Goal: Transaction & Acquisition: Purchase product/service

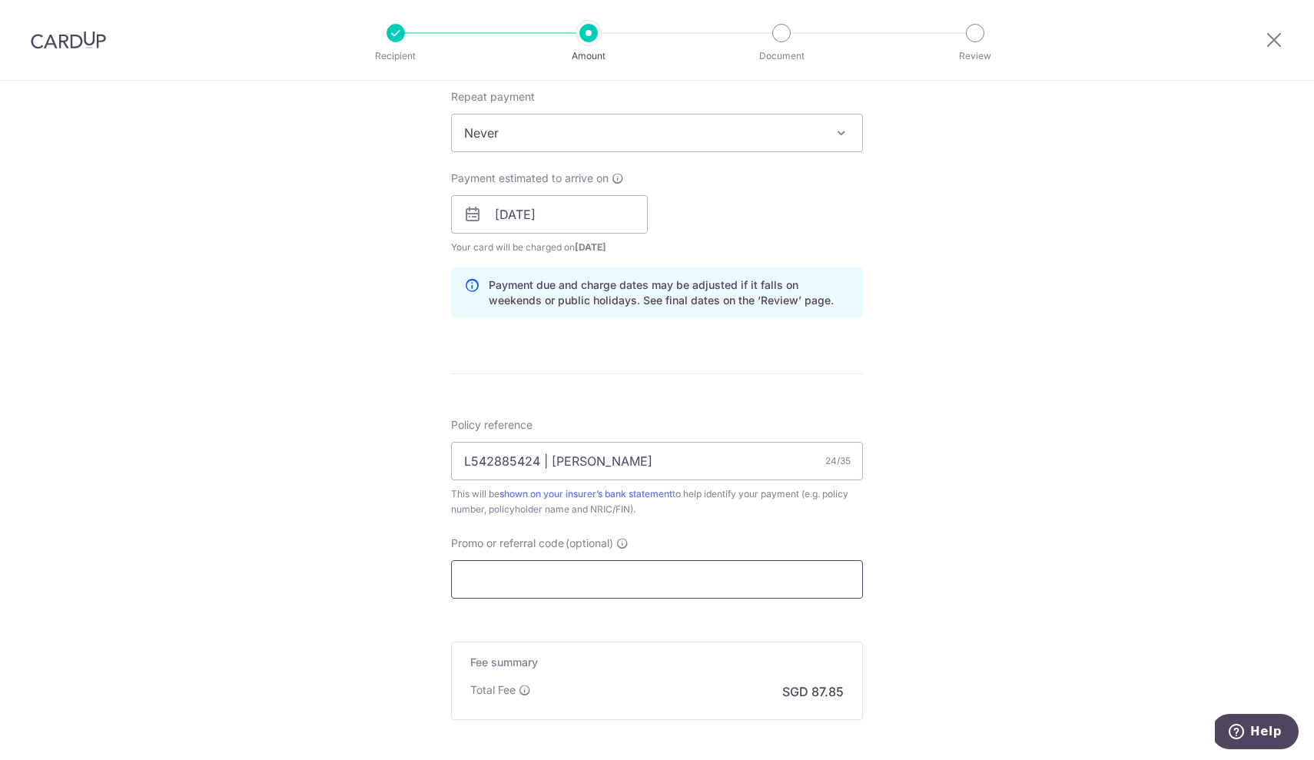
scroll to position [622, 0]
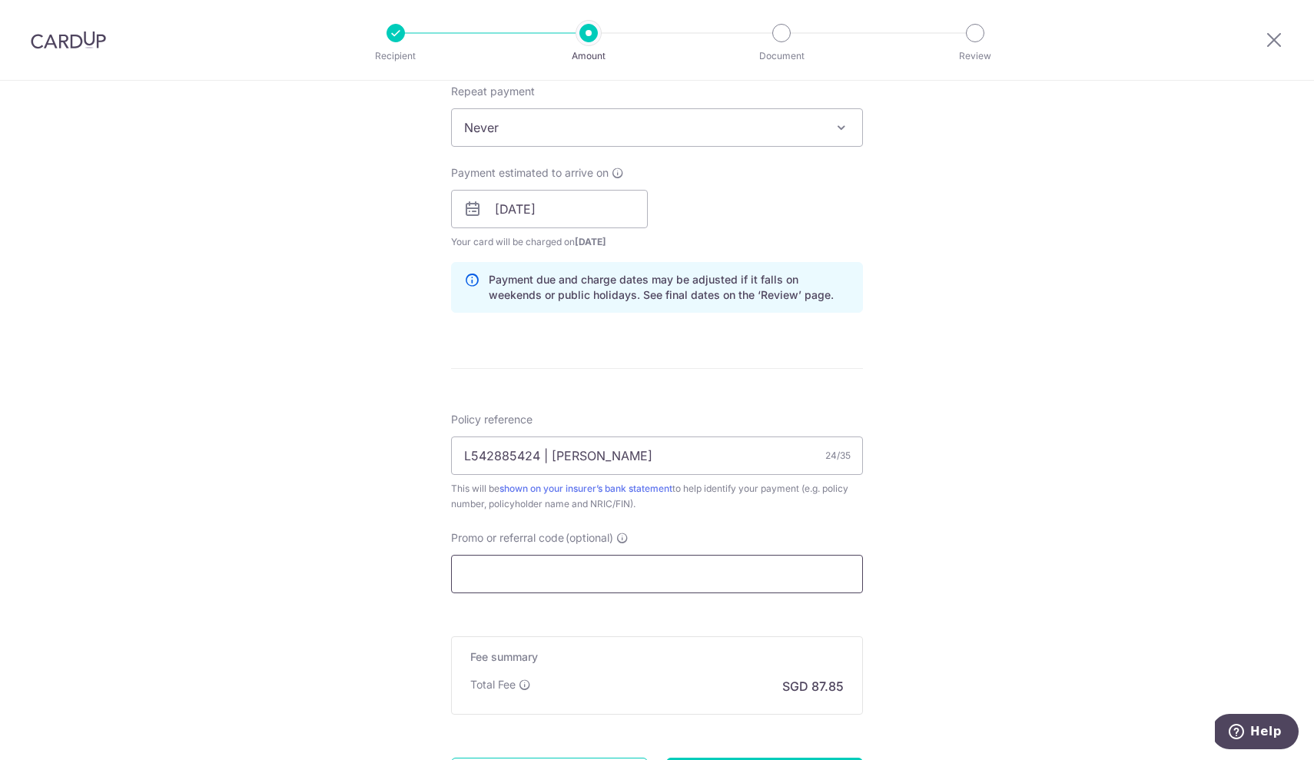
click at [569, 576] on input "Promo or referral code (optional)" at bounding box center [657, 574] width 412 height 38
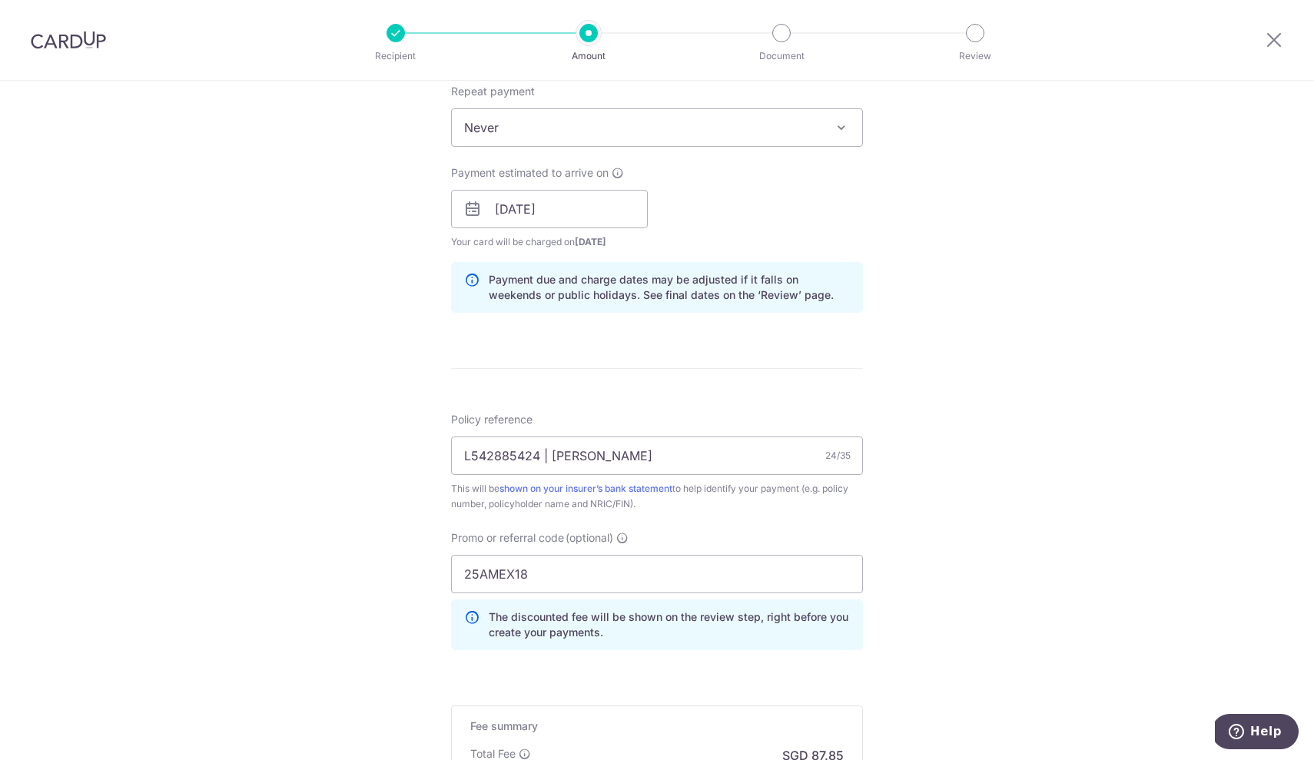
type input "25AMEX18"
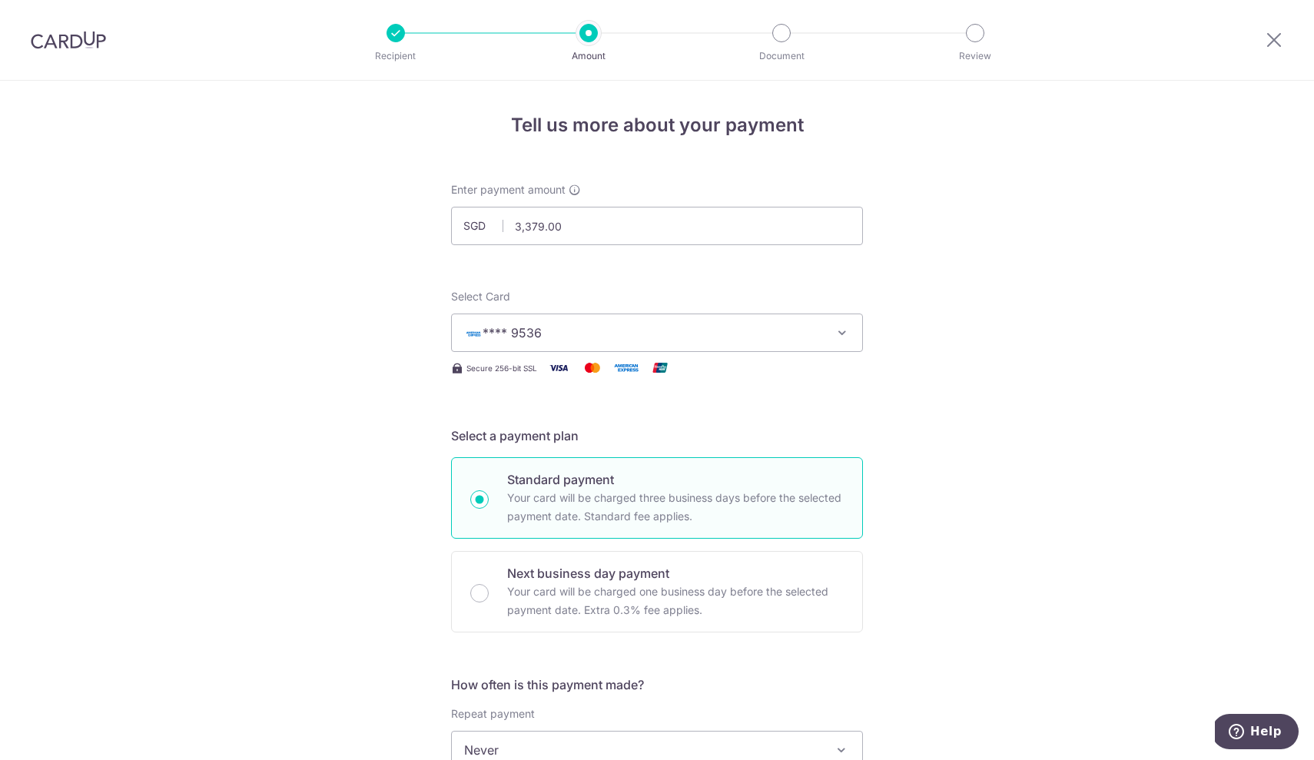
scroll to position [0, 0]
click at [598, 332] on span "**** 9536" at bounding box center [643, 333] width 358 height 18
click at [521, 443] on span "**** 9536" at bounding box center [530, 442] width 59 height 18
click at [594, 344] on button "**** 9536" at bounding box center [657, 333] width 412 height 38
click at [540, 375] on span "Add credit card" at bounding box center [671, 375] width 358 height 15
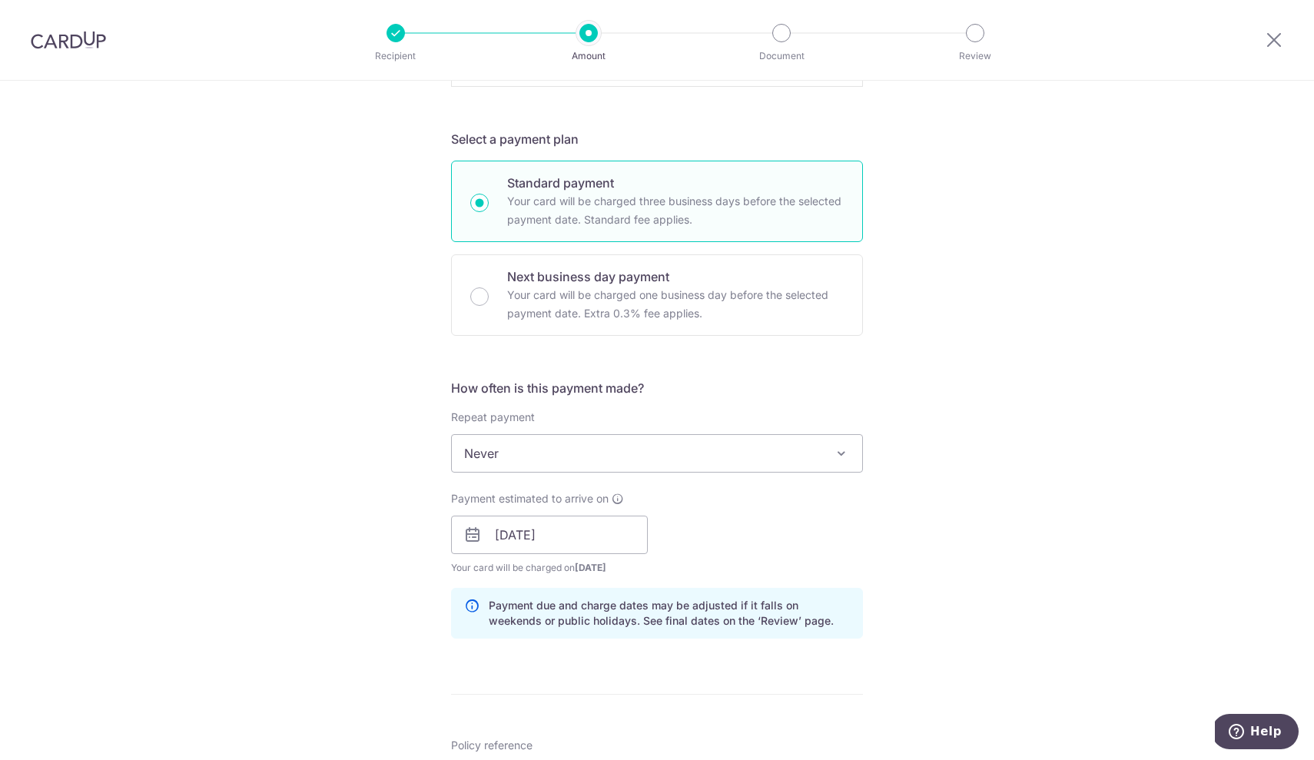
scroll to position [688, 0]
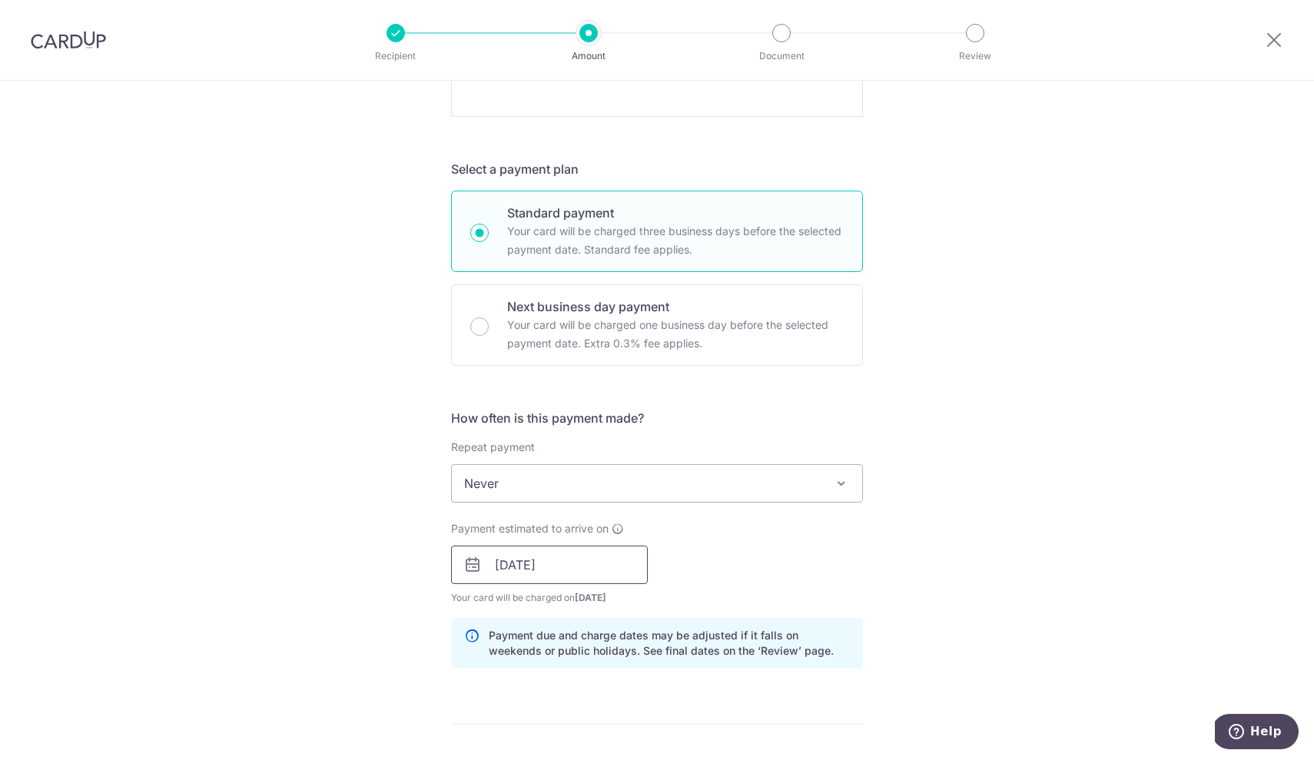
click at [584, 561] on input "15/09/2025" at bounding box center [549, 565] width 197 height 38
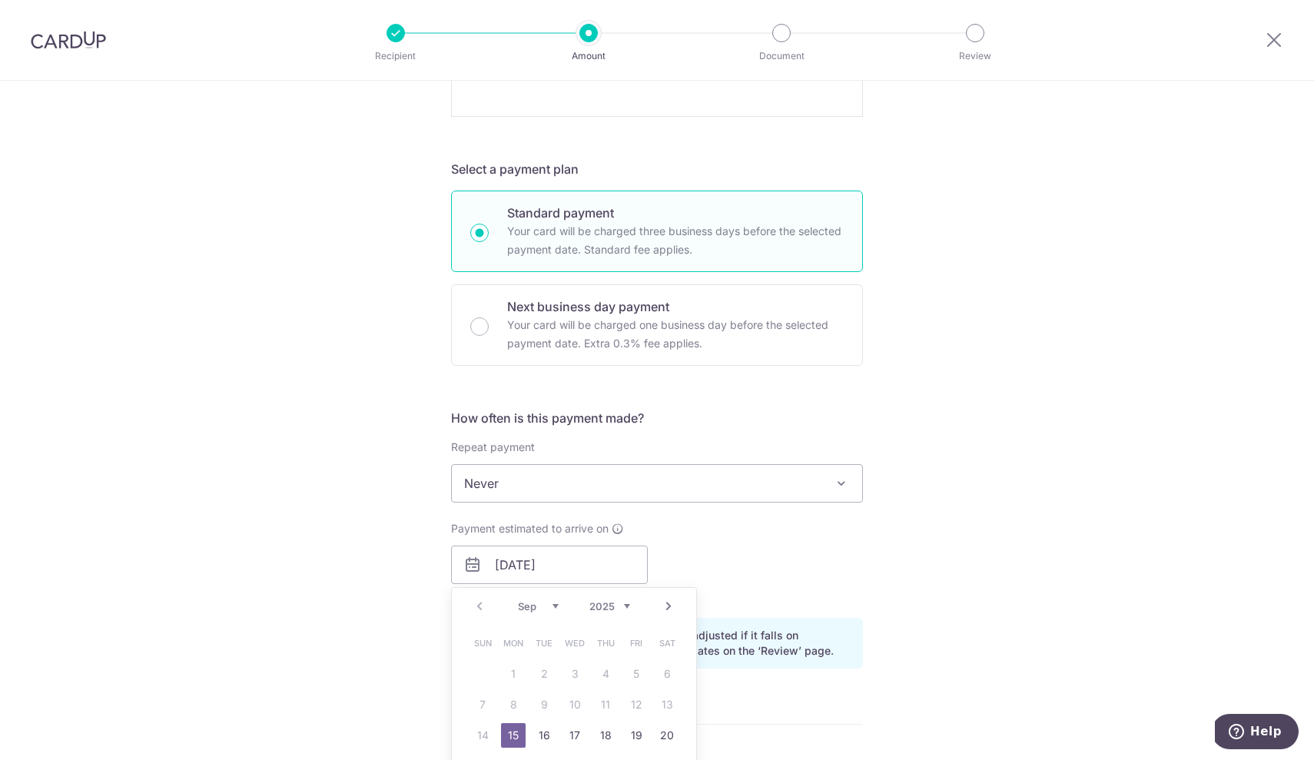
click at [513, 731] on link "15" at bounding box center [513, 735] width 25 height 25
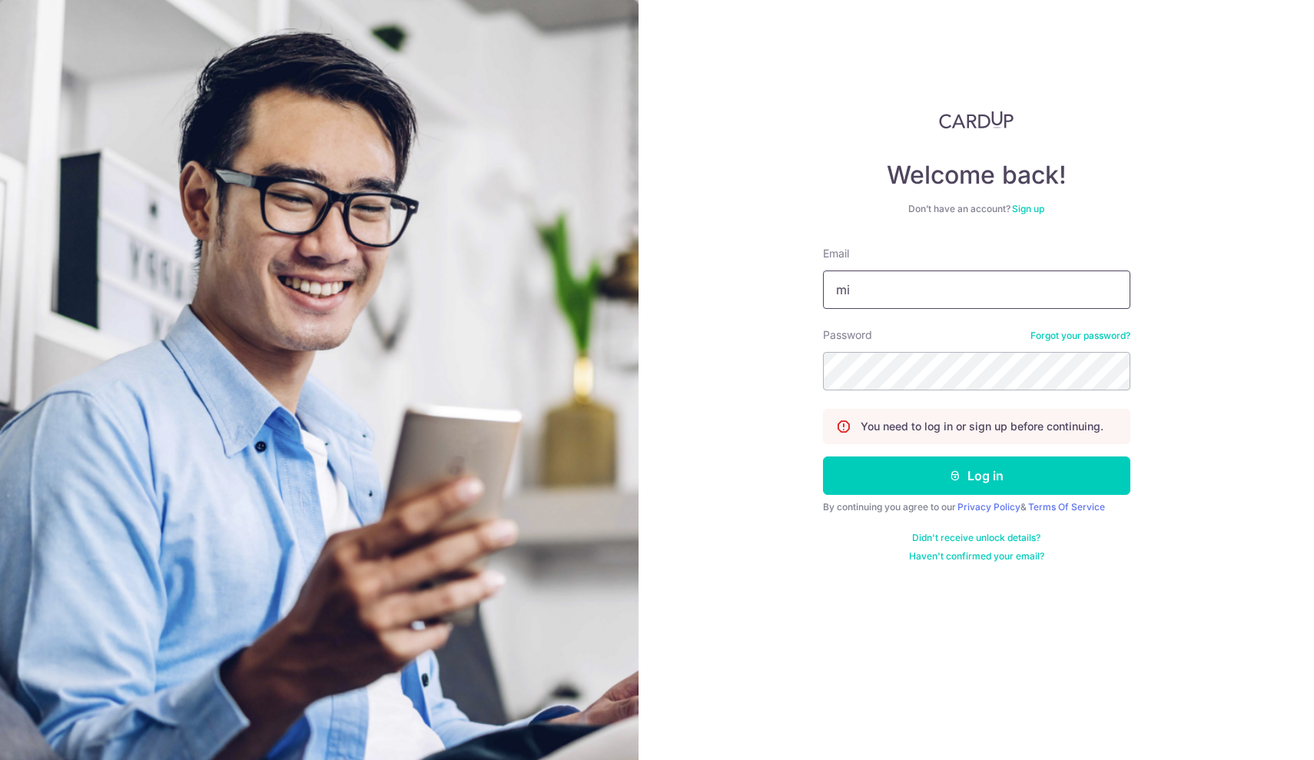
type input "mit_colt_sg@yahoo.com"
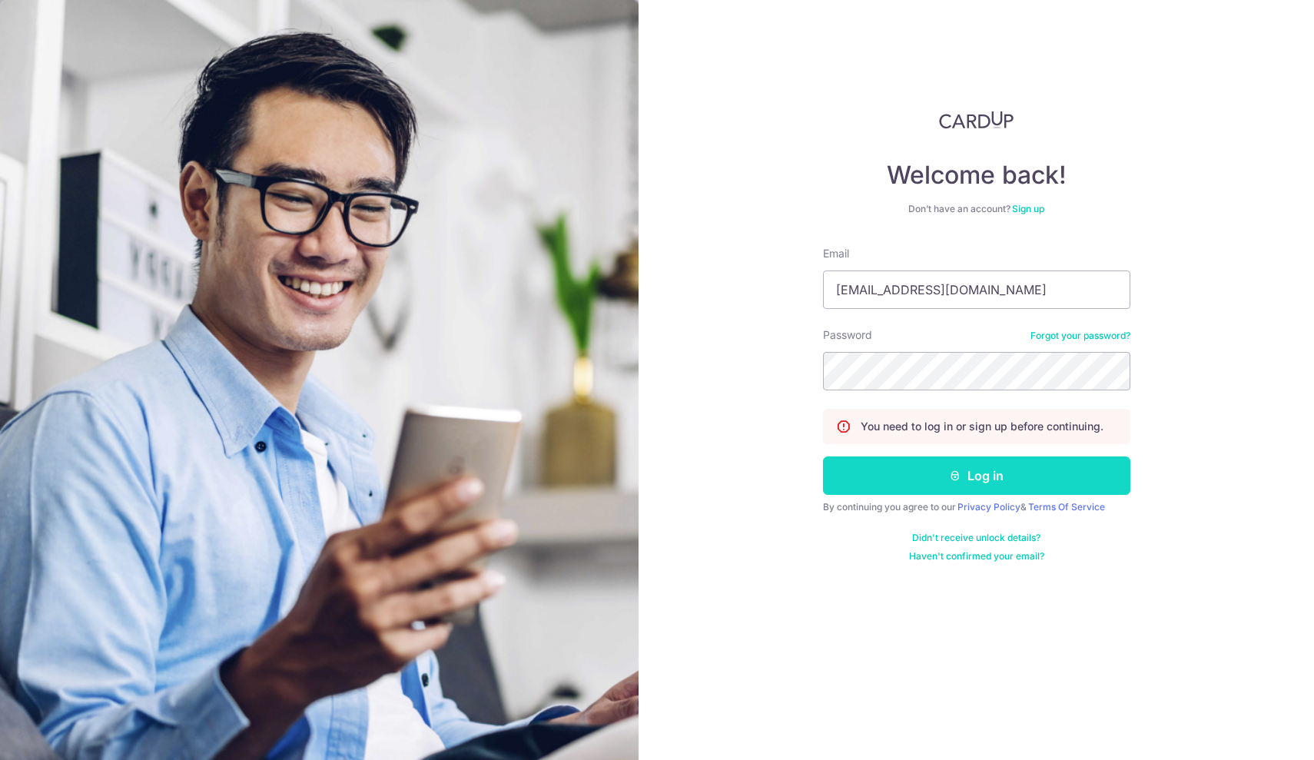
click at [951, 473] on icon "submit" at bounding box center [955, 476] width 12 height 12
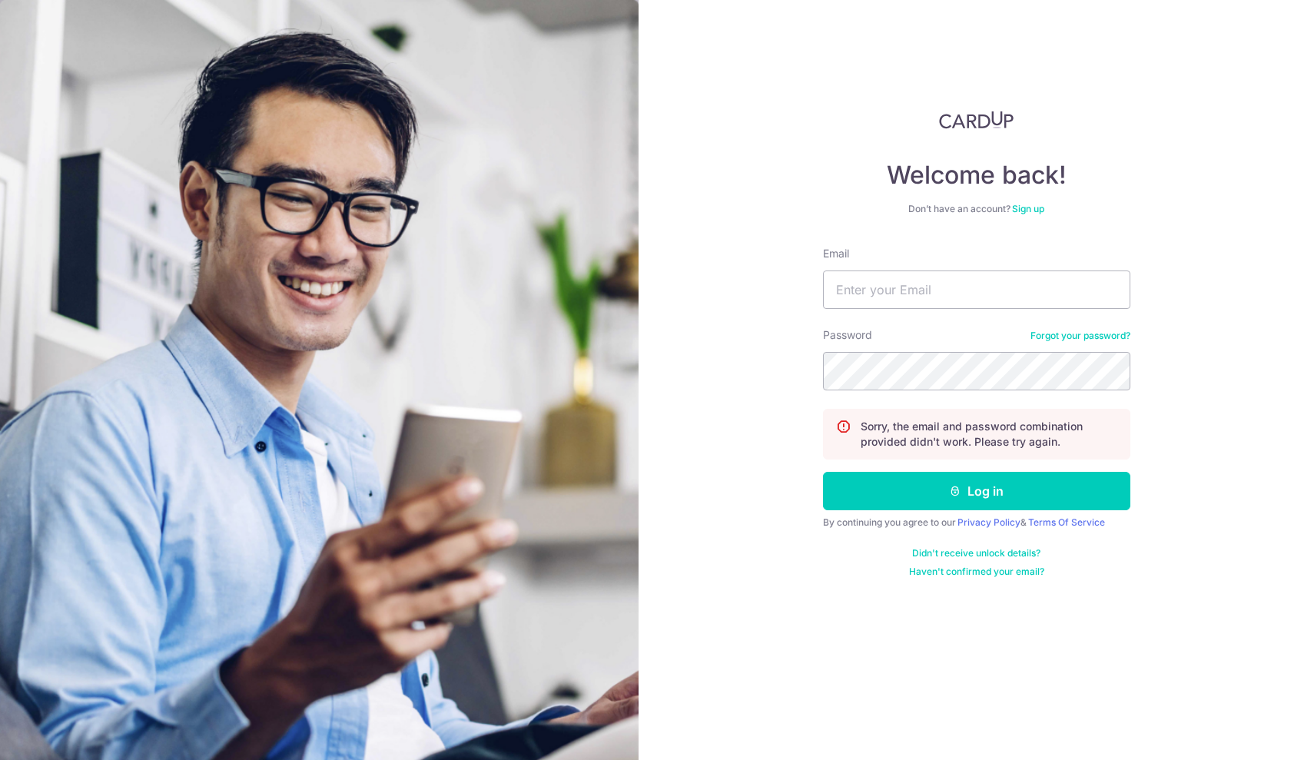
type input "[EMAIL_ADDRESS][DOMAIN_NAME]"
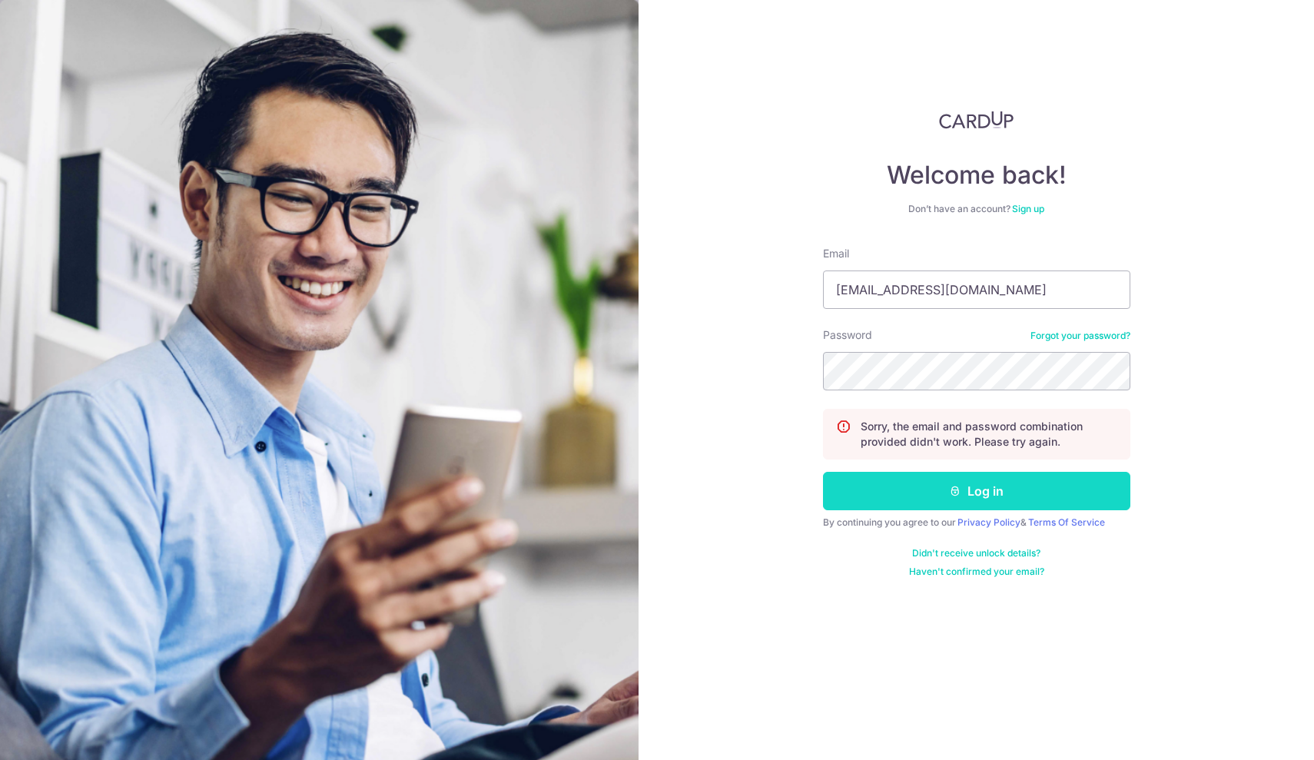
click at [964, 489] on button "Log in" at bounding box center [976, 491] width 307 height 38
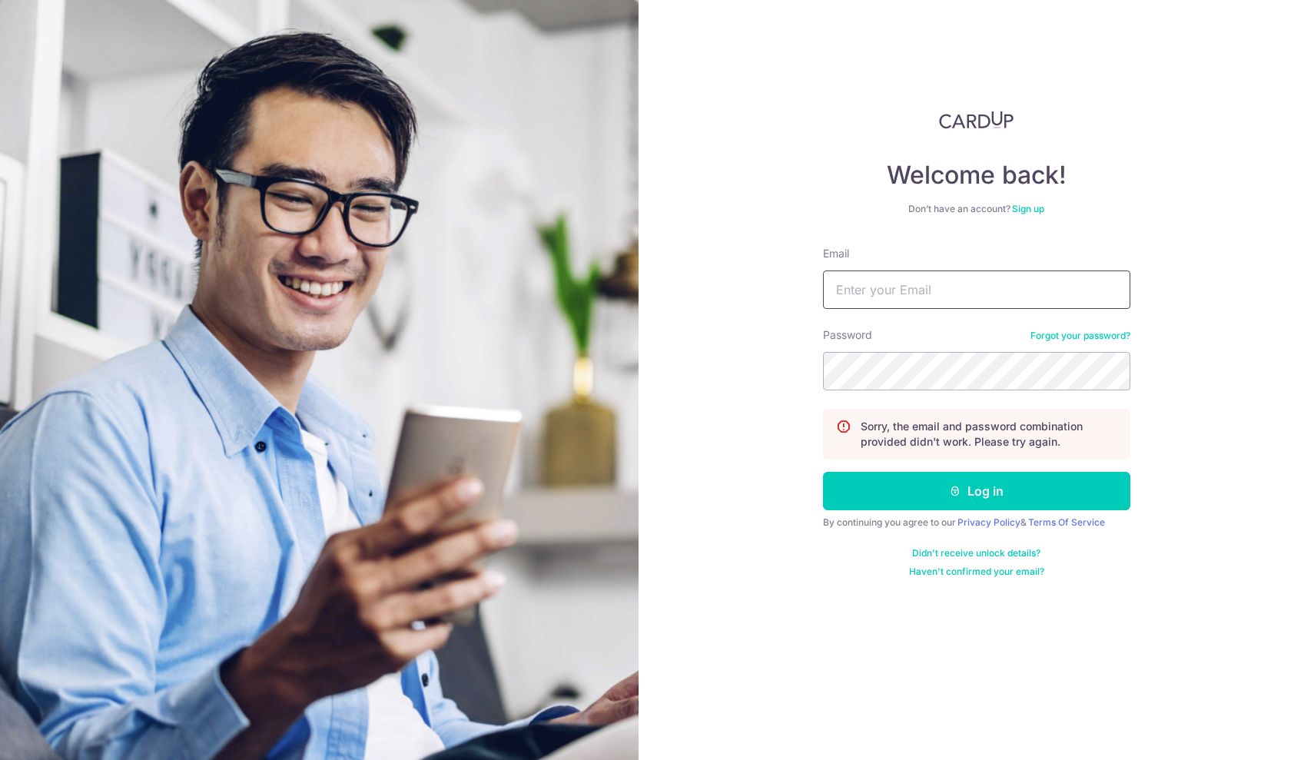
click at [927, 301] on input "Email" at bounding box center [976, 289] width 307 height 38
type input "[EMAIL_ADDRESS][DOMAIN_NAME]"
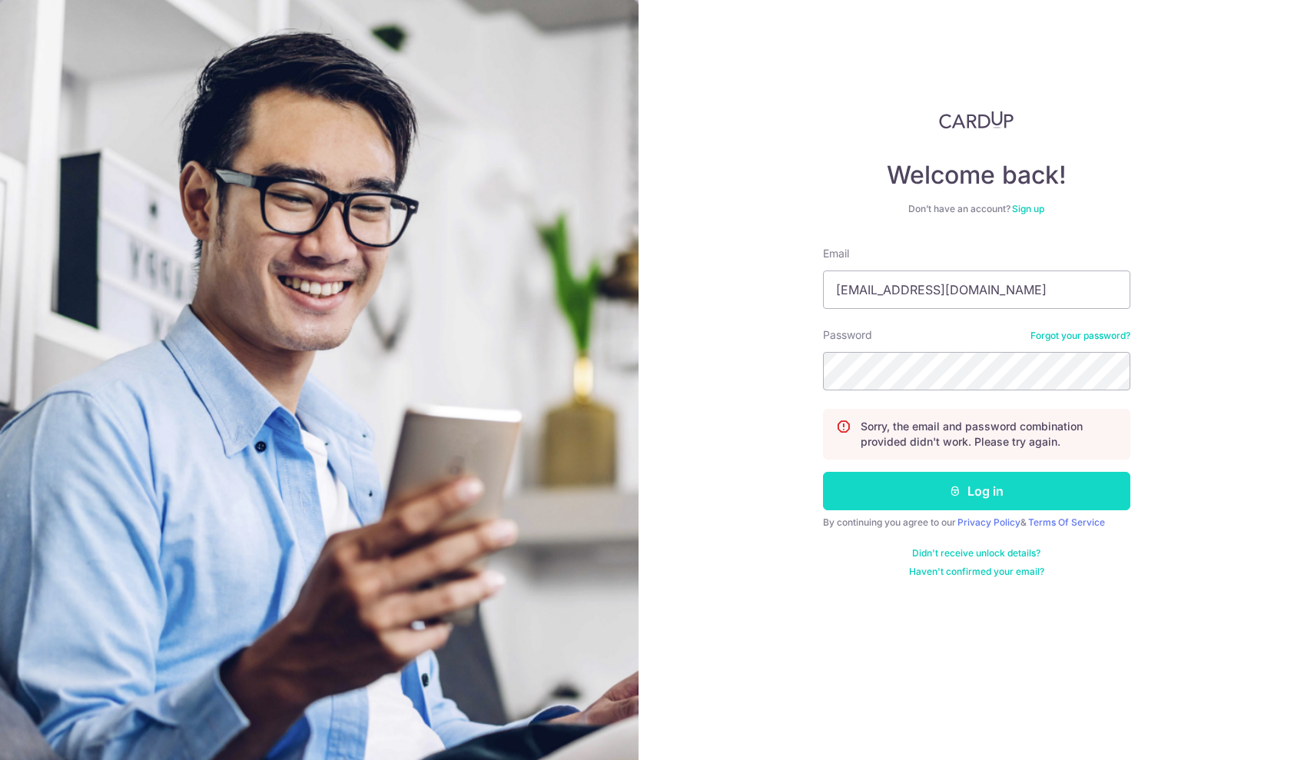
click at [987, 480] on button "Log in" at bounding box center [976, 491] width 307 height 38
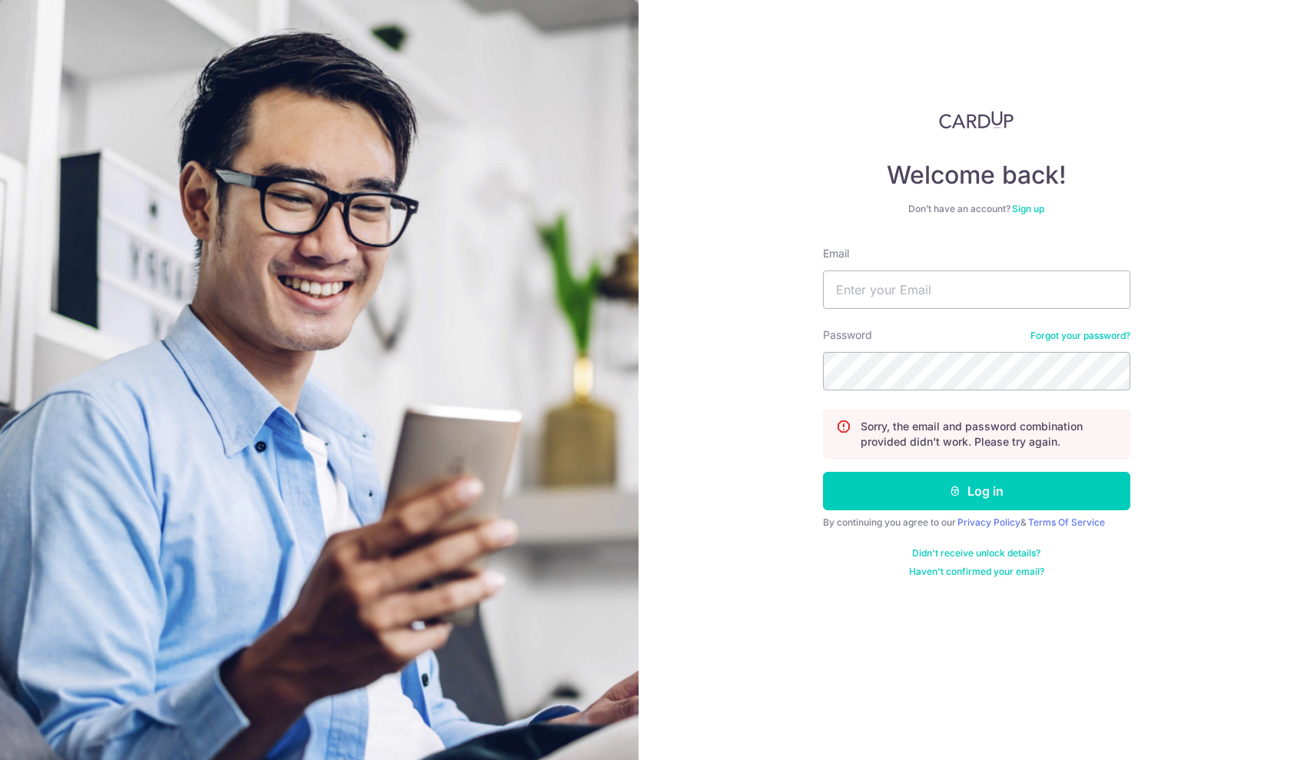
click at [1093, 332] on link "Forgot your password?" at bounding box center [1080, 336] width 100 height 12
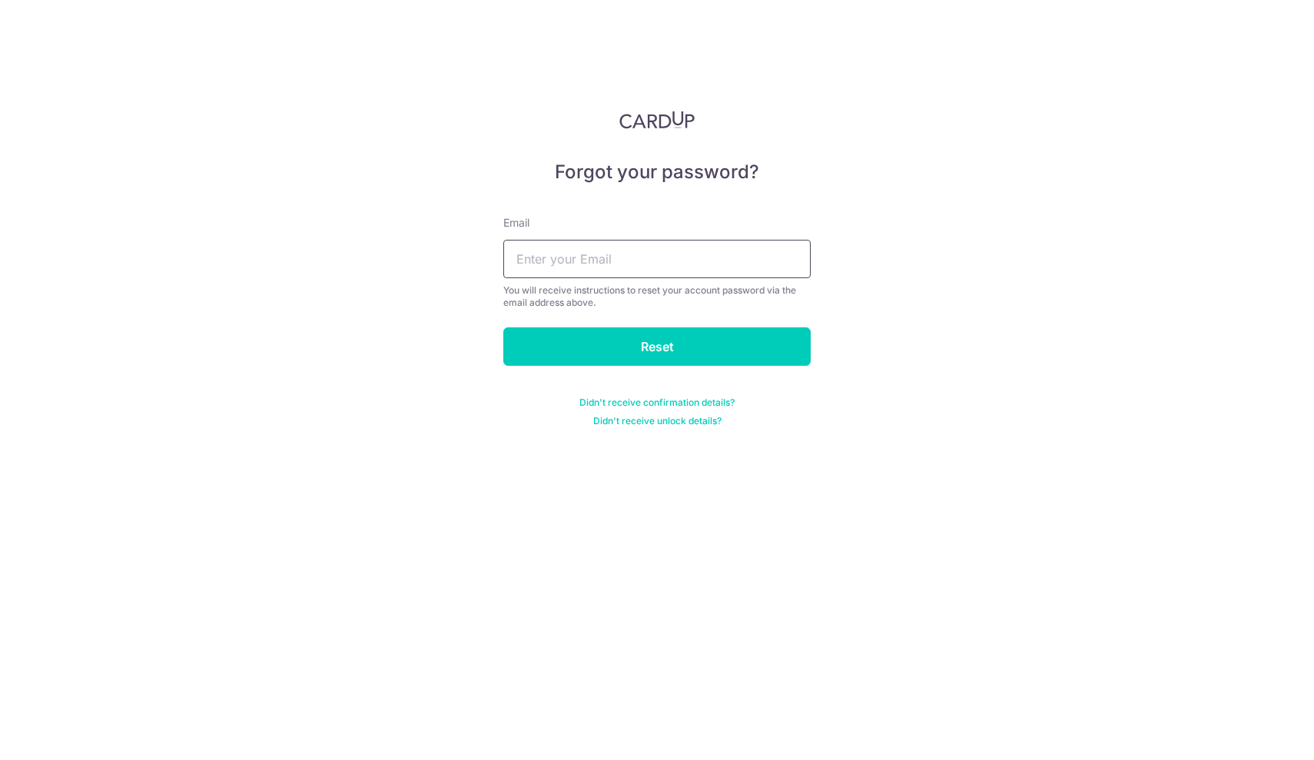
click at [567, 251] on input "text" at bounding box center [656, 259] width 307 height 38
type input "[EMAIL_ADDRESS][DOMAIN_NAME]"
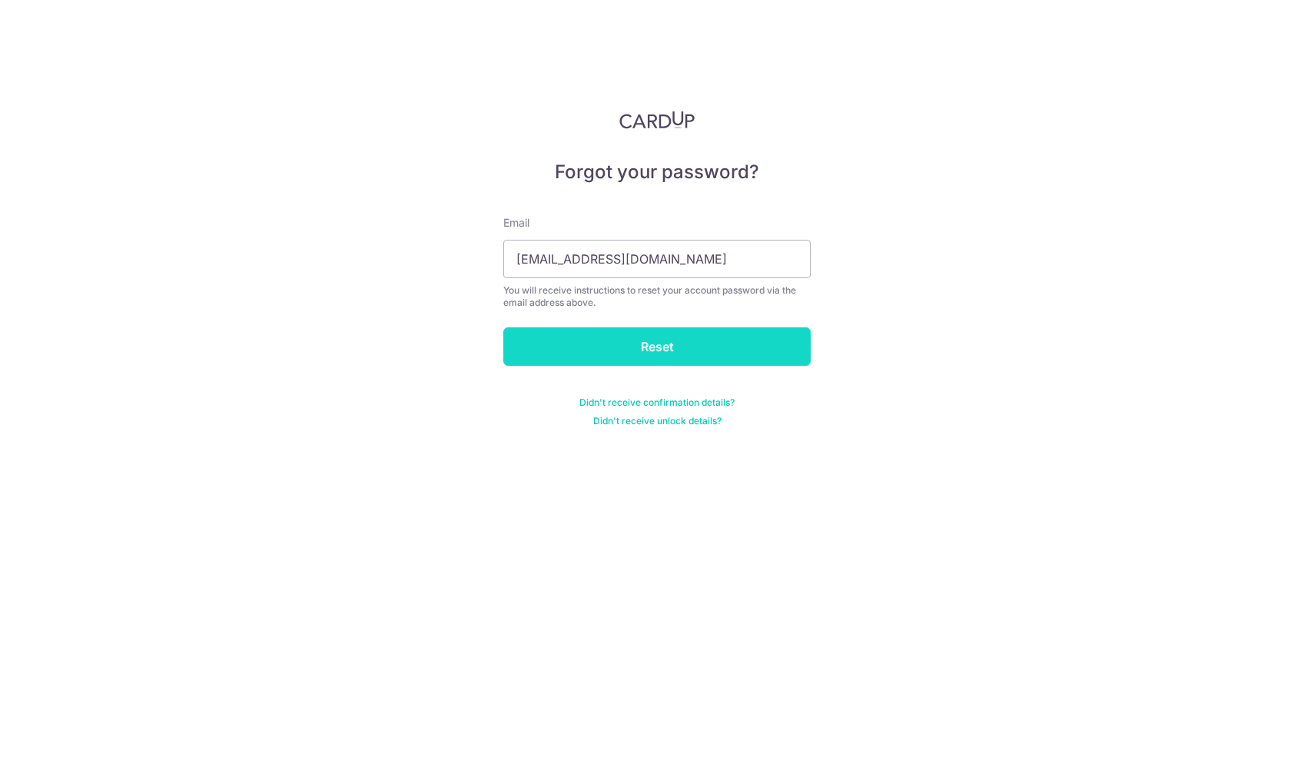
click at [634, 337] on input "Reset" at bounding box center [656, 346] width 307 height 38
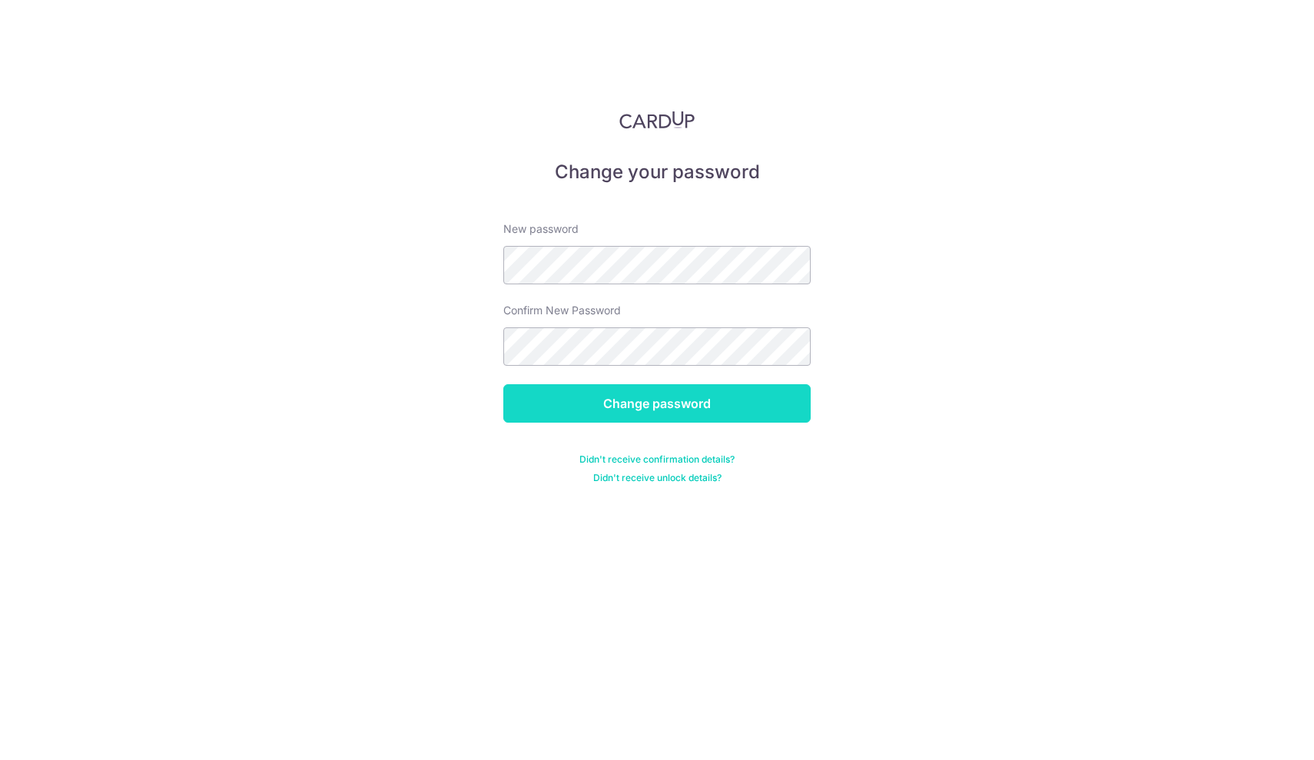
click at [623, 397] on input "Change password" at bounding box center [656, 403] width 307 height 38
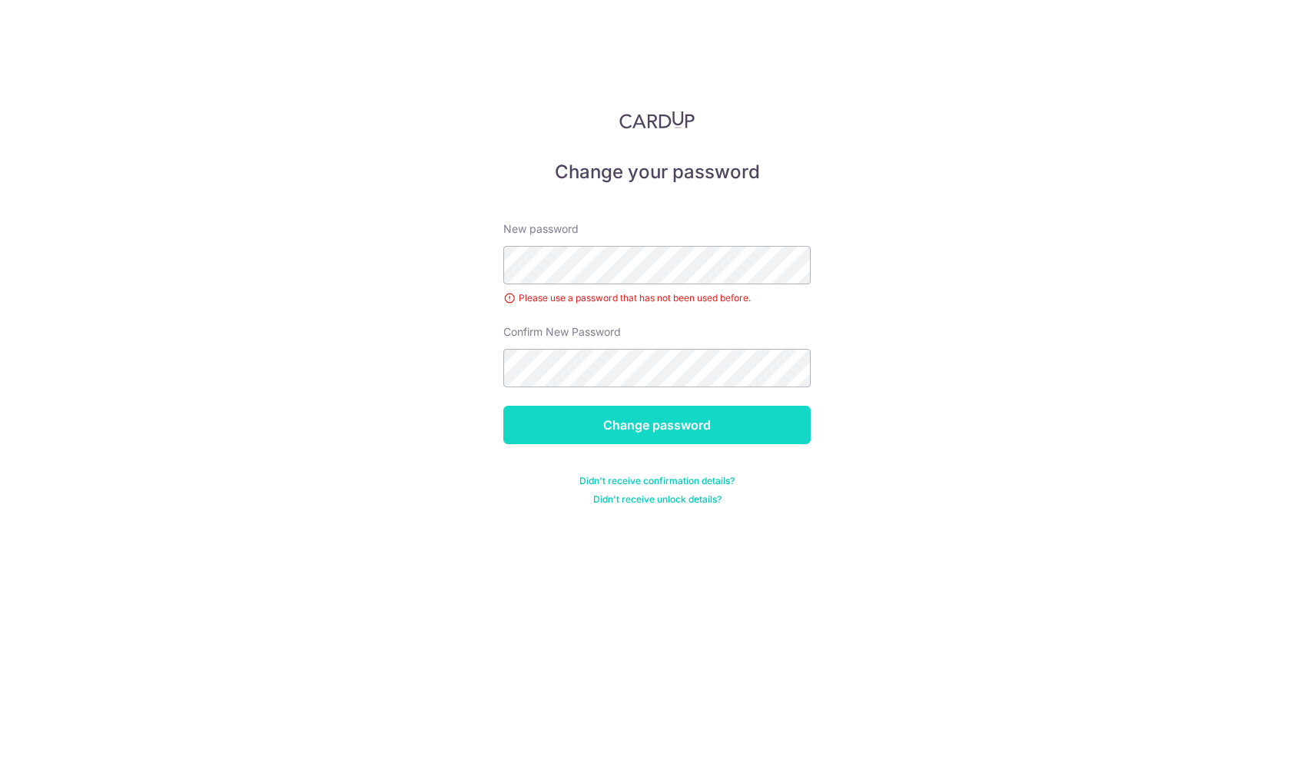
click at [637, 420] on input "Change password" at bounding box center [656, 425] width 307 height 38
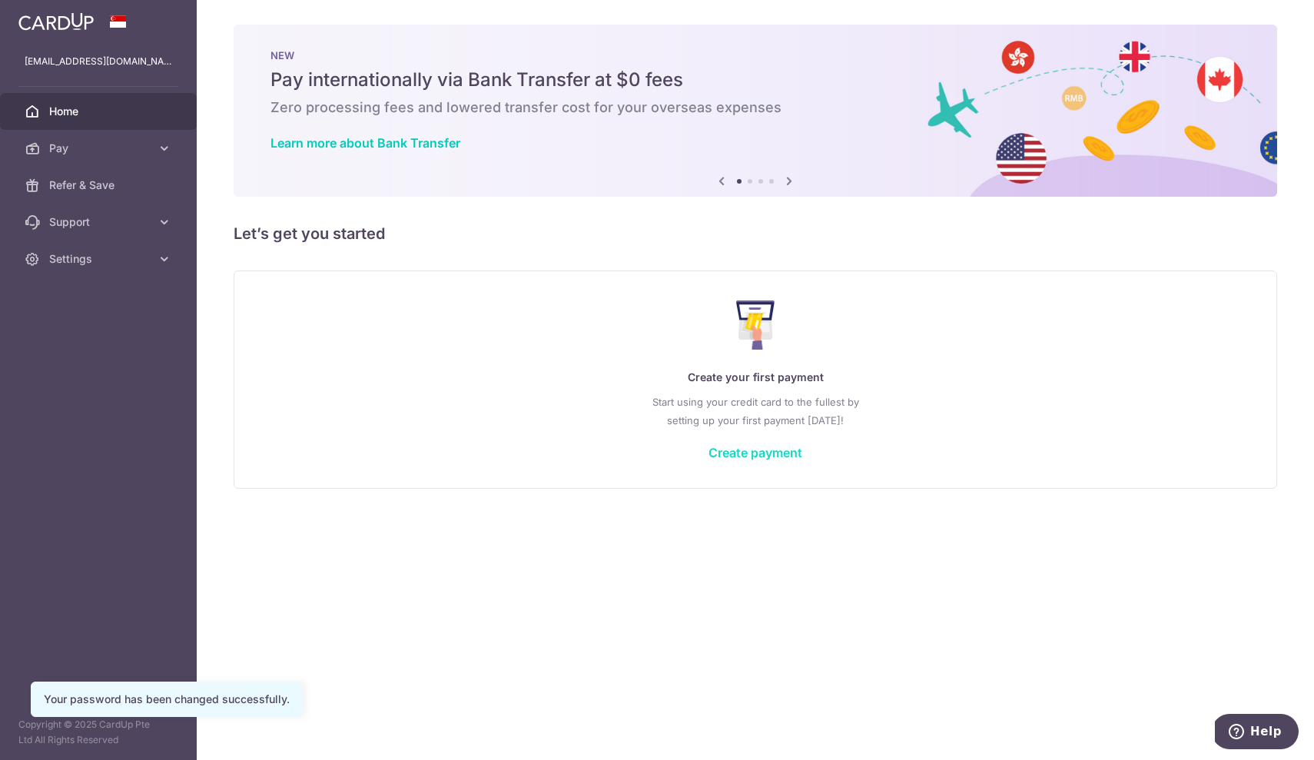
click at [742, 451] on link "Create payment" at bounding box center [755, 452] width 94 height 15
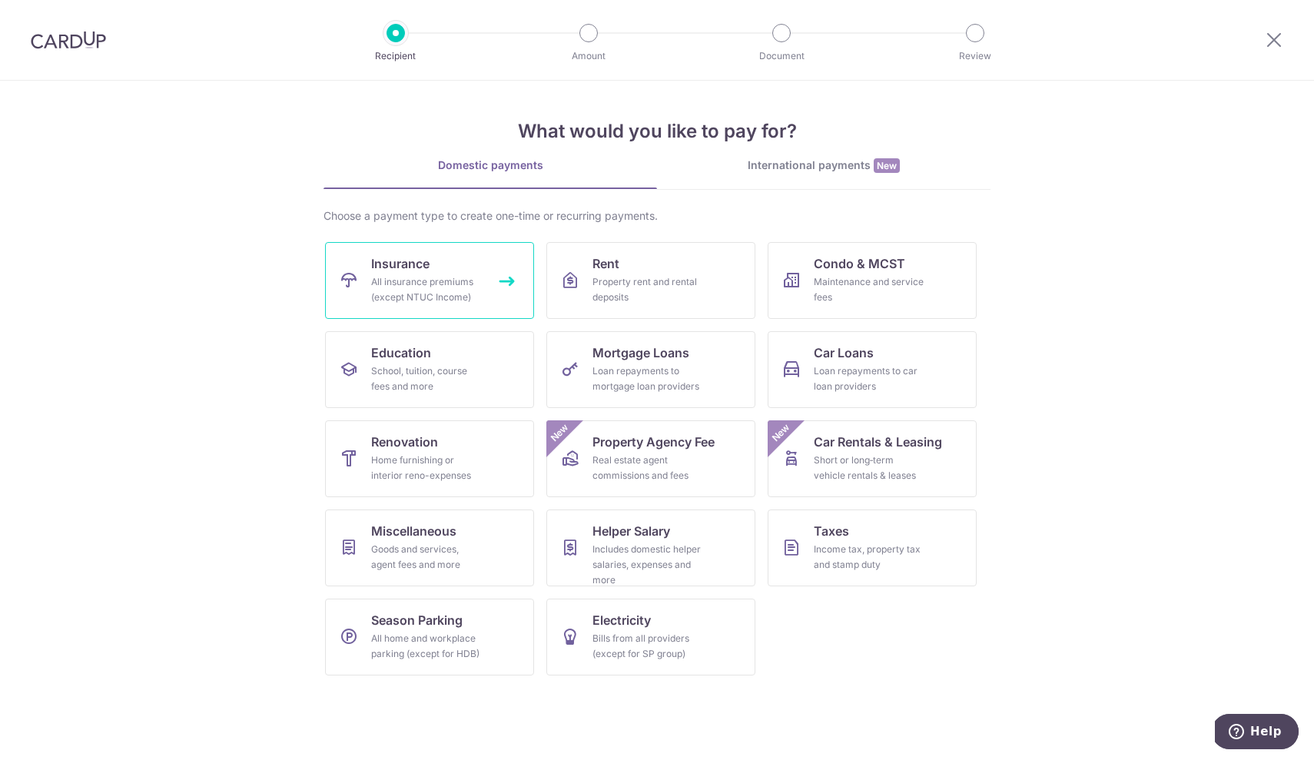
click at [456, 274] on link "Insurance All insurance premiums (except NTUC Income)" at bounding box center [429, 280] width 209 height 77
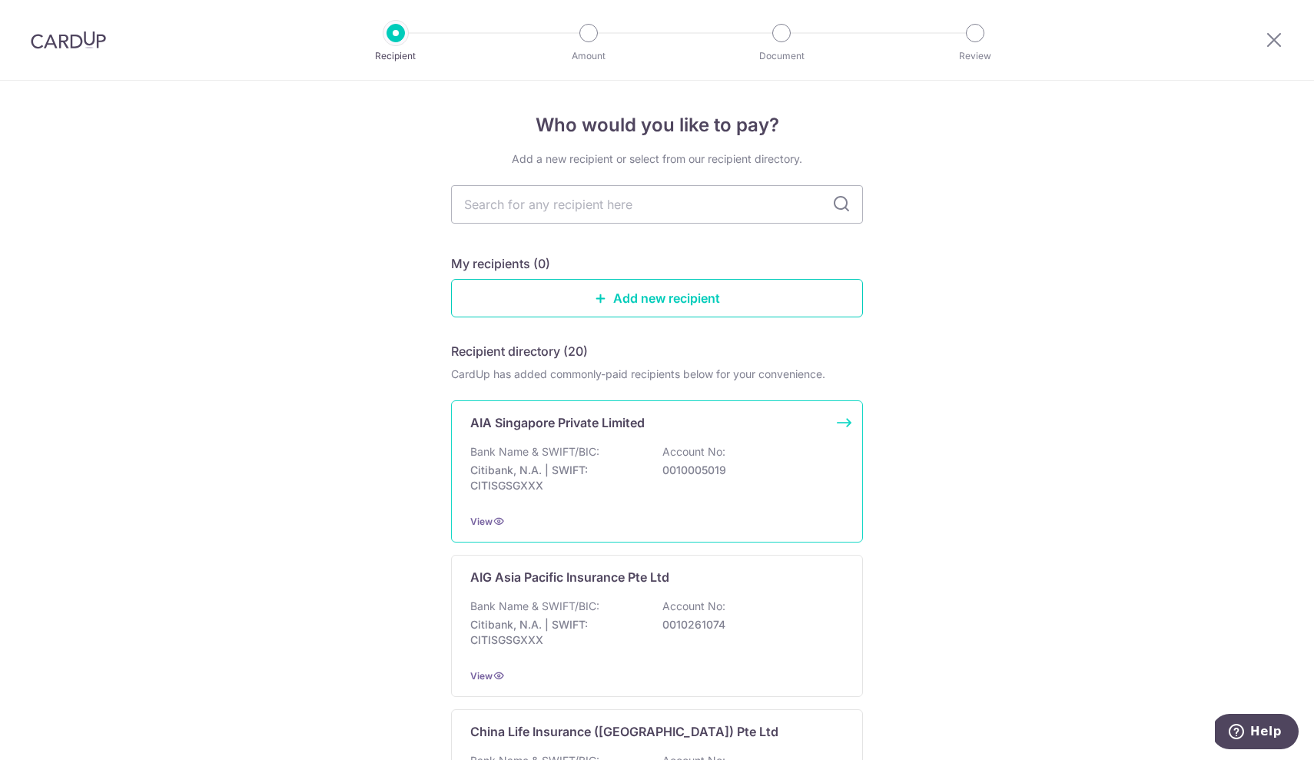
click at [559, 450] on p "Bank Name & SWIFT/BIC:" at bounding box center [534, 451] width 129 height 15
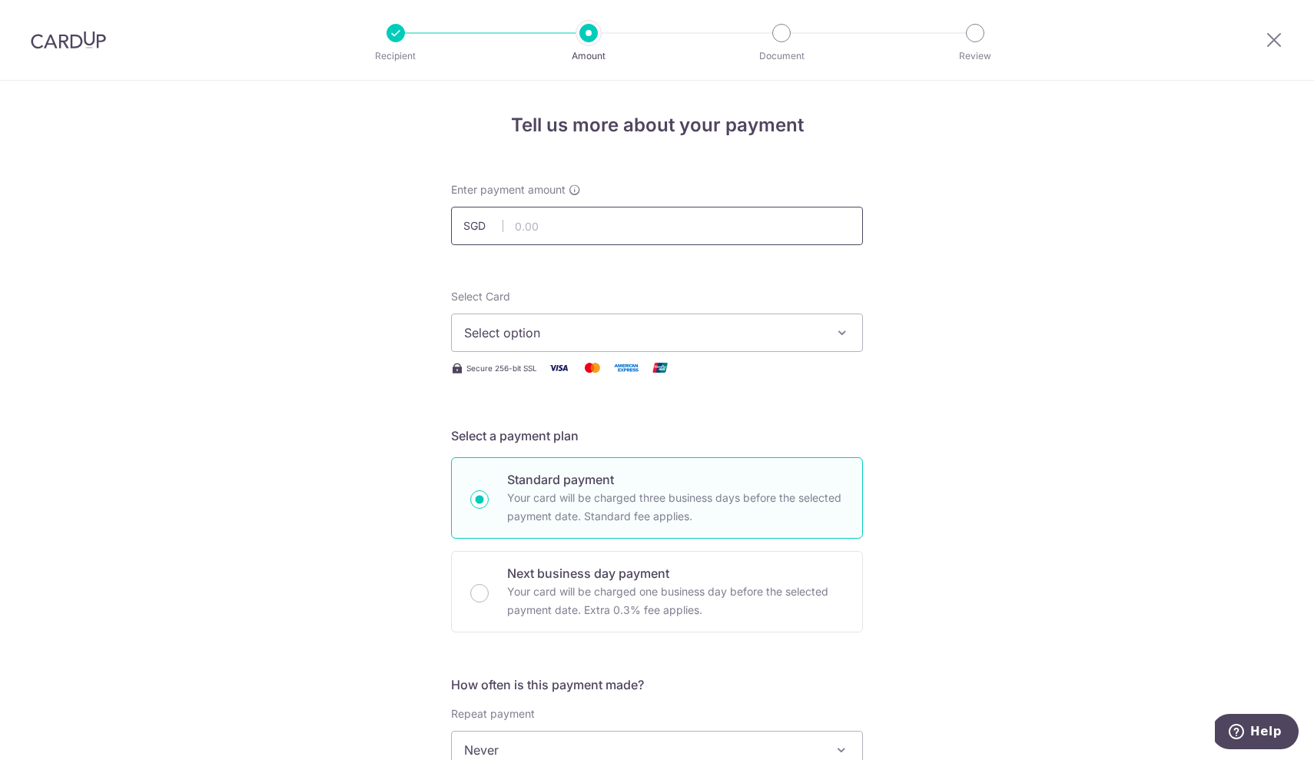
click at [547, 227] on input "text" at bounding box center [657, 226] width 412 height 38
type input "3"
type input "3,379.00"
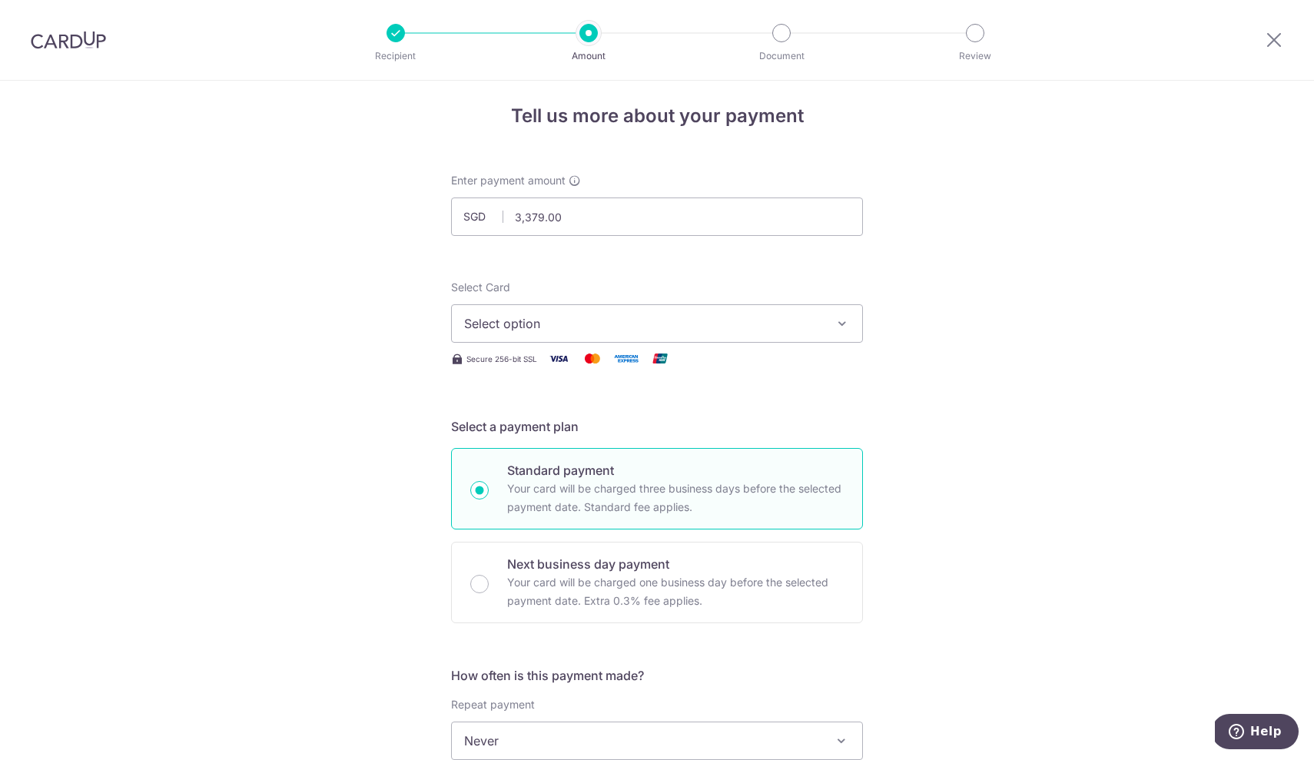
click at [536, 329] on span "Select option" at bounding box center [643, 323] width 358 height 18
click at [547, 359] on span "Add credit card" at bounding box center [671, 366] width 358 height 15
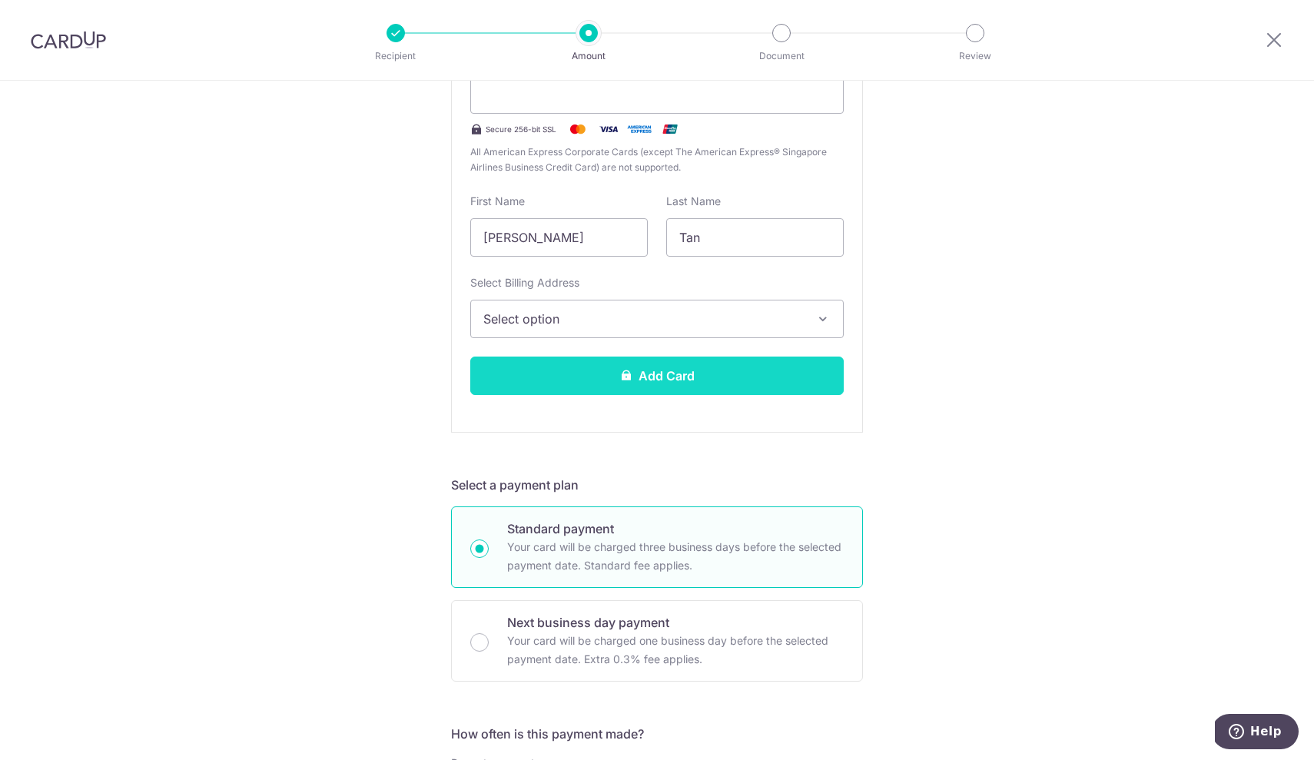
scroll to position [304, 0]
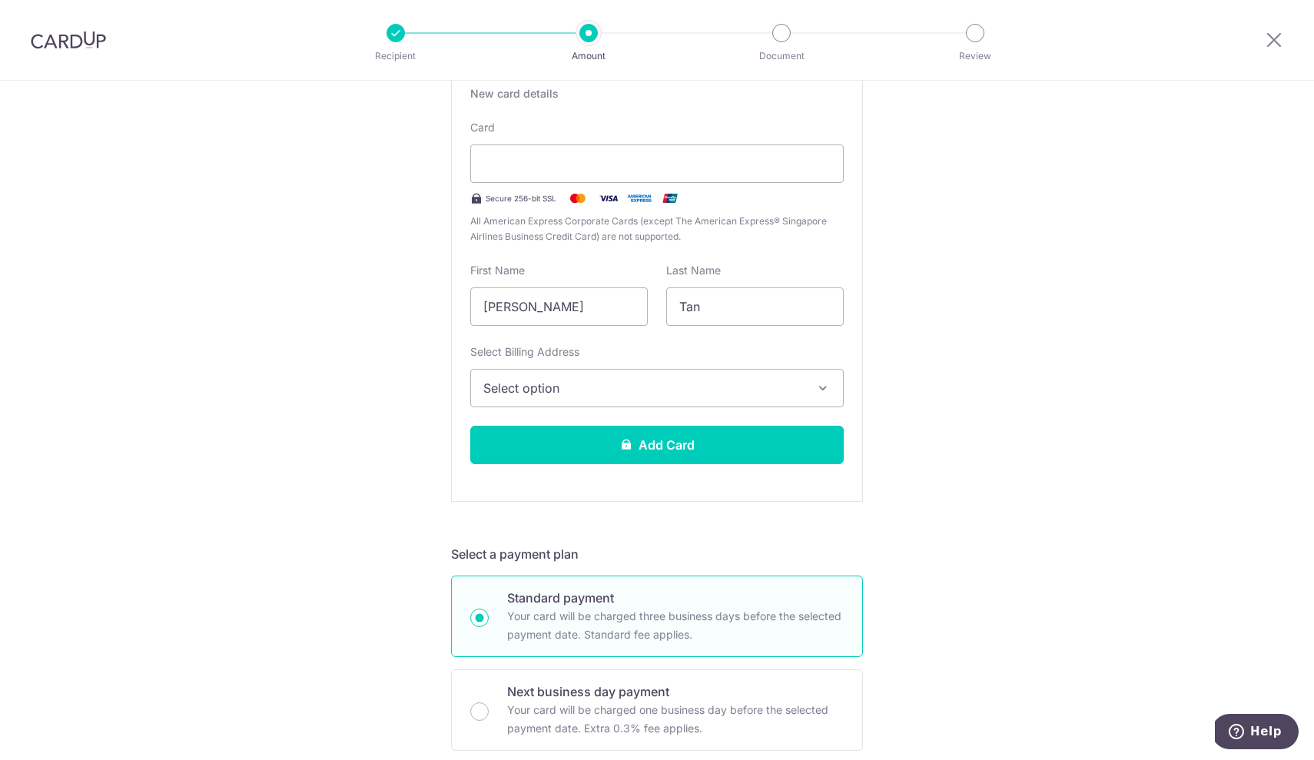
click at [586, 377] on button "Select option" at bounding box center [656, 388] width 373 height 38
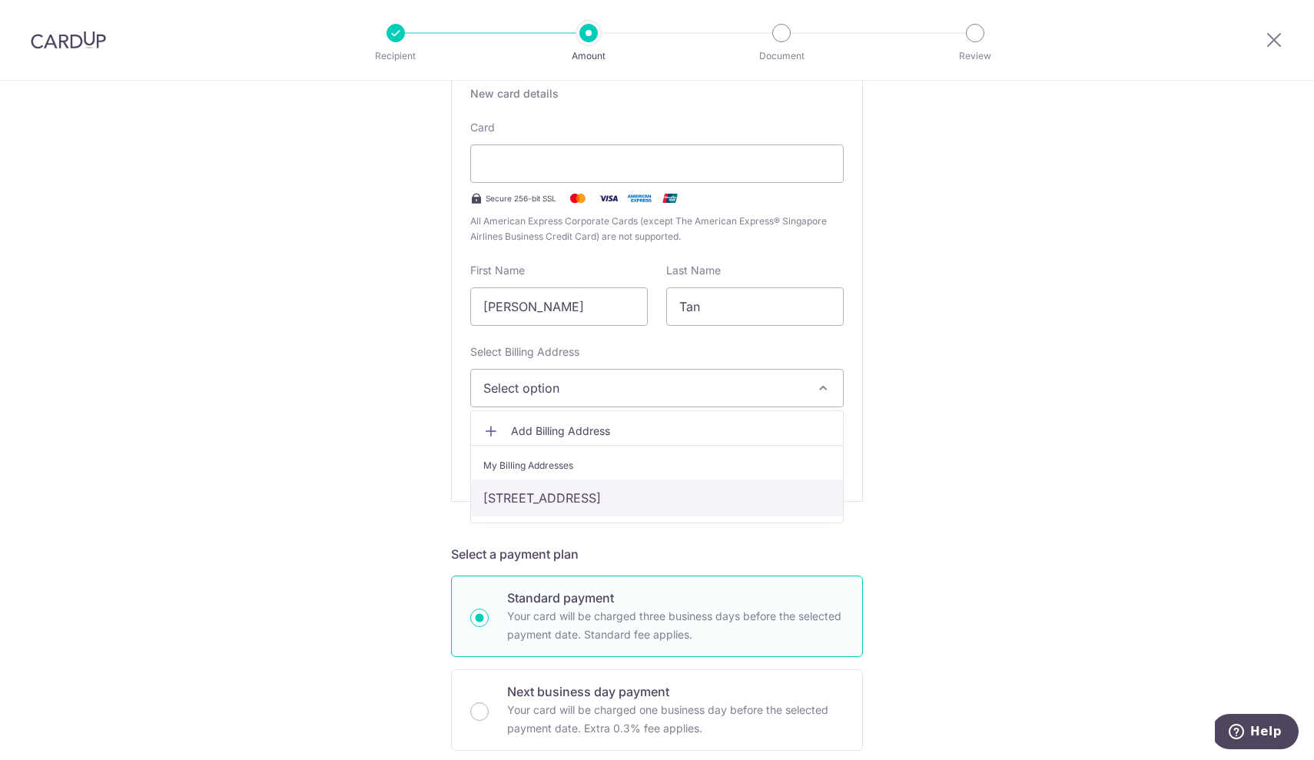
click at [579, 495] on link "[STREET_ADDRESS]" at bounding box center [657, 497] width 372 height 37
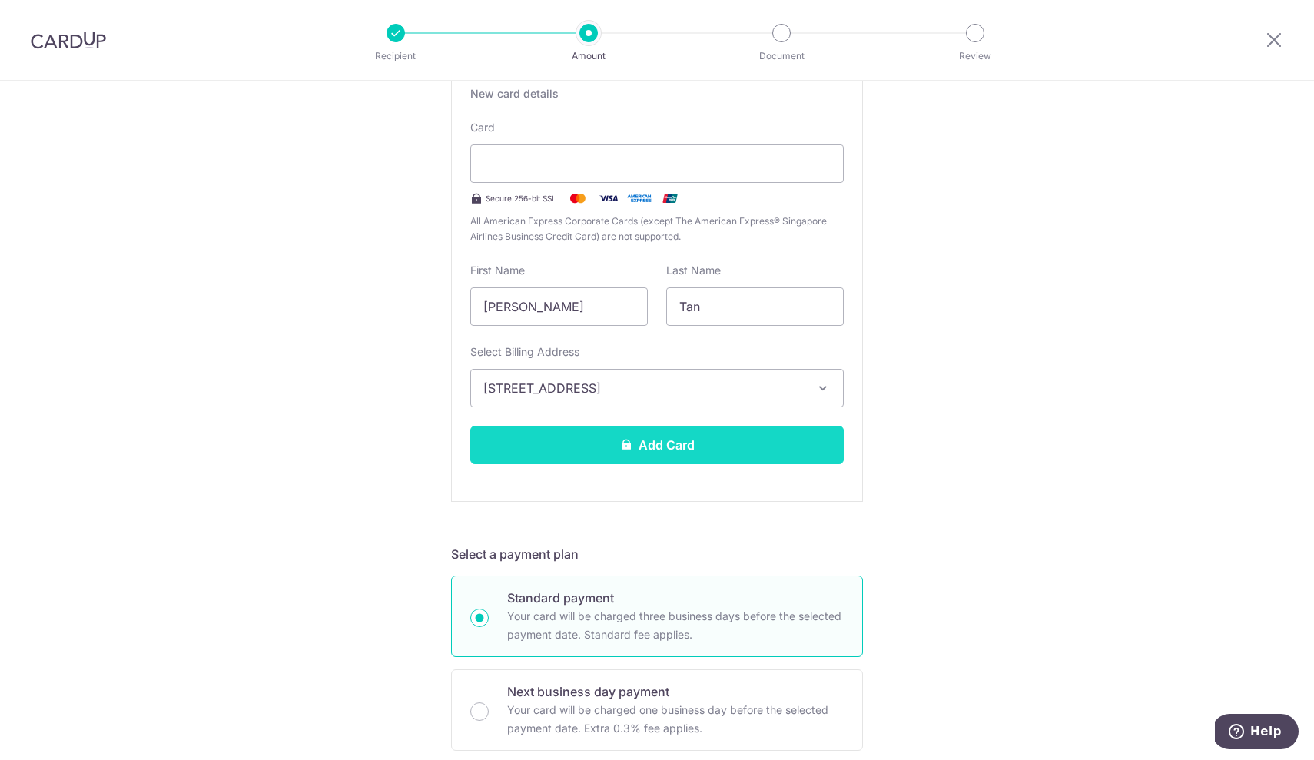
click at [624, 448] on icon at bounding box center [626, 444] width 12 height 12
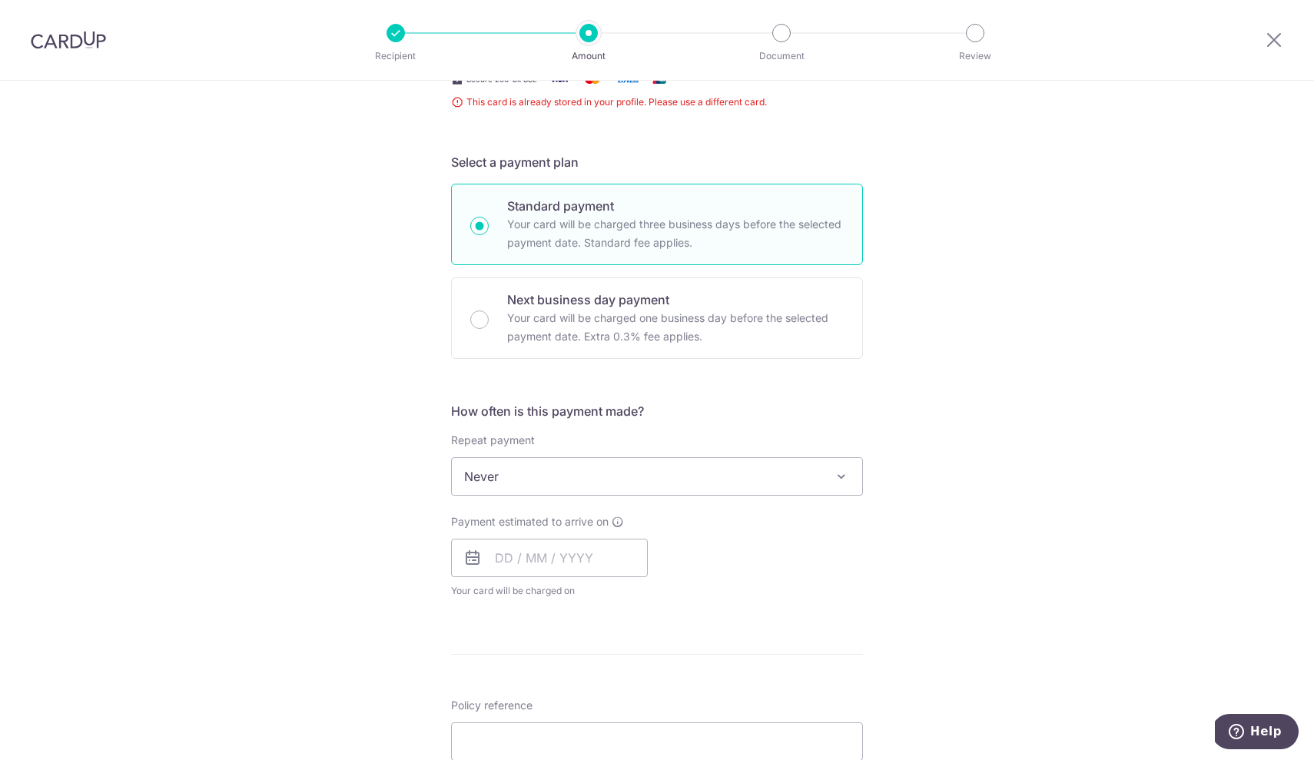
scroll to position [293, 0]
click at [494, 557] on input "text" at bounding box center [549, 554] width 197 height 38
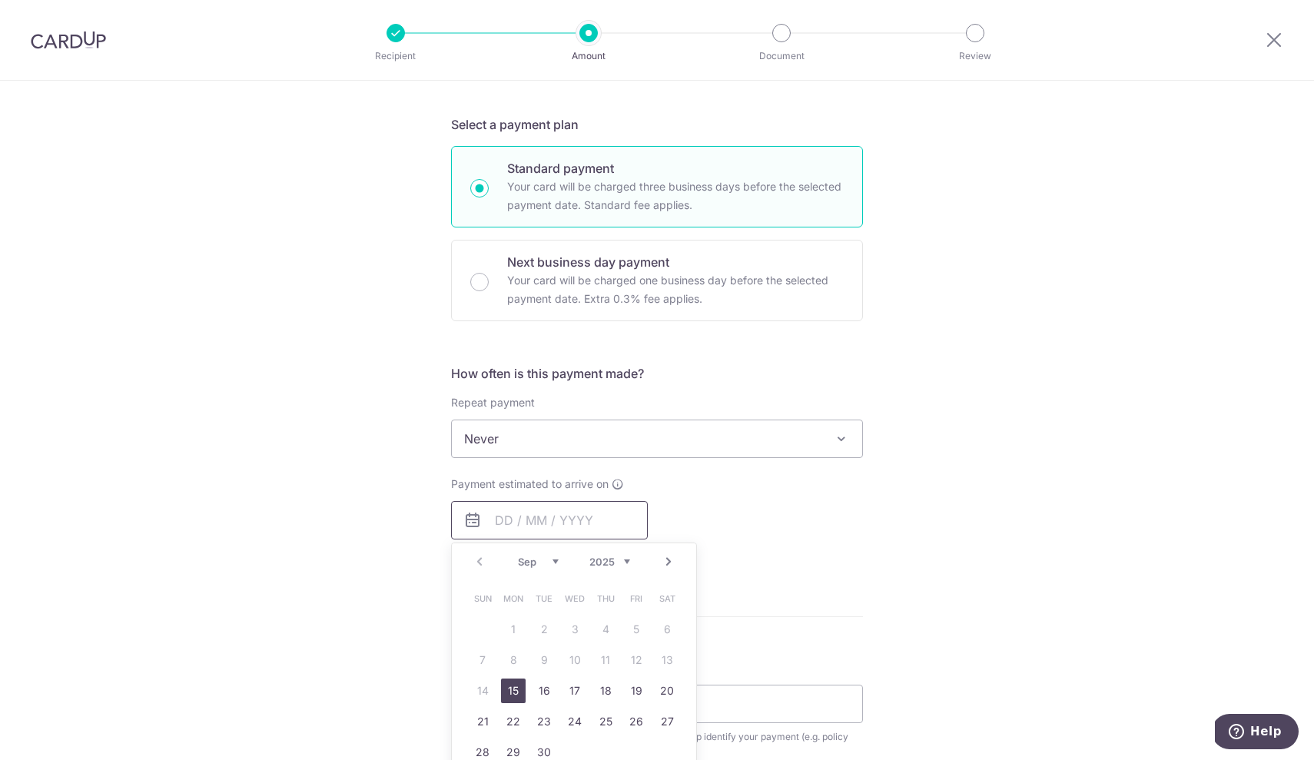
scroll to position [327, 0]
click at [513, 685] on link "15" at bounding box center [513, 690] width 25 height 25
type input "15/09/2025"
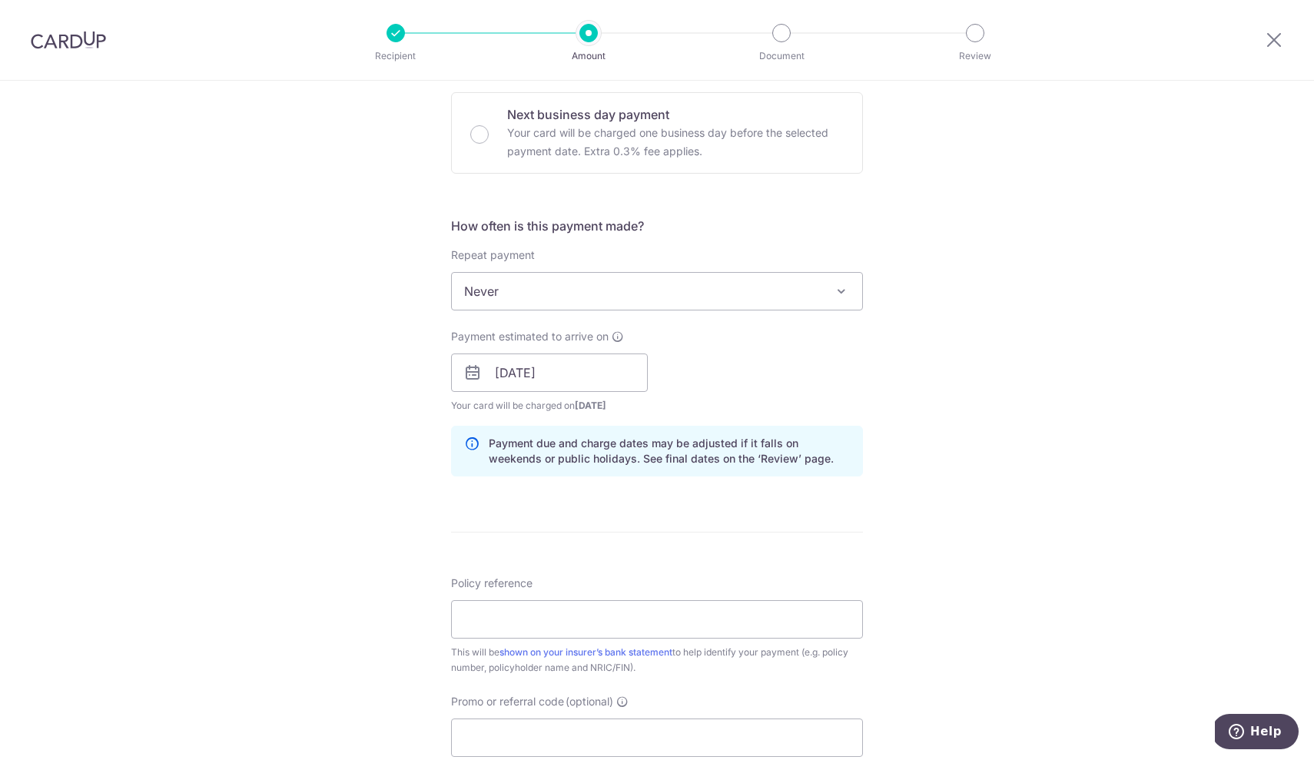
scroll to position [475, 0]
click at [513, 615] on input "Policy reference" at bounding box center [657, 618] width 412 height 38
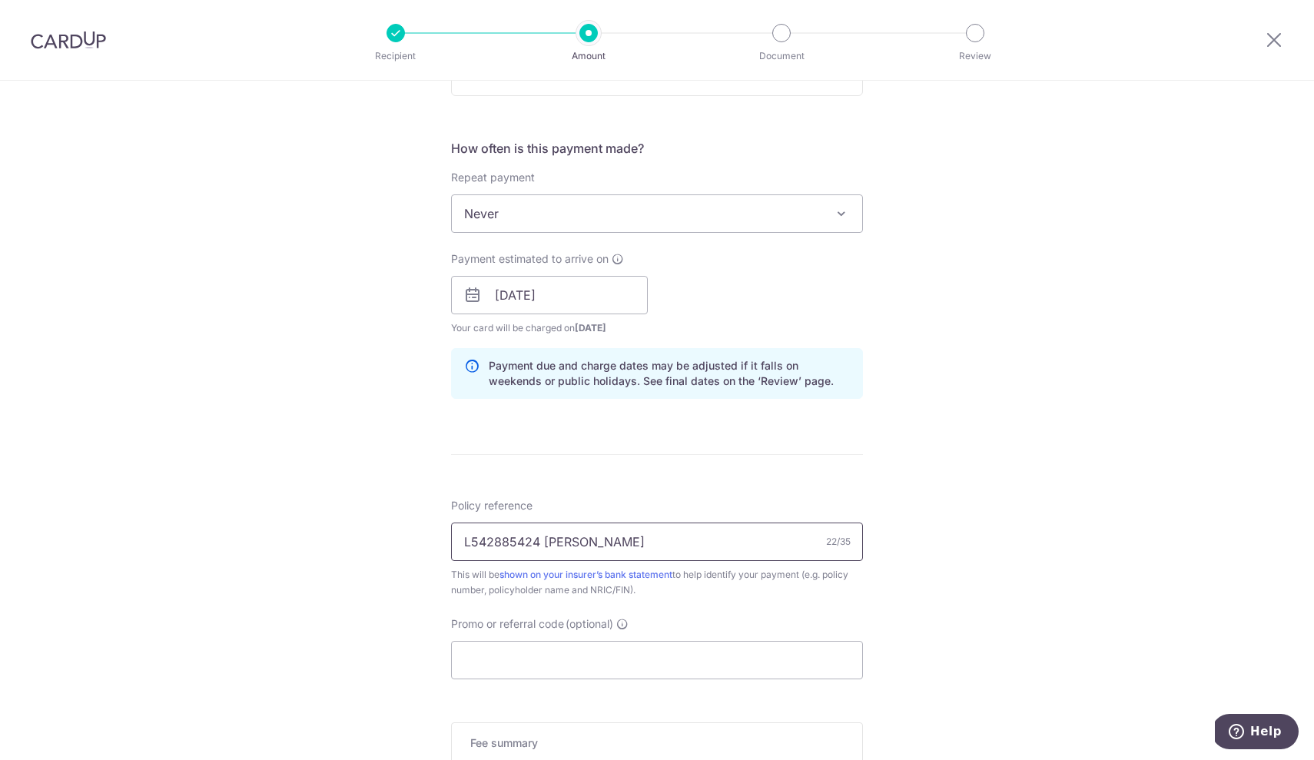
scroll to position [560, 0]
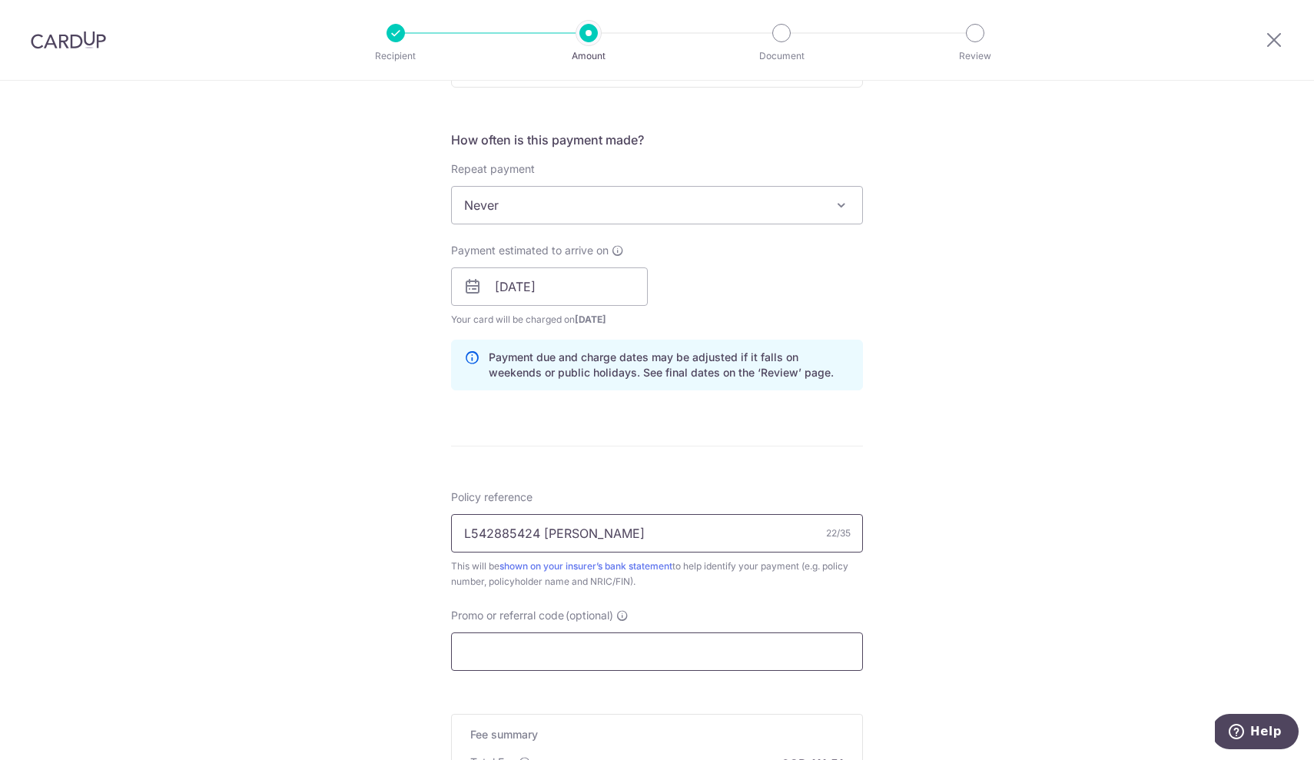
type input "L542885424 Tan Wee Lee"
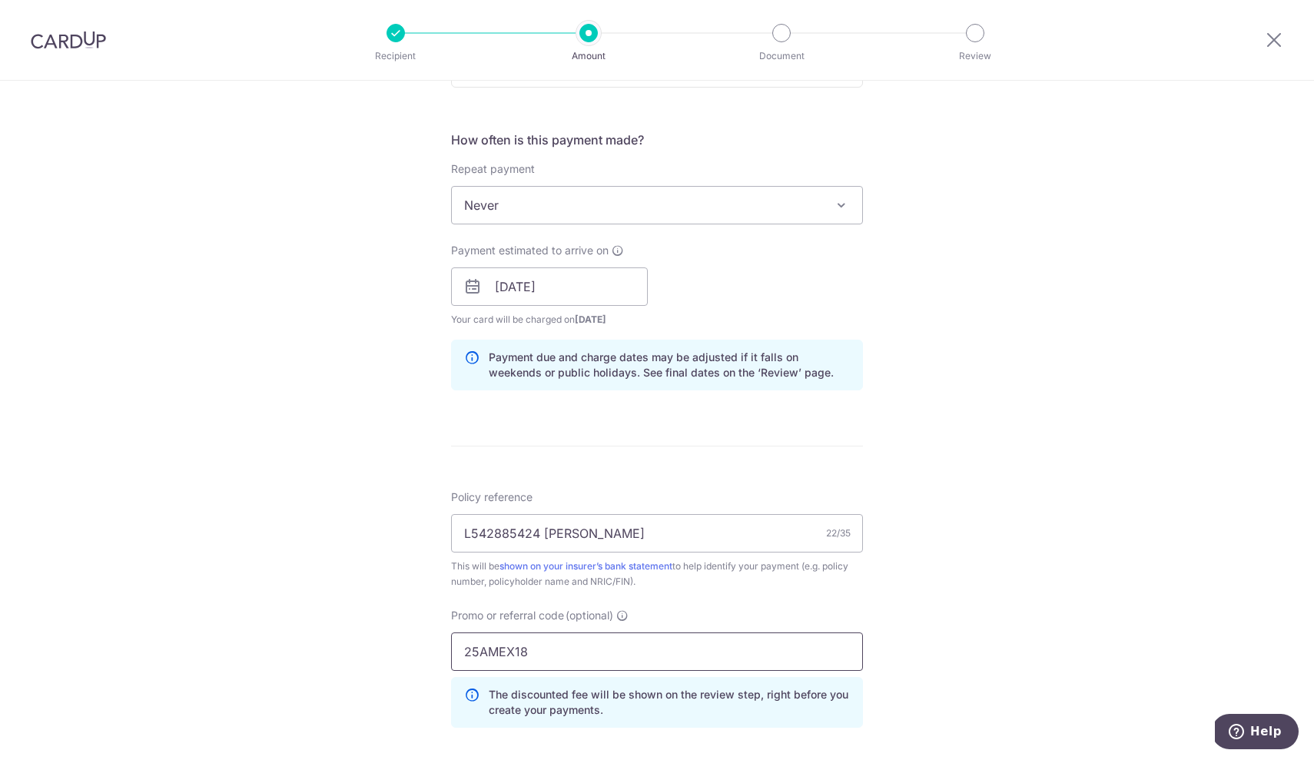
type input "25AMEX18"
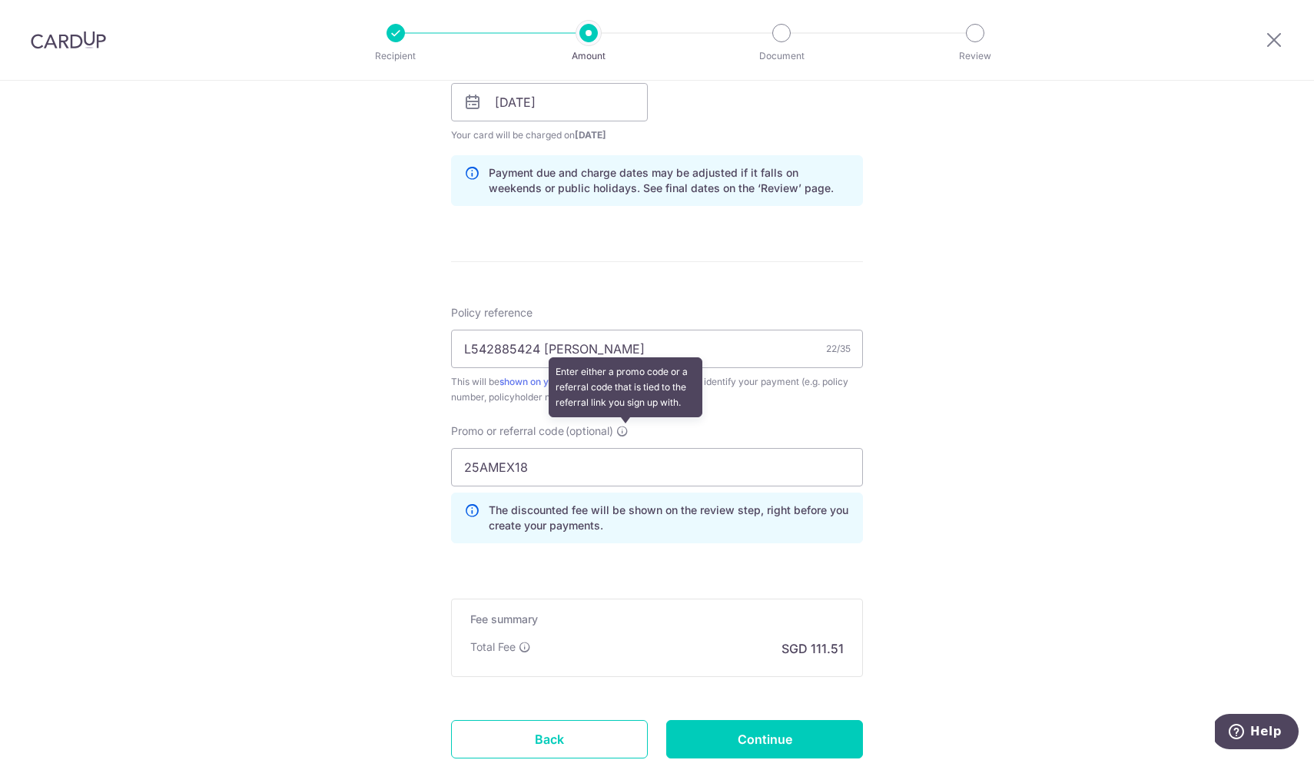
scroll to position [746, 0]
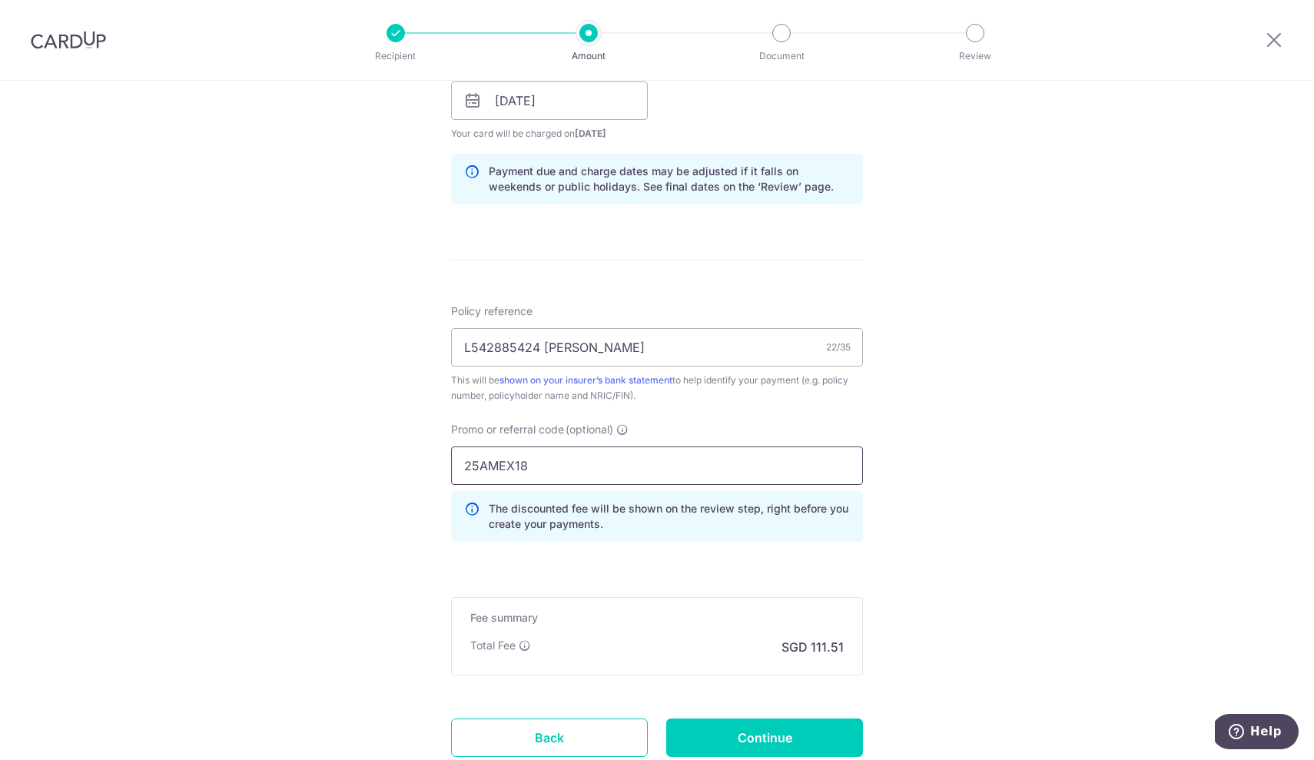
click at [548, 468] on input "25AMEX18" at bounding box center [657, 465] width 412 height 38
click at [542, 457] on input "Promo or referral code (optional)" at bounding box center [657, 465] width 412 height 38
type input "A"
type input "25AMEX18"
click at [754, 744] on input "Continue" at bounding box center [764, 737] width 197 height 38
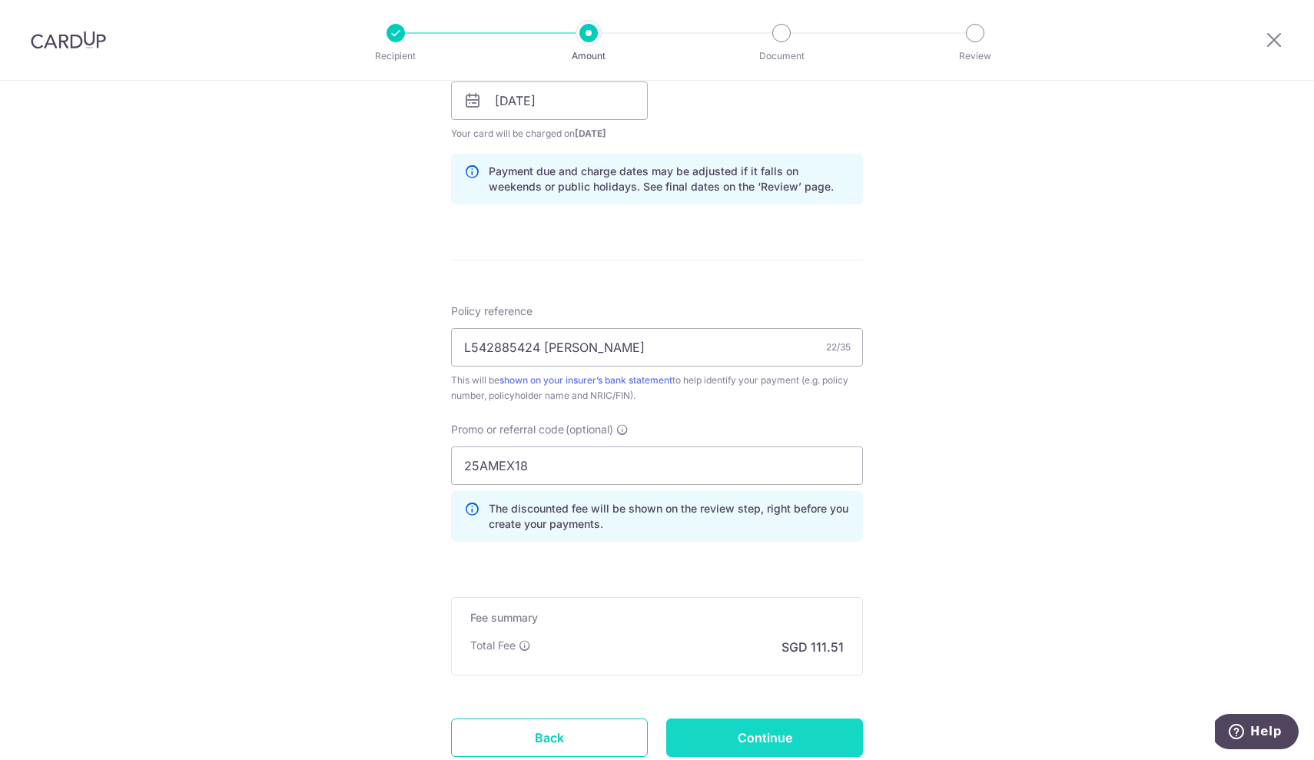
type input "Create Schedule"
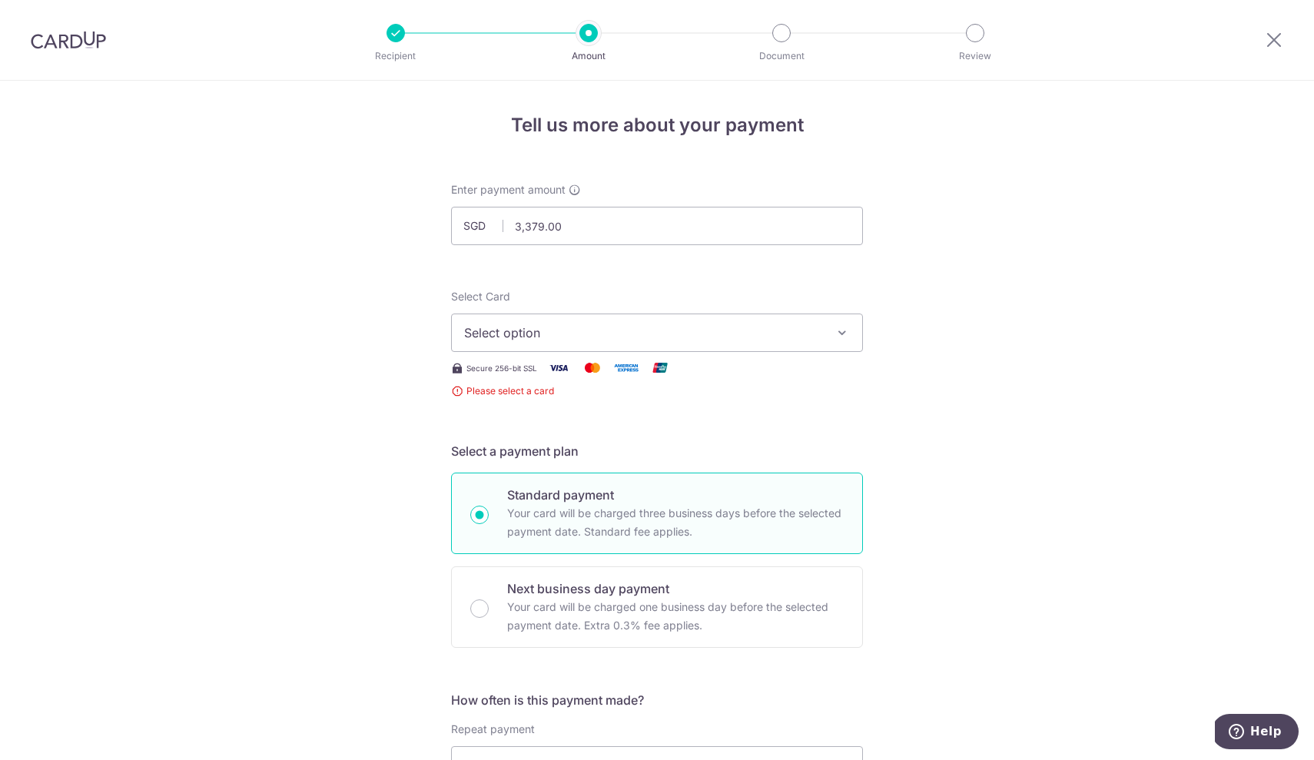
click at [620, 329] on span "Select option" at bounding box center [643, 333] width 358 height 18
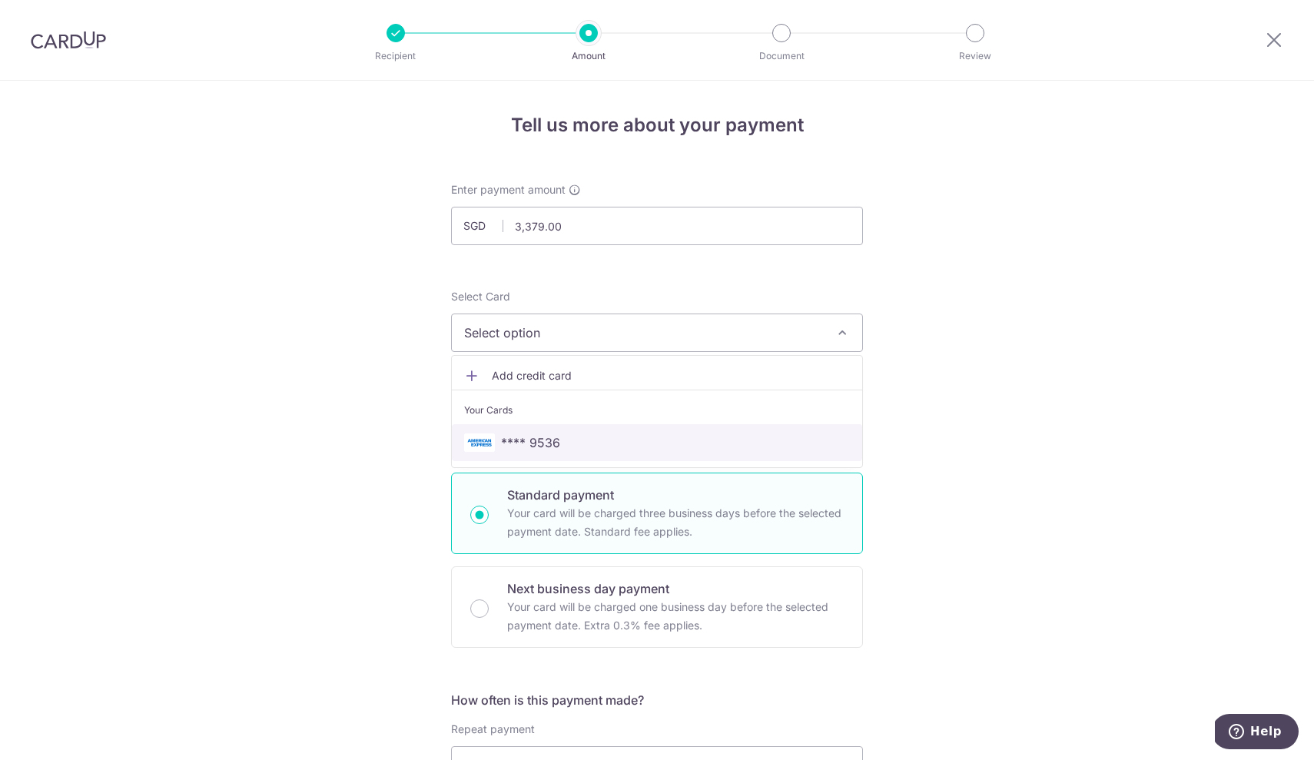
click at [543, 441] on span "**** 9536" at bounding box center [530, 442] width 59 height 18
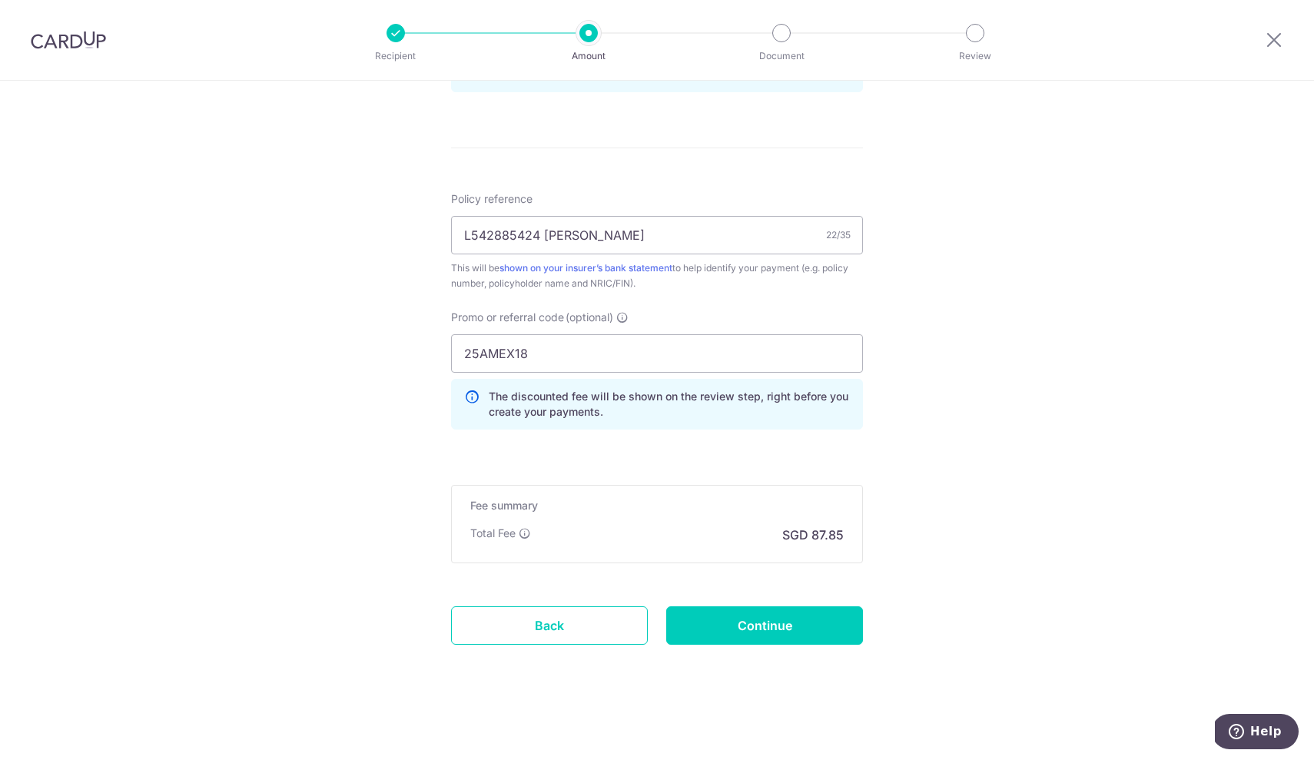
scroll to position [843, 0]
click at [749, 622] on input "Continue" at bounding box center [764, 625] width 197 height 38
type input "Create Schedule"
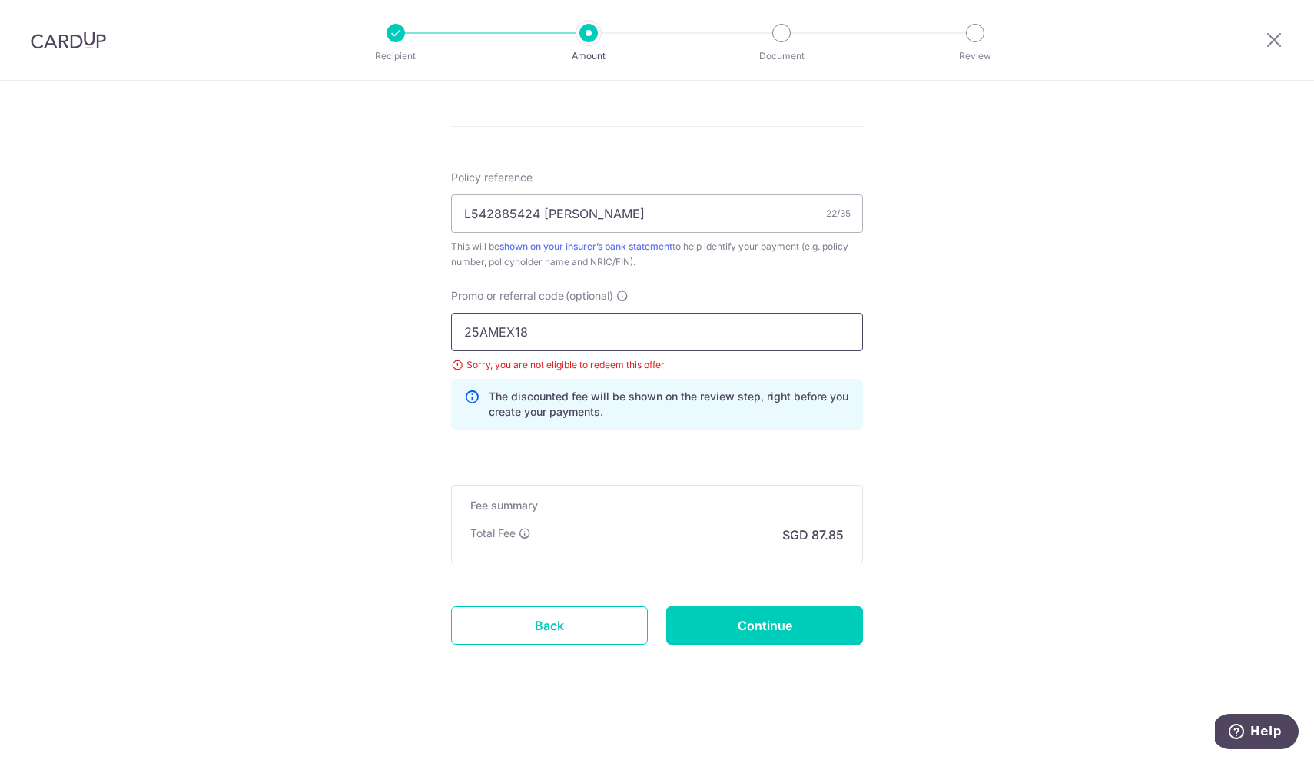
click at [540, 333] on input "25AMEX18" at bounding box center [657, 332] width 412 height 38
click at [457, 366] on div "Sorry, you are not eligible to redeem this offer" at bounding box center [657, 364] width 412 height 15
click at [542, 329] on input "25AMEX18" at bounding box center [657, 332] width 412 height 38
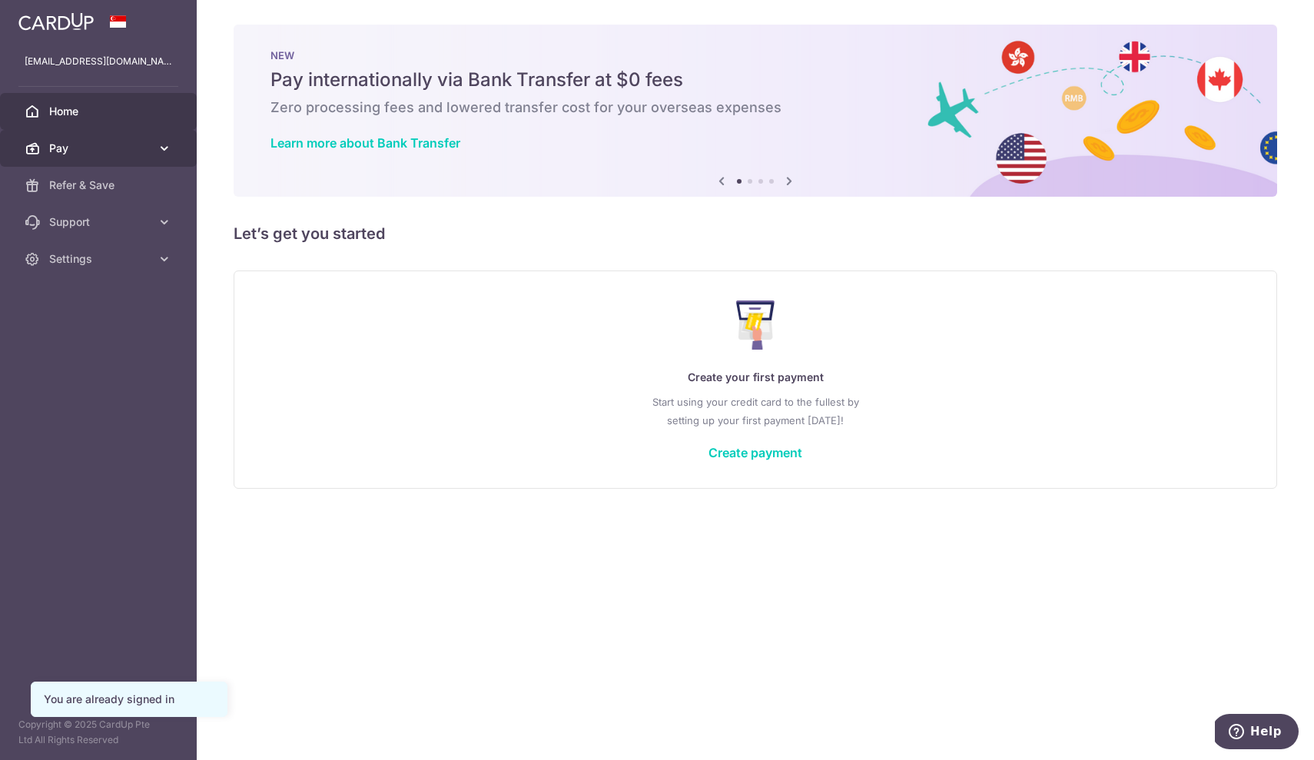
click at [163, 150] on icon at bounding box center [164, 148] width 15 height 15
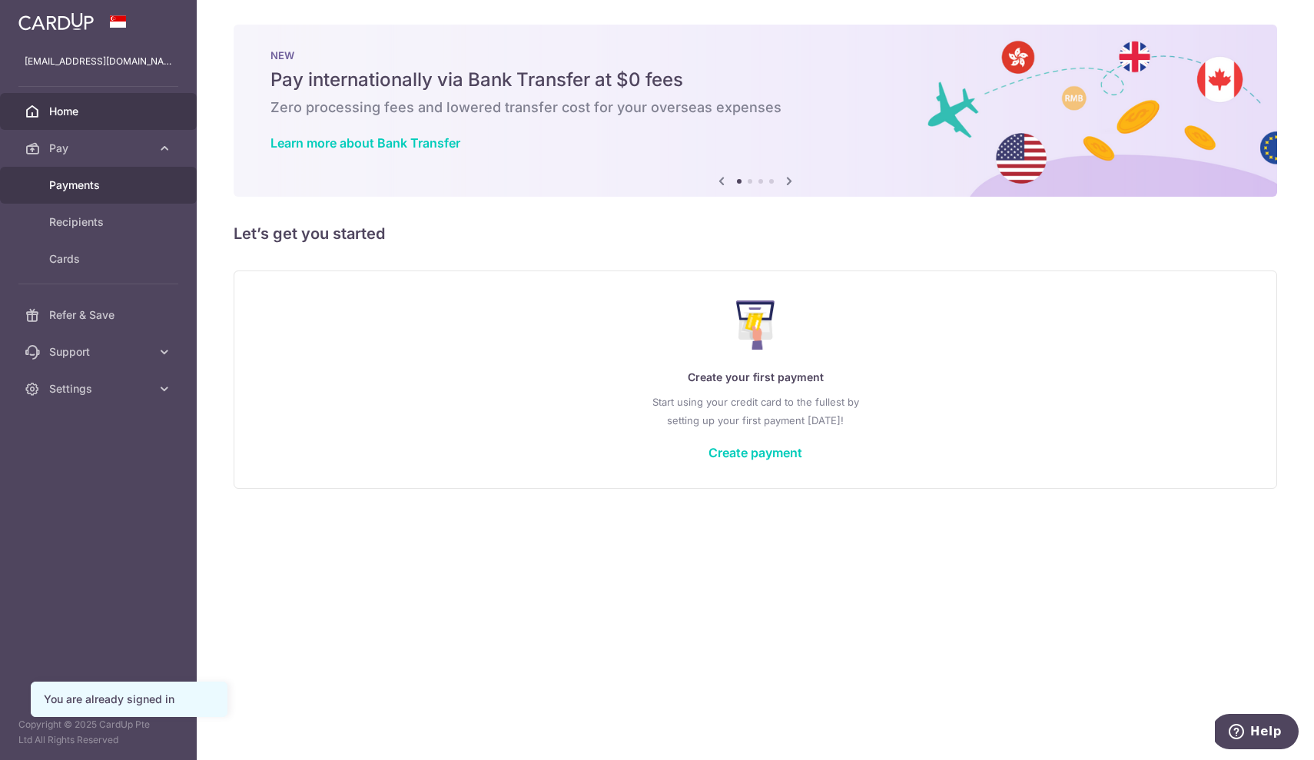
click at [97, 183] on span "Payments" at bounding box center [99, 185] width 101 height 15
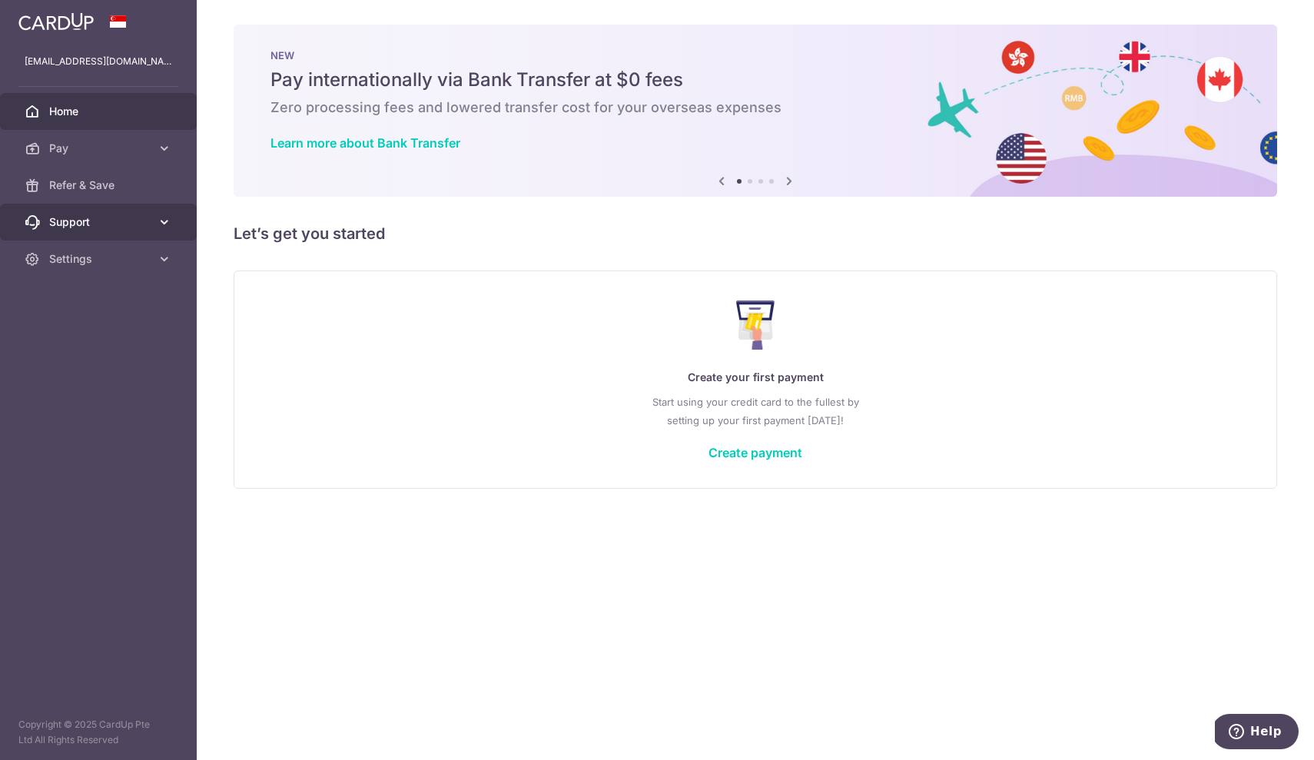
click at [154, 223] on link "Support" at bounding box center [98, 222] width 197 height 37
click at [158, 357] on icon at bounding box center [164, 351] width 15 height 15
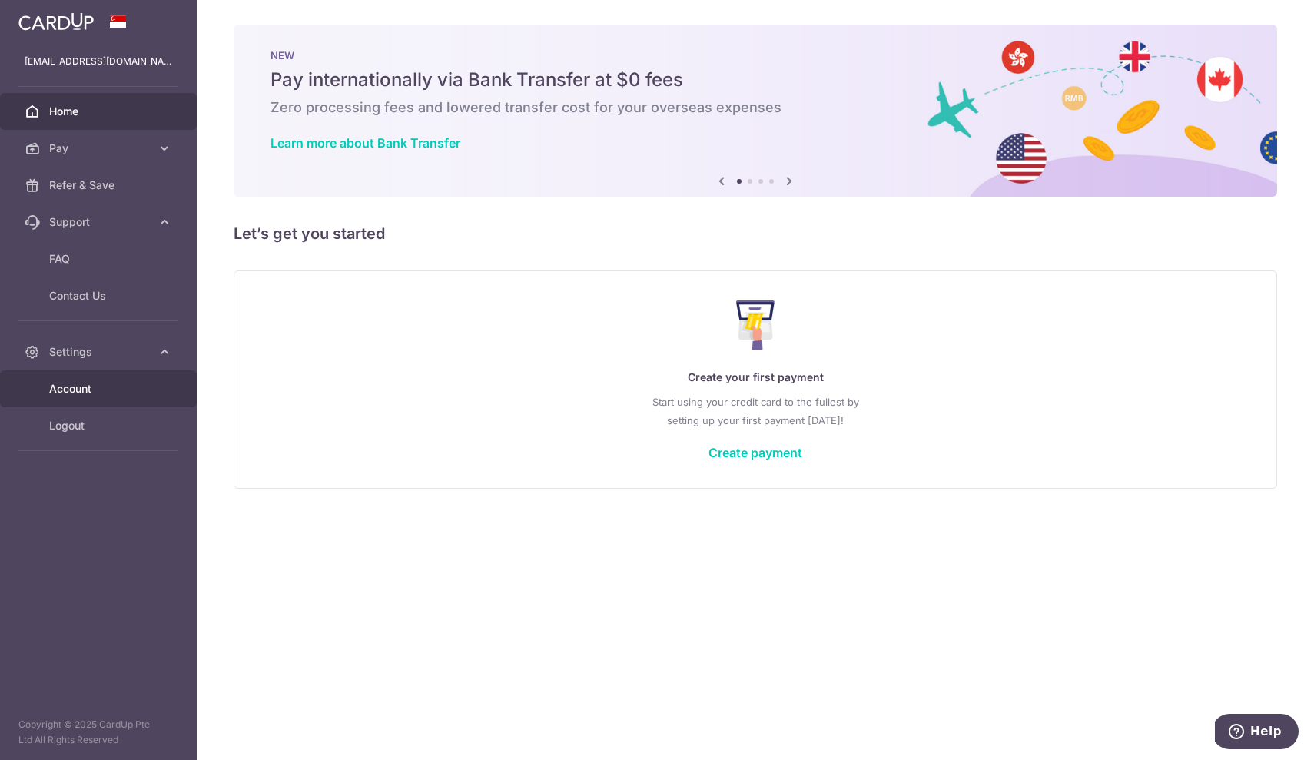
click at [84, 385] on span "Account" at bounding box center [99, 388] width 101 height 15
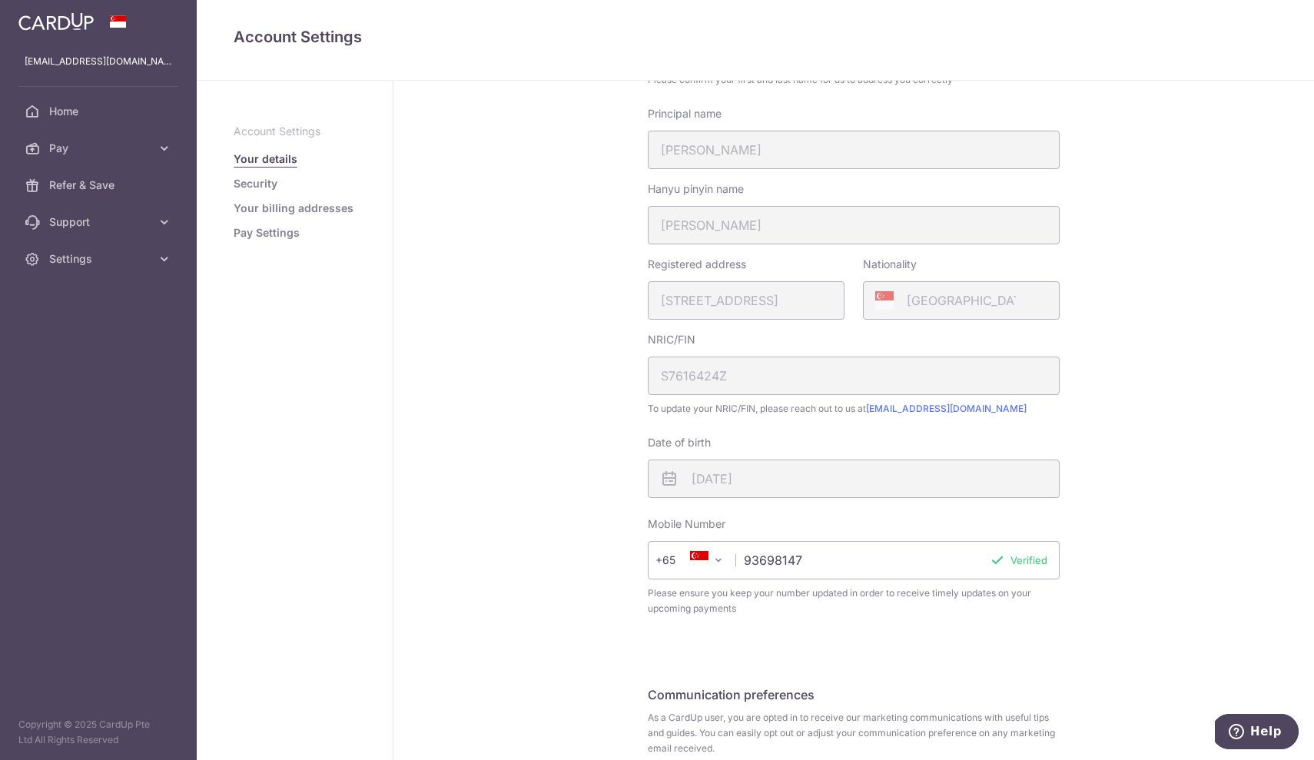
scroll to position [164, 0]
type input "93487976"
click at [1019, 559] on button "Verify" at bounding box center [1032, 559] width 30 height 15
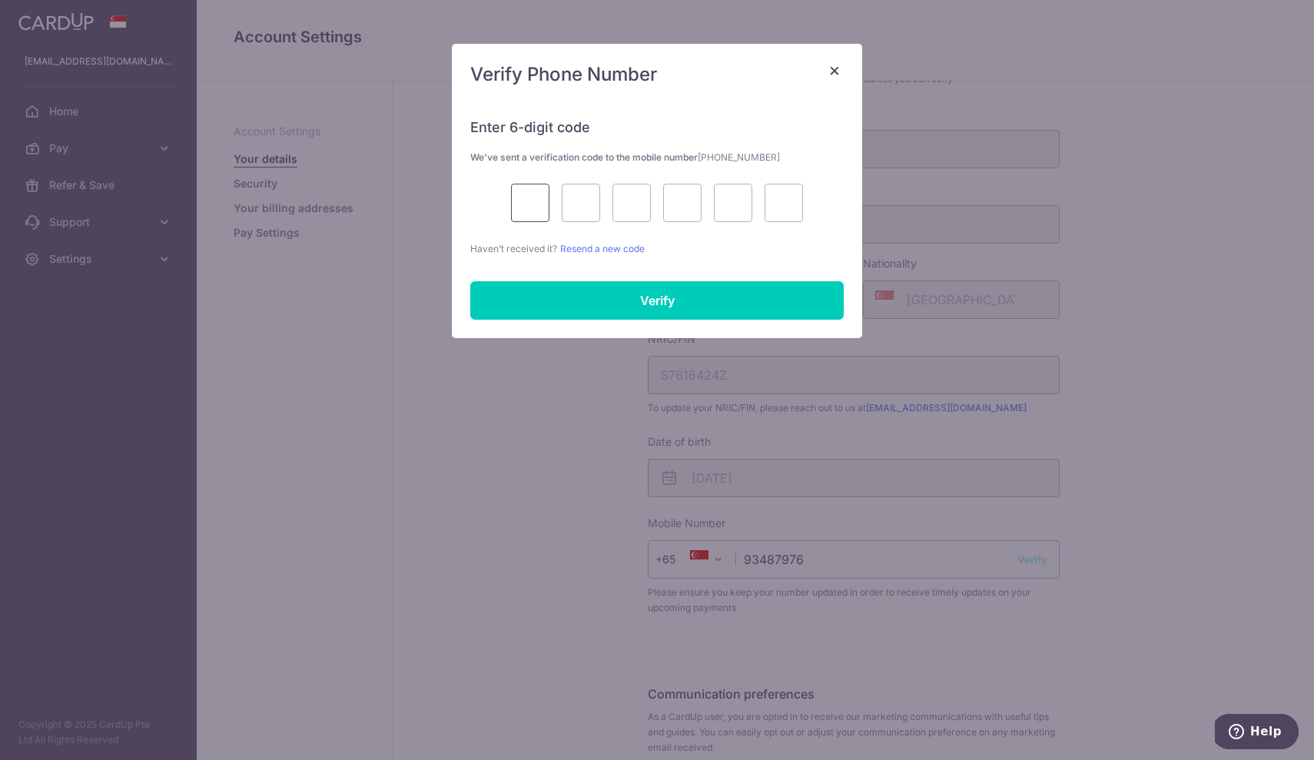
click at [531, 196] on input "text" at bounding box center [530, 203] width 38 height 38
type input "8"
type input "1"
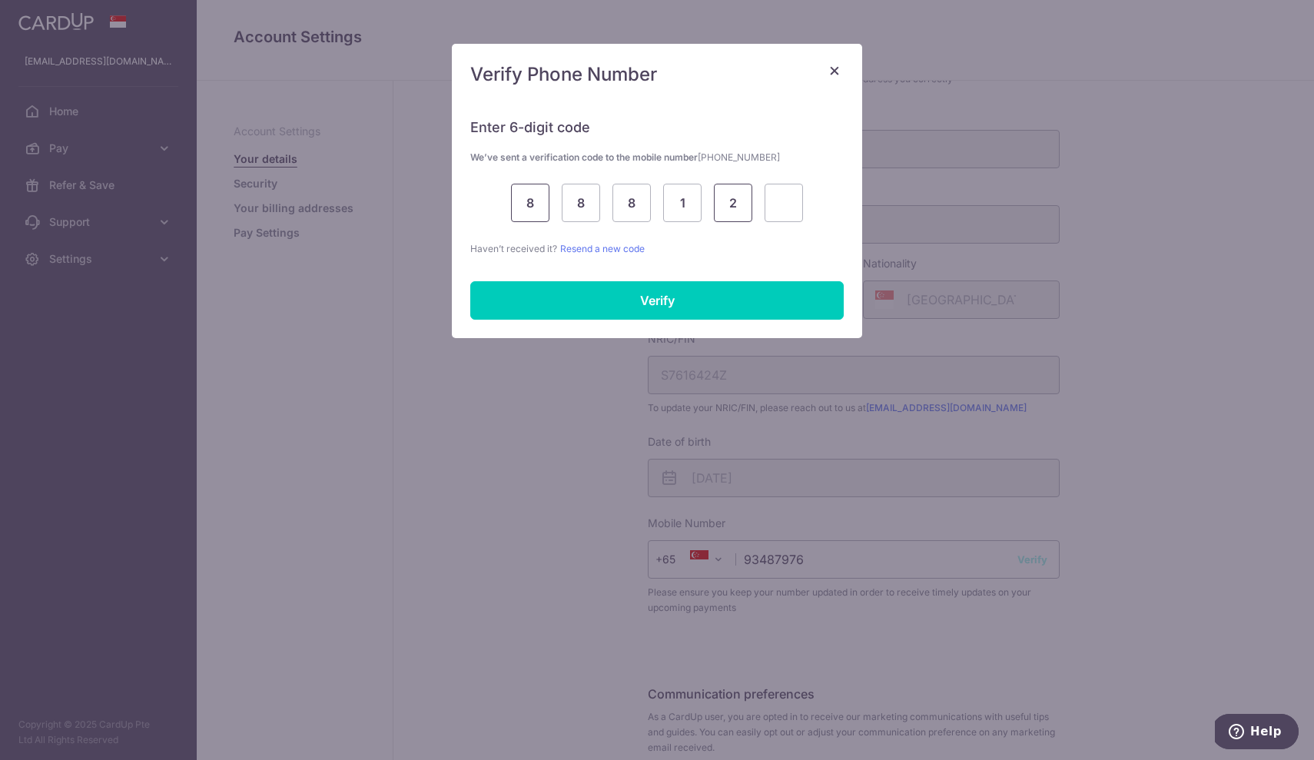
type input "2"
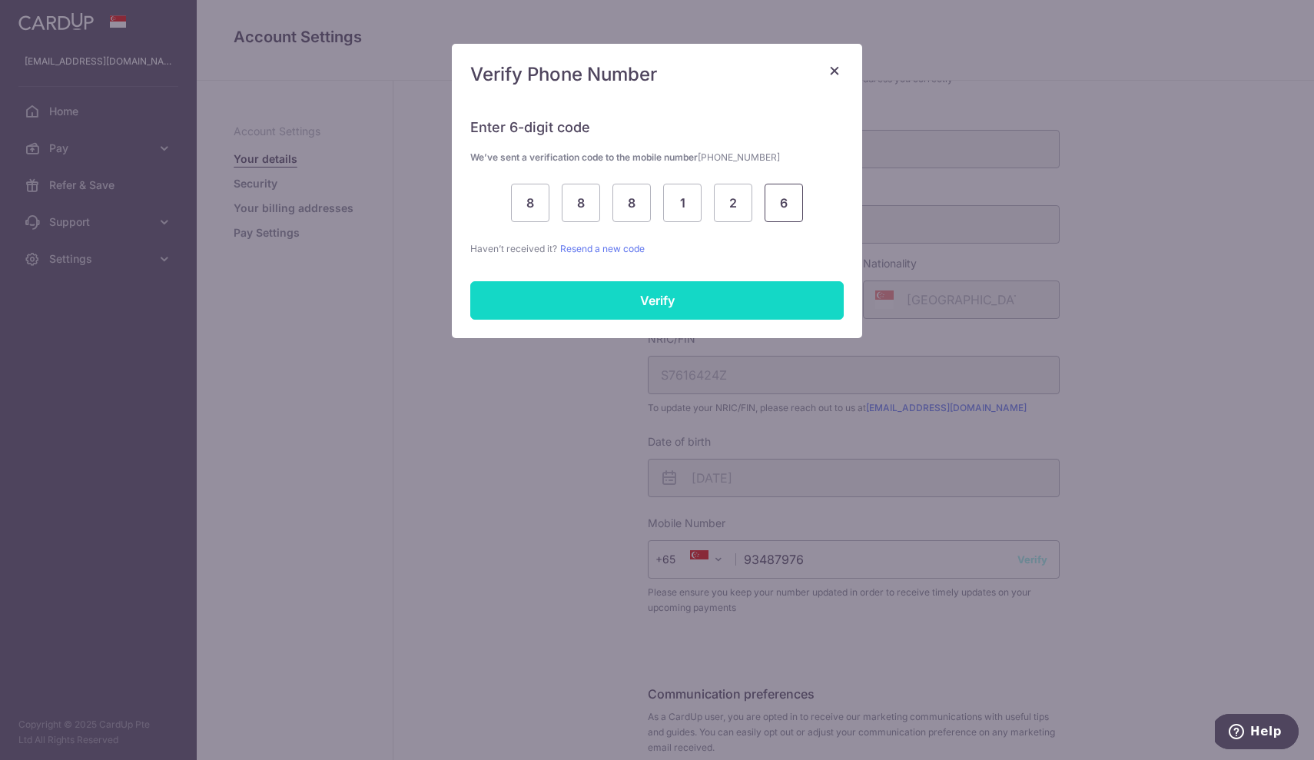
type input "6"
click at [675, 307] on input "Verify" at bounding box center [656, 300] width 373 height 38
click at [662, 299] on input "Verify" at bounding box center [656, 300] width 373 height 38
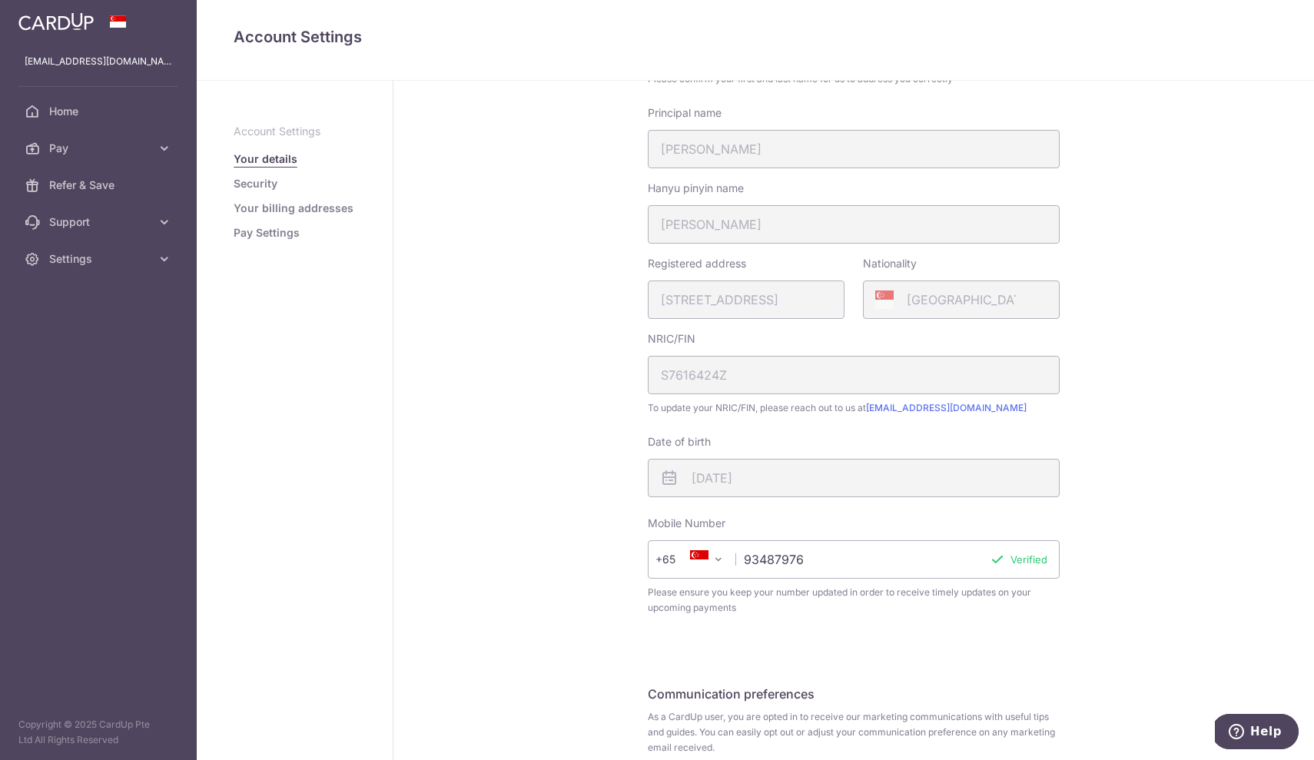
click at [264, 179] on link "Security" at bounding box center [256, 183] width 44 height 15
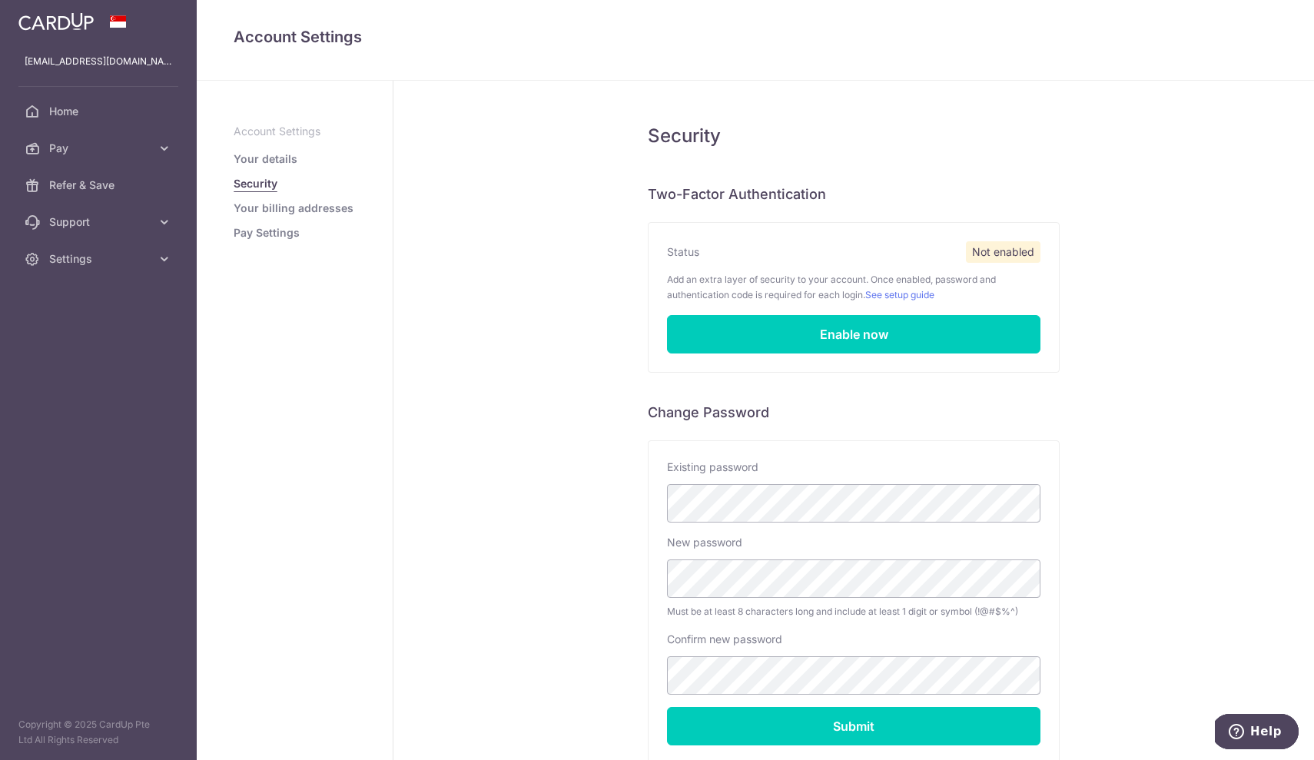
click at [279, 210] on link "Your billing addresses" at bounding box center [294, 208] width 120 height 15
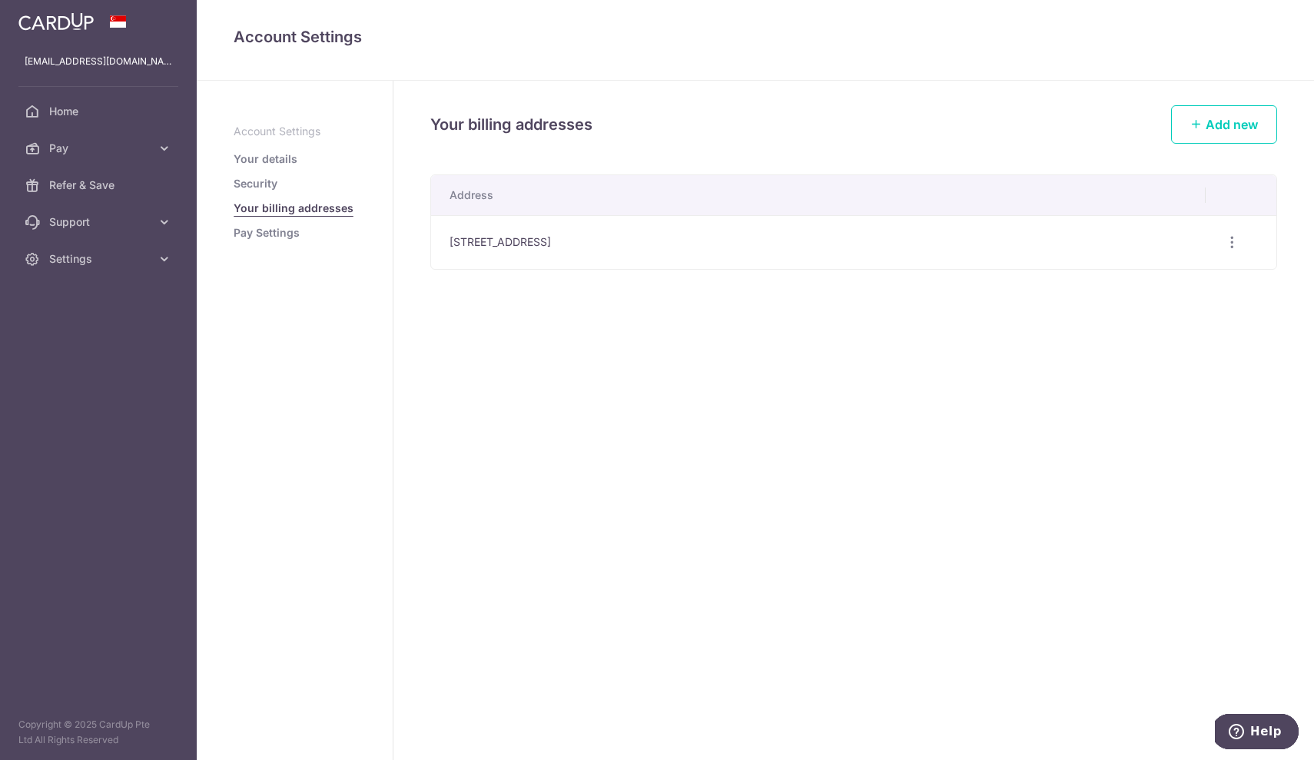
click at [275, 234] on link "Pay Settings" at bounding box center [267, 232] width 66 height 15
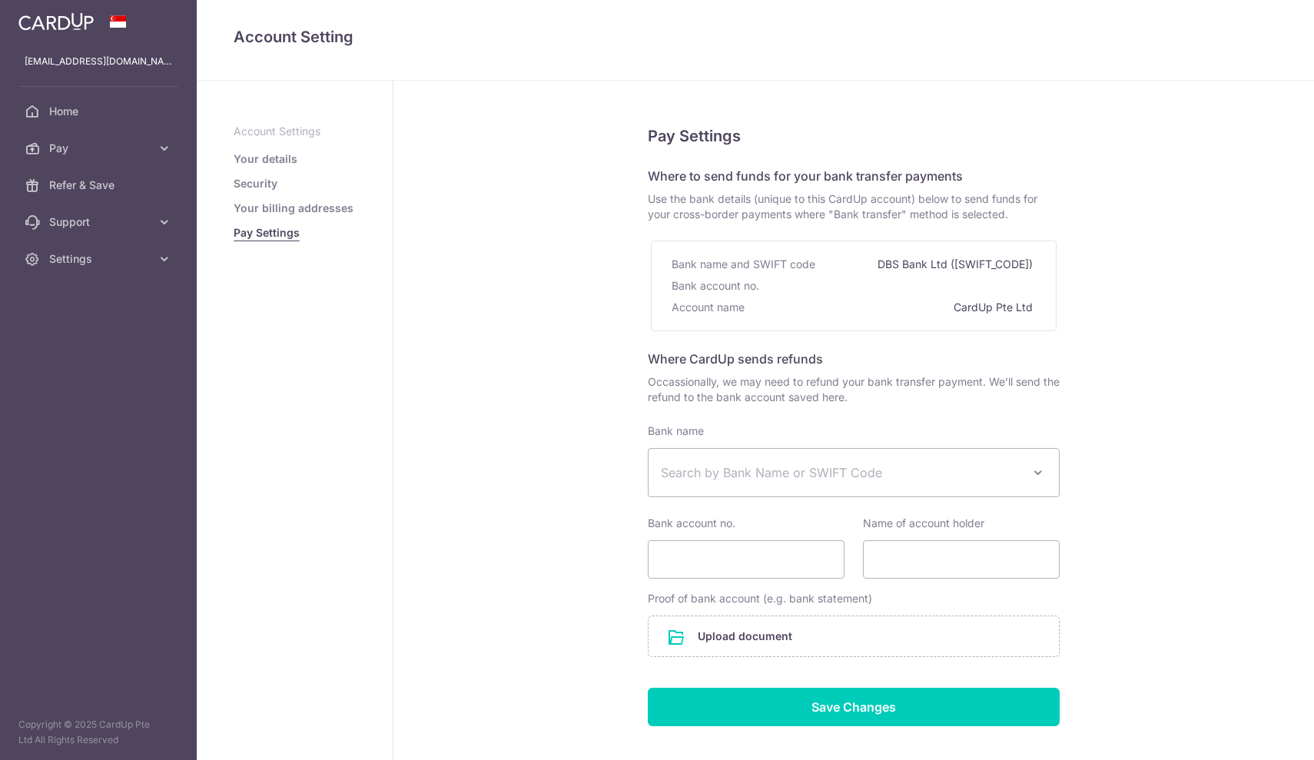
select select
click at [805, 473] on span "Search by Bank Name or SWIFT Code" at bounding box center [841, 472] width 361 height 18
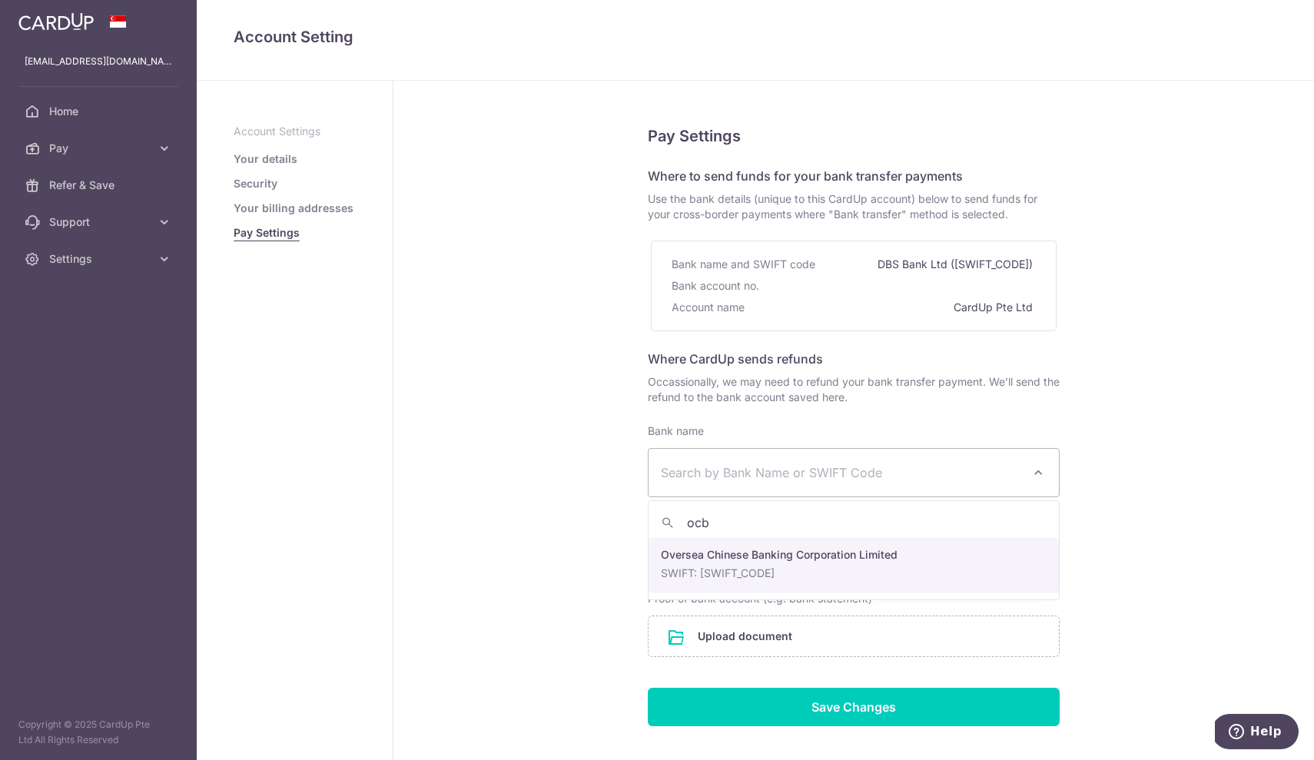
type input "ocbc"
select select "12"
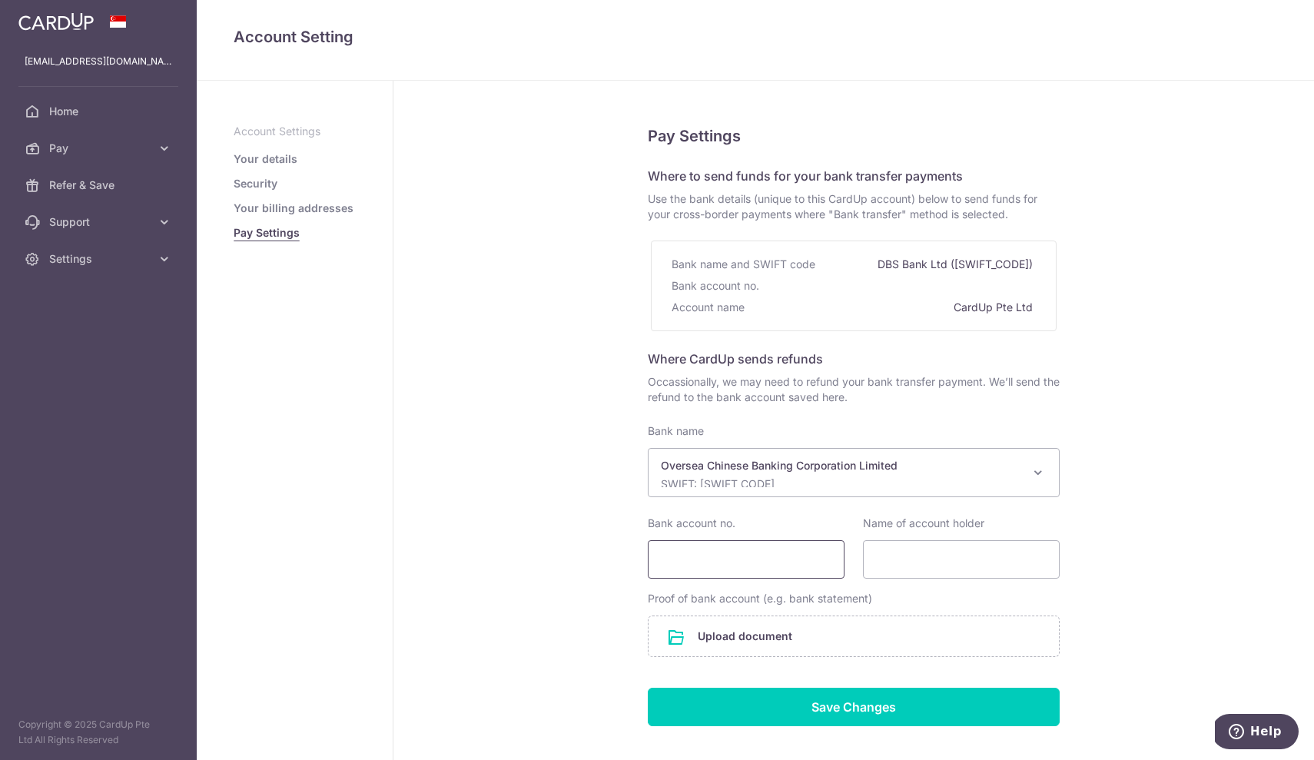
click at [786, 554] on input "Bank account no." at bounding box center [746, 559] width 197 height 38
type input "5249010348"
click at [65, 145] on span "Pay" at bounding box center [99, 148] width 101 height 15
click at [79, 183] on span "Payments" at bounding box center [99, 185] width 101 height 15
select select "12"
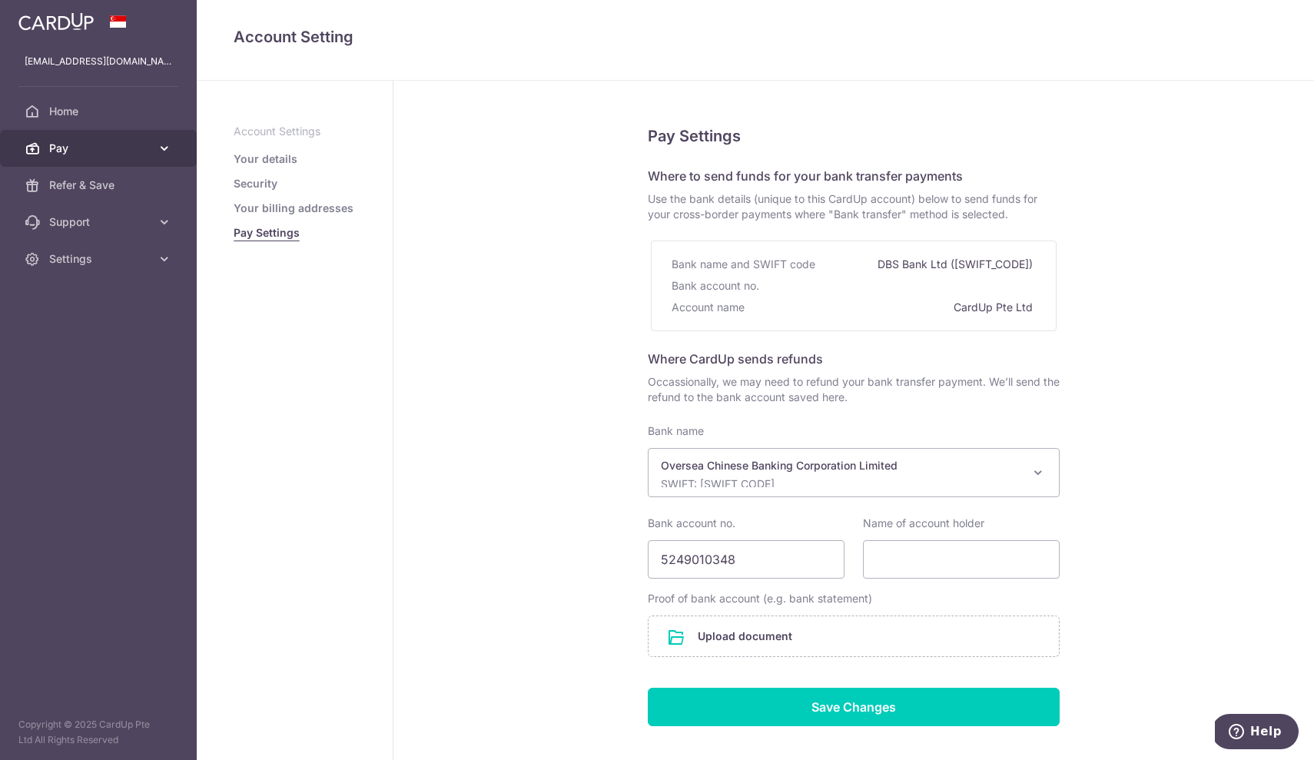
click at [140, 145] on span "Pay" at bounding box center [99, 148] width 101 height 15
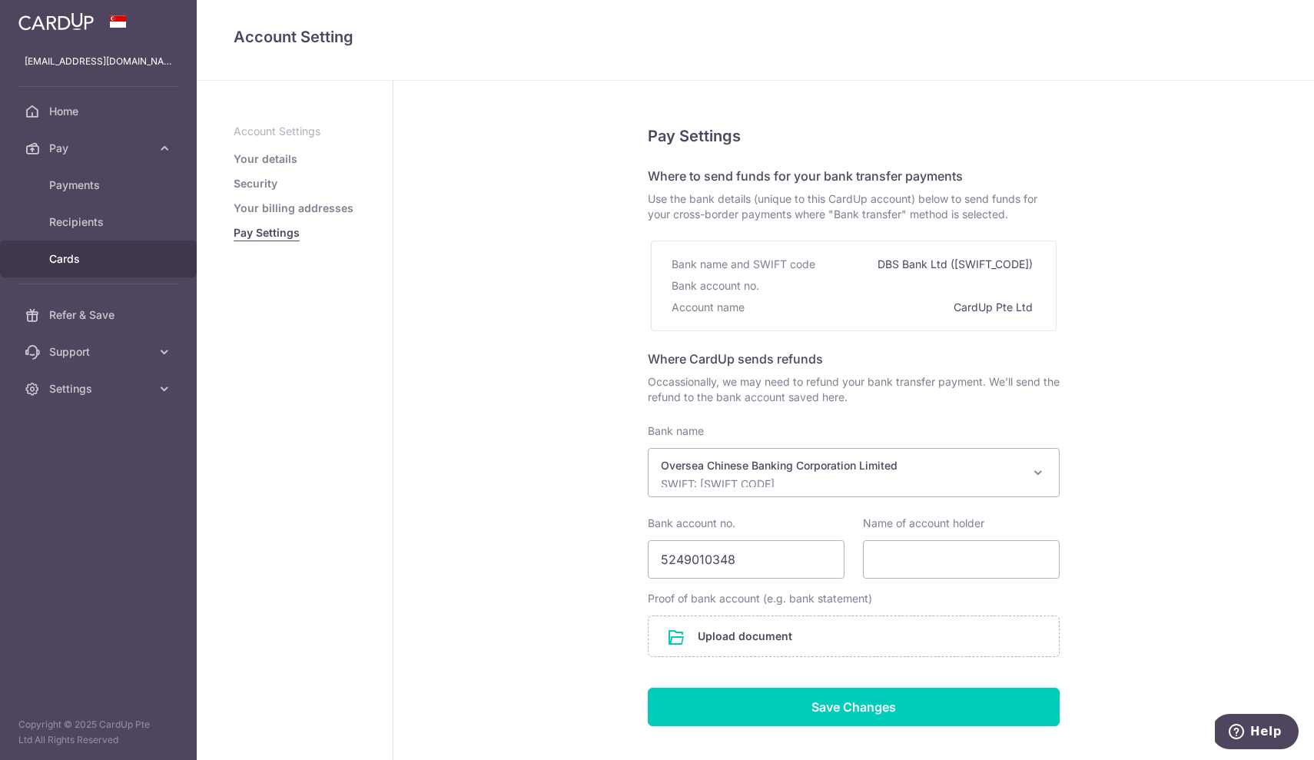
click at [65, 259] on span "Cards" at bounding box center [99, 258] width 101 height 15
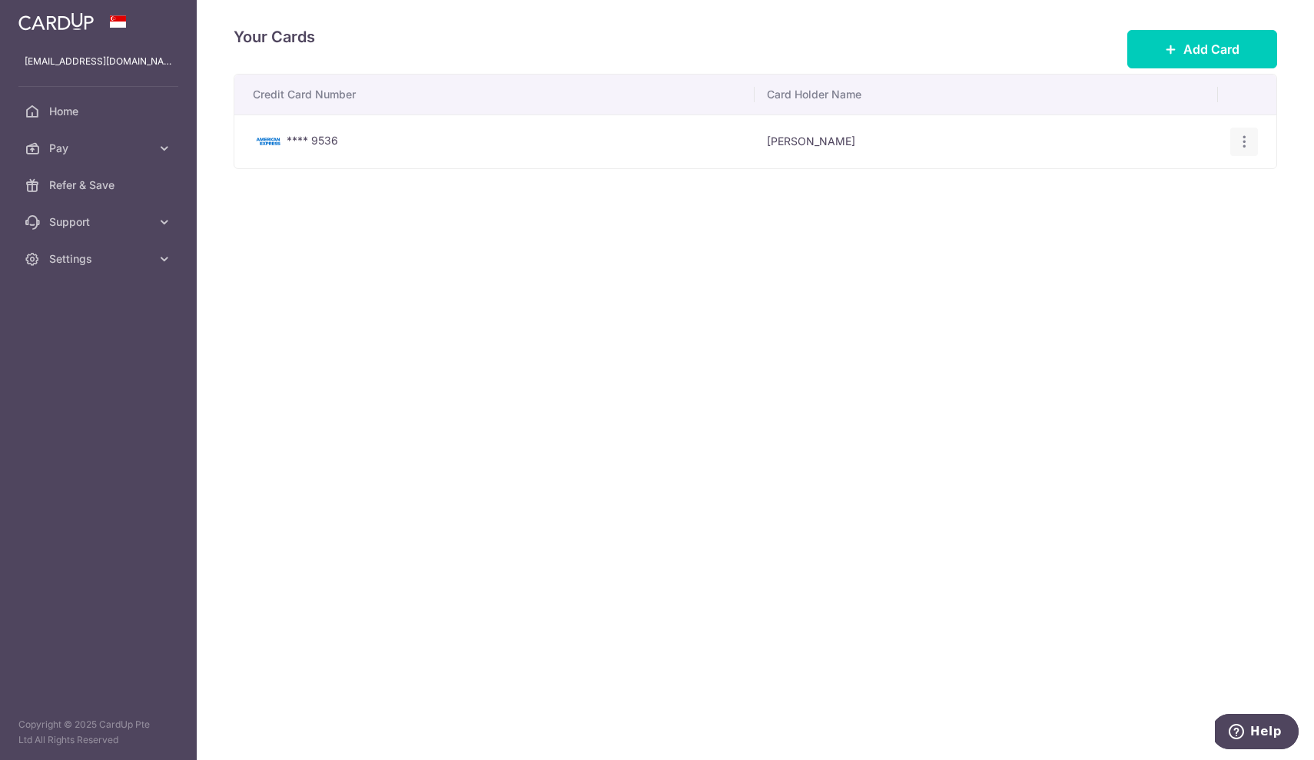
click at [1243, 143] on icon "button" at bounding box center [1244, 142] width 16 height 16
click at [1175, 181] on span "View/Edit" at bounding box center [1192, 184] width 105 height 18
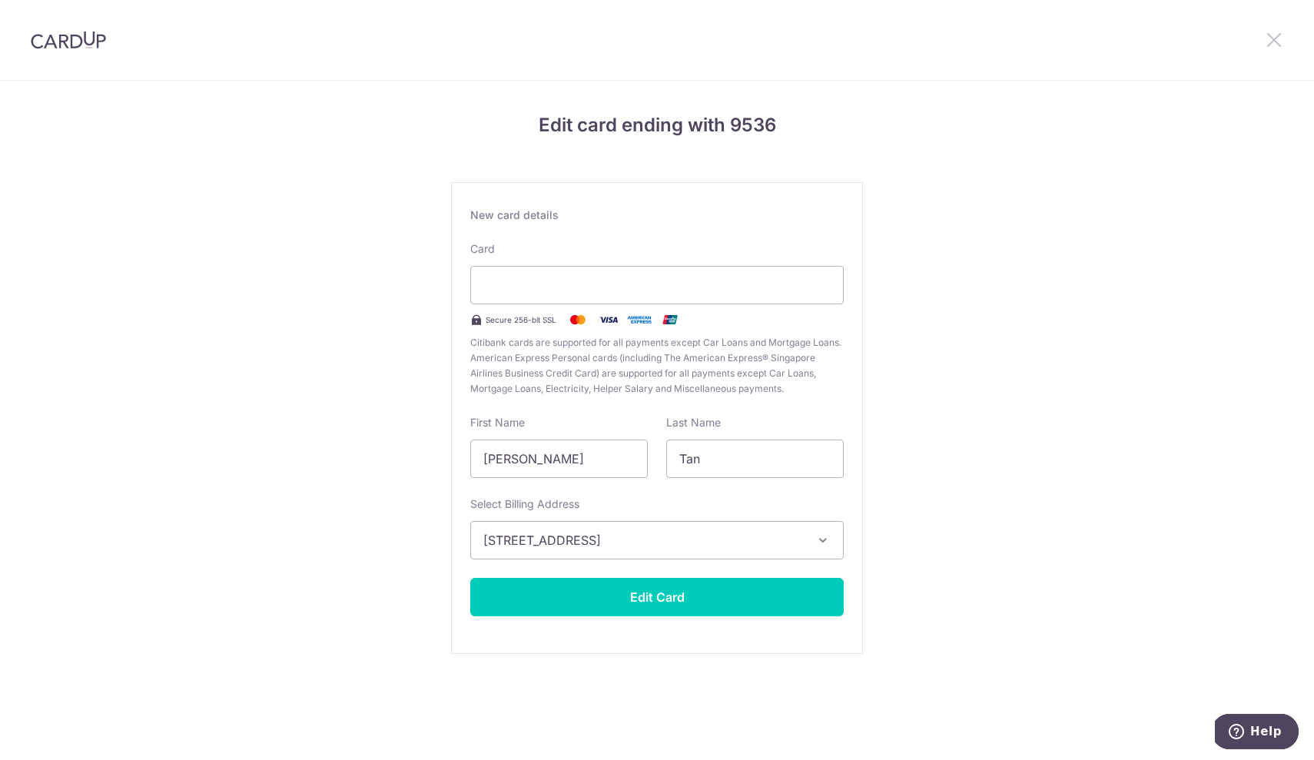
click at [1270, 40] on icon at bounding box center [1274, 39] width 18 height 19
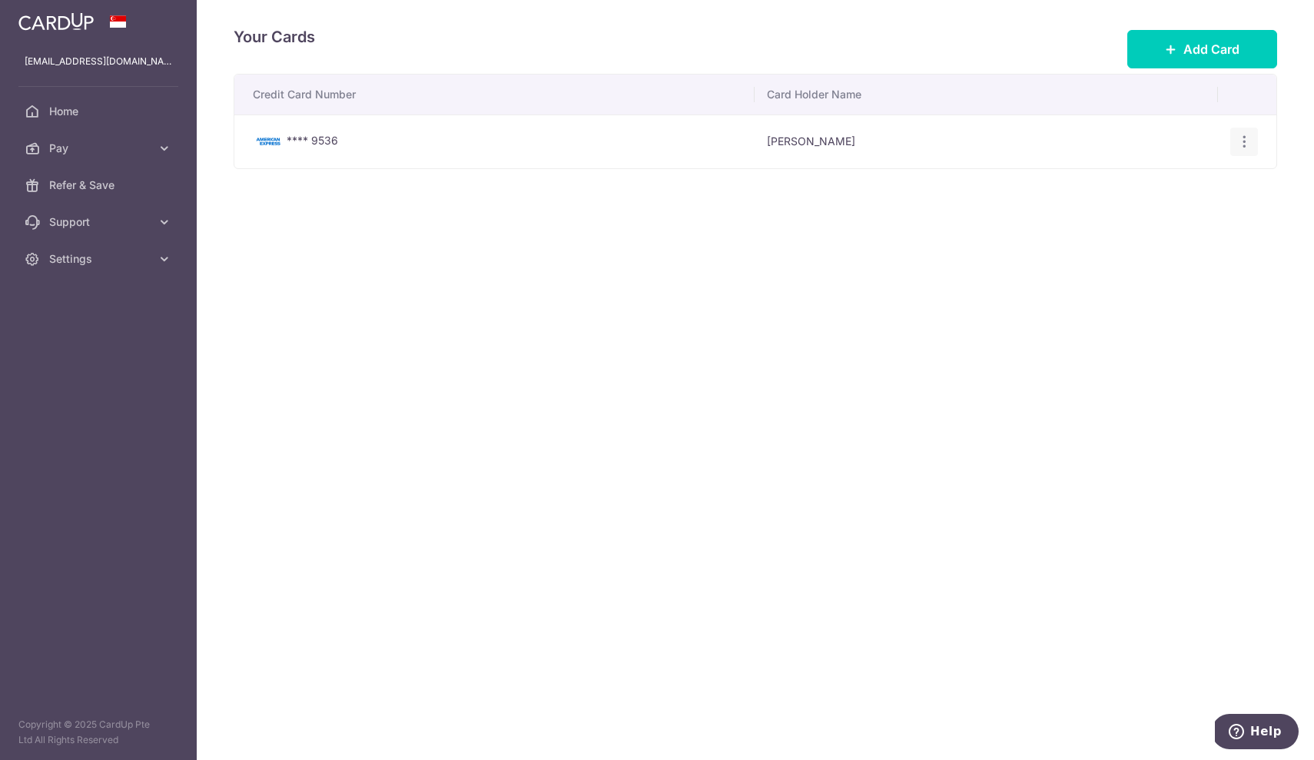
click at [1243, 133] on div "View/Edit [GEOGRAPHIC_DATA]" at bounding box center [1244, 142] width 28 height 28
click at [1243, 137] on icon "button" at bounding box center [1244, 142] width 16 height 16
click at [1156, 217] on span "Delete" at bounding box center [1192, 221] width 105 height 18
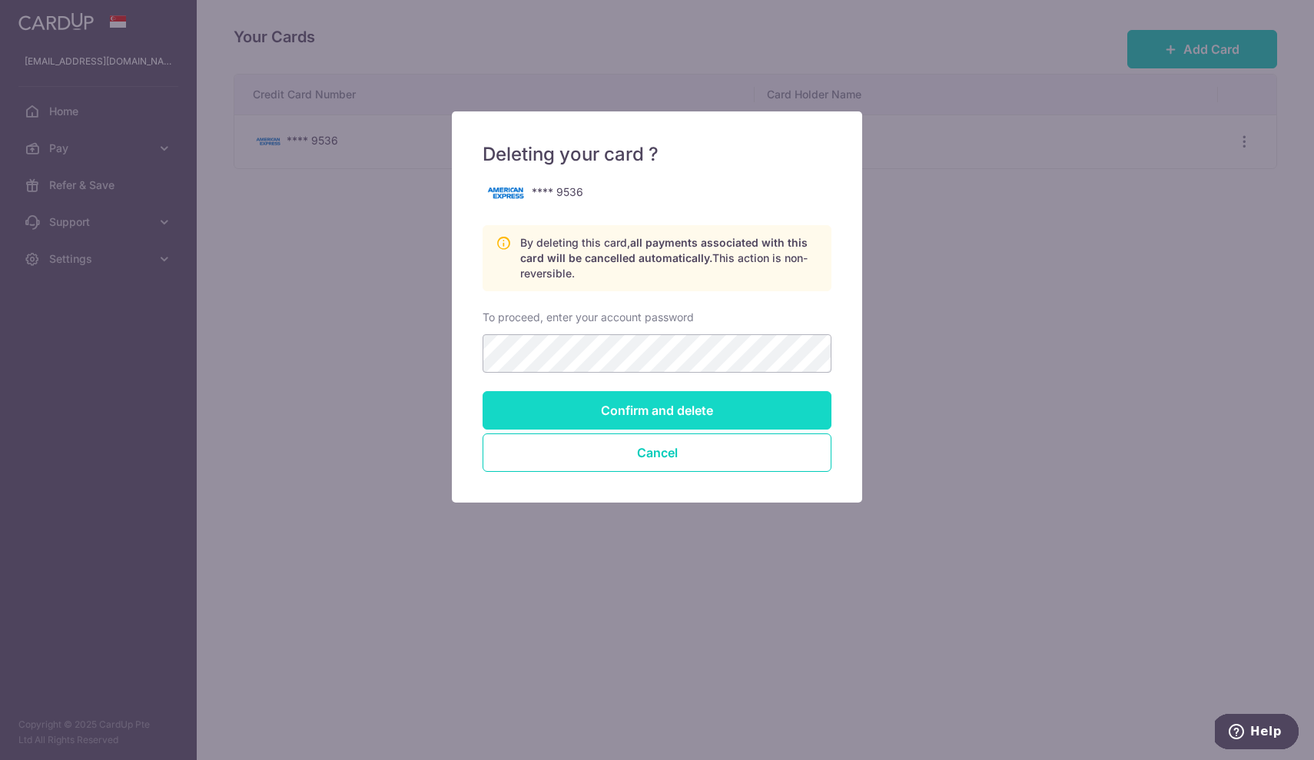
click at [639, 405] on input "Confirm and delete" at bounding box center [657, 410] width 349 height 38
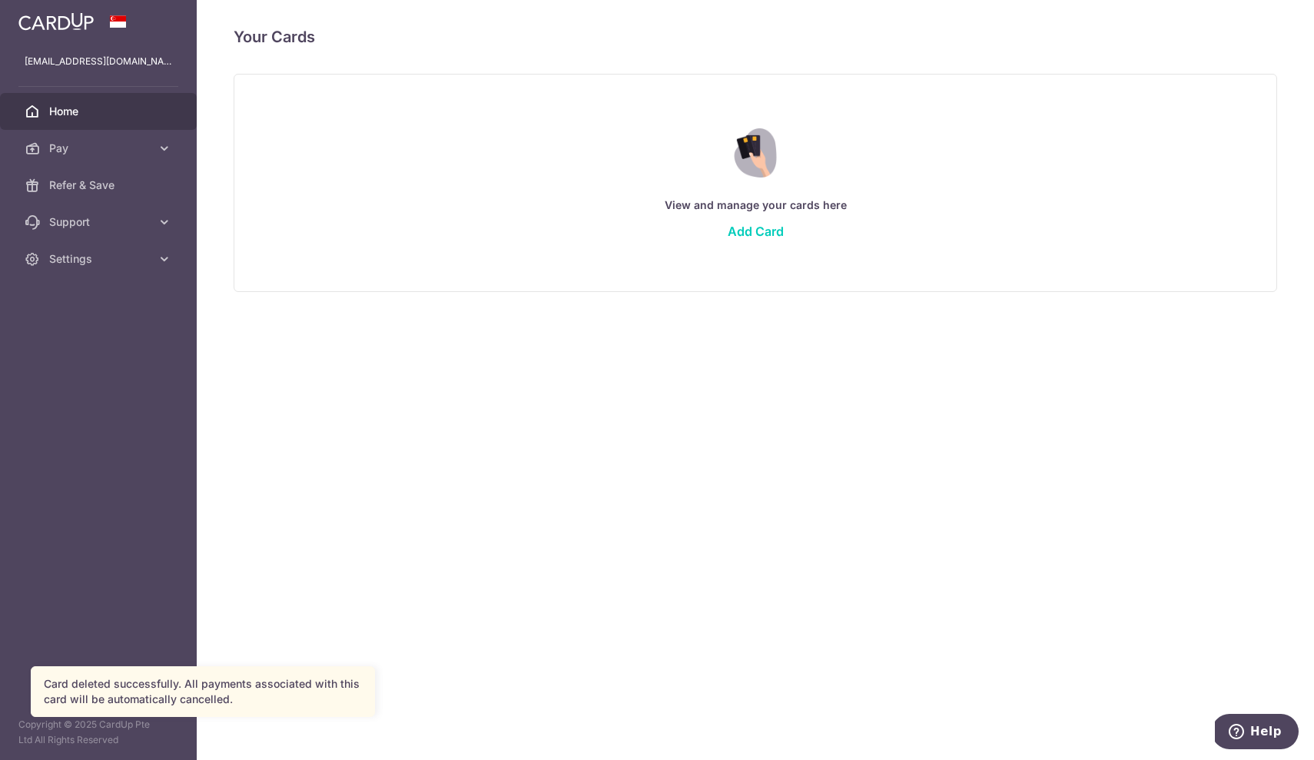
click at [65, 101] on link "Home" at bounding box center [98, 111] width 197 height 37
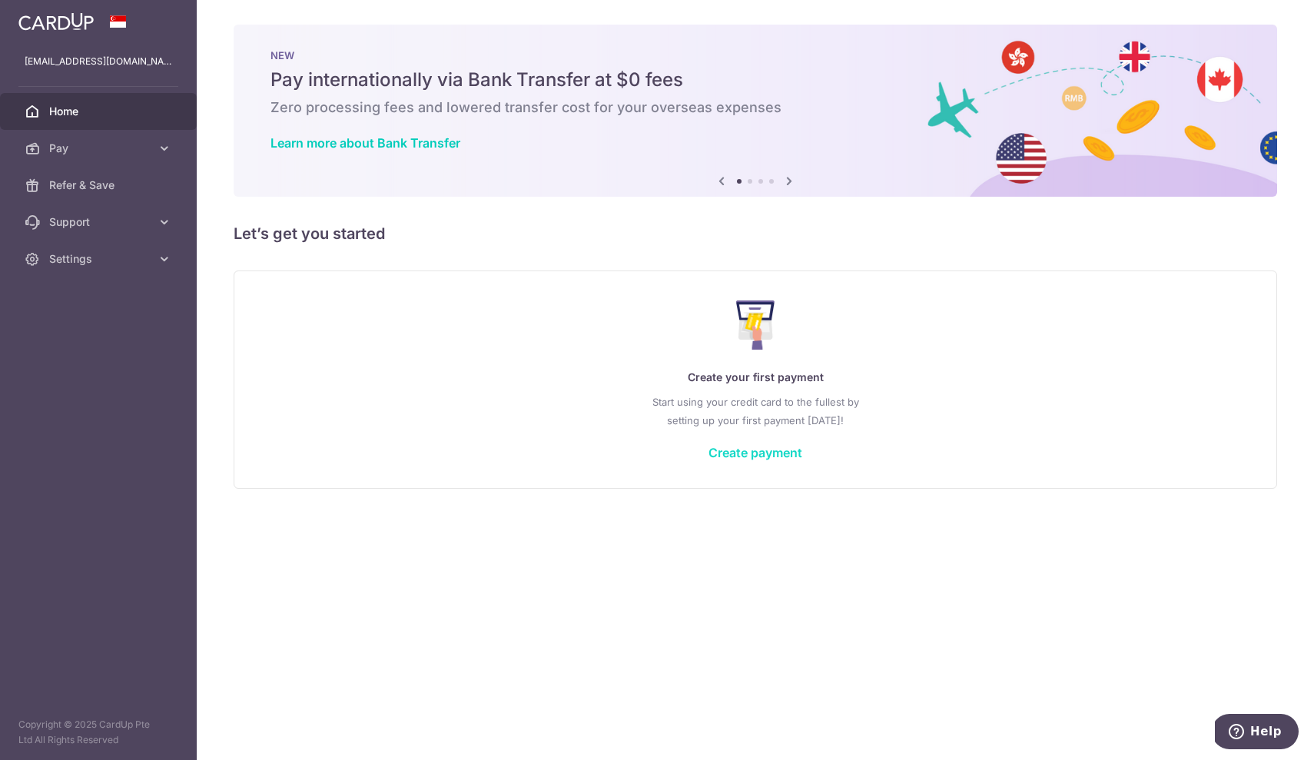
click at [762, 450] on link "Create payment" at bounding box center [755, 452] width 94 height 15
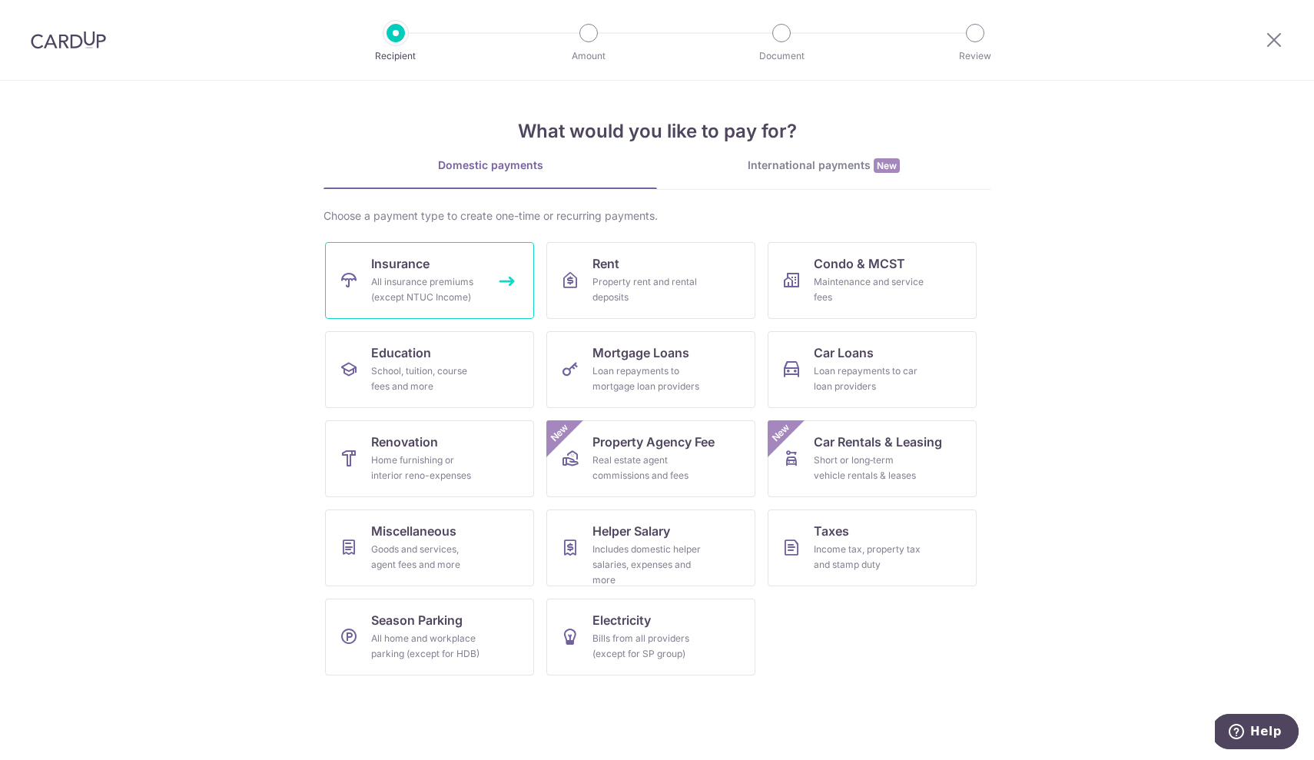
click at [423, 270] on span "Insurance" at bounding box center [400, 263] width 58 height 18
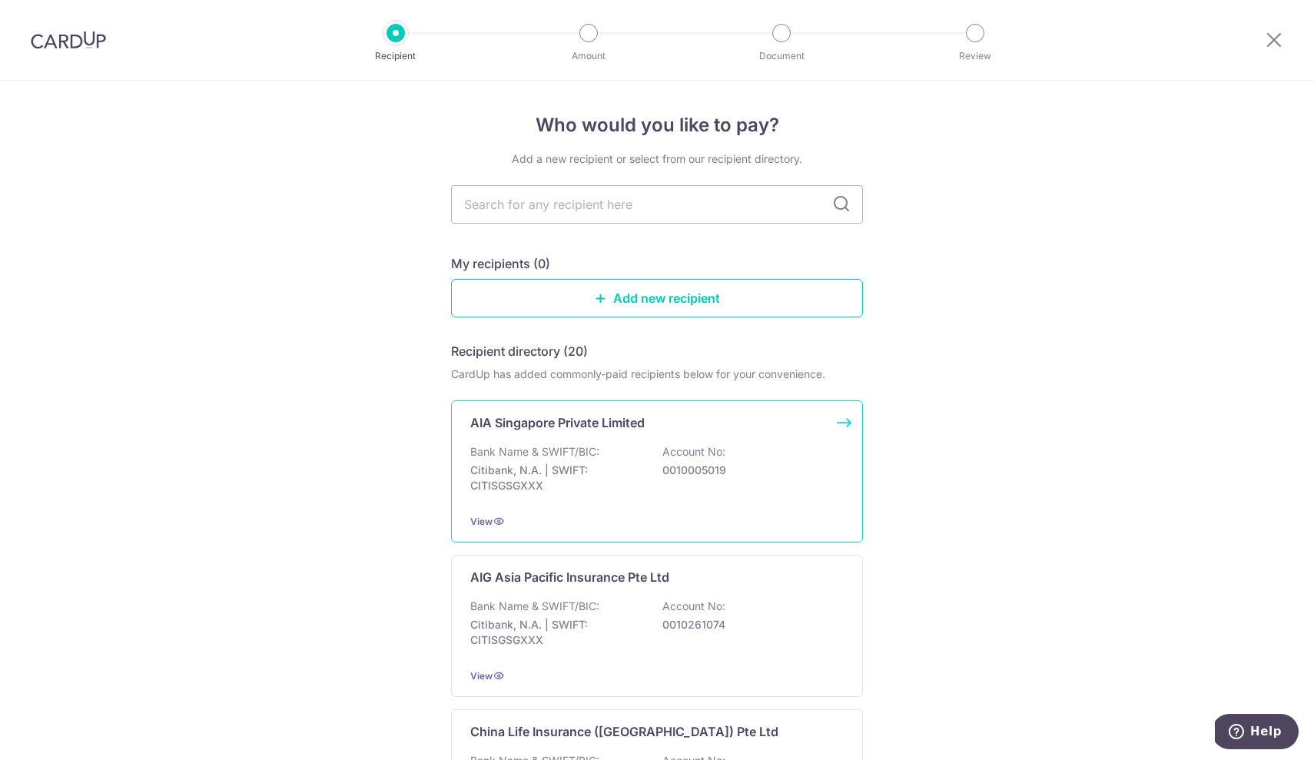
click at [553, 450] on p "Bank Name & SWIFT/BIC:" at bounding box center [534, 451] width 129 height 15
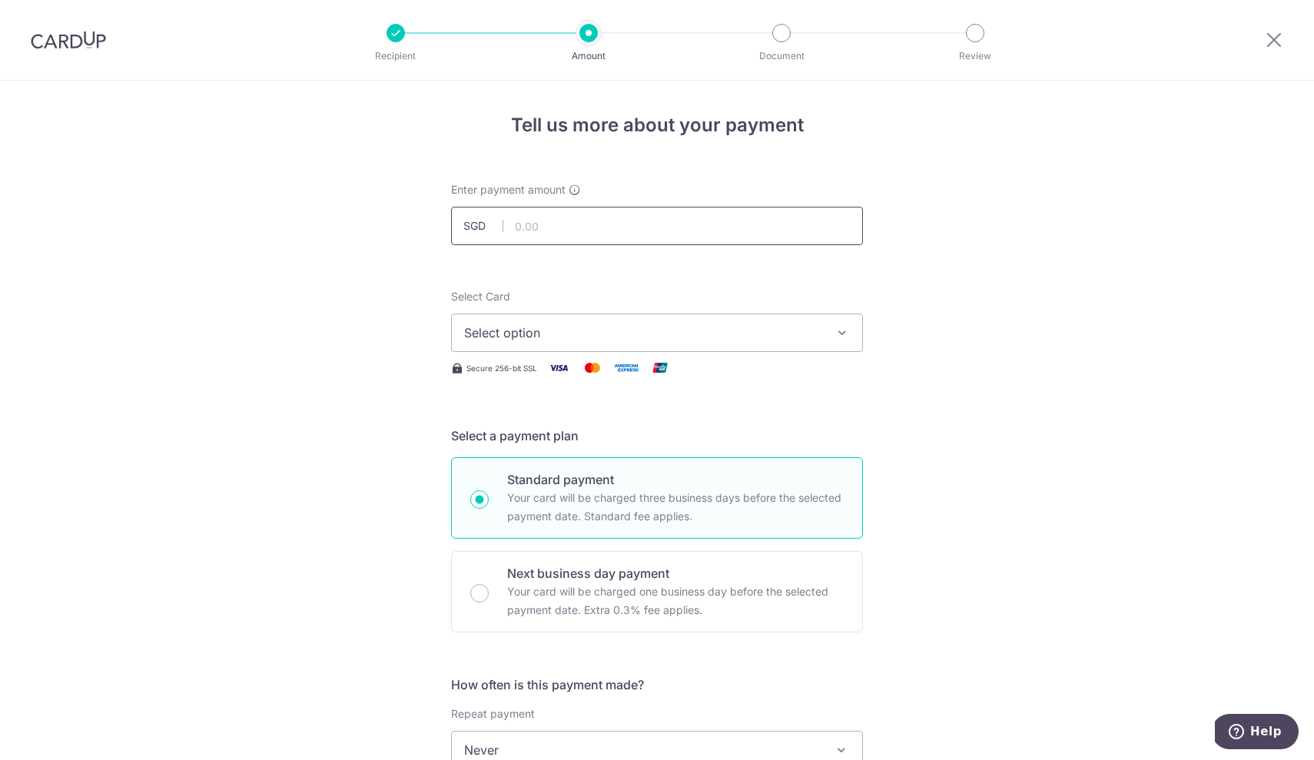
click at [539, 225] on input "text" at bounding box center [657, 226] width 412 height 38
click at [529, 321] on button "Select option" at bounding box center [657, 333] width 412 height 38
type input "3,379.00"
click at [529, 321] on button "Select option" at bounding box center [657, 333] width 412 height 38
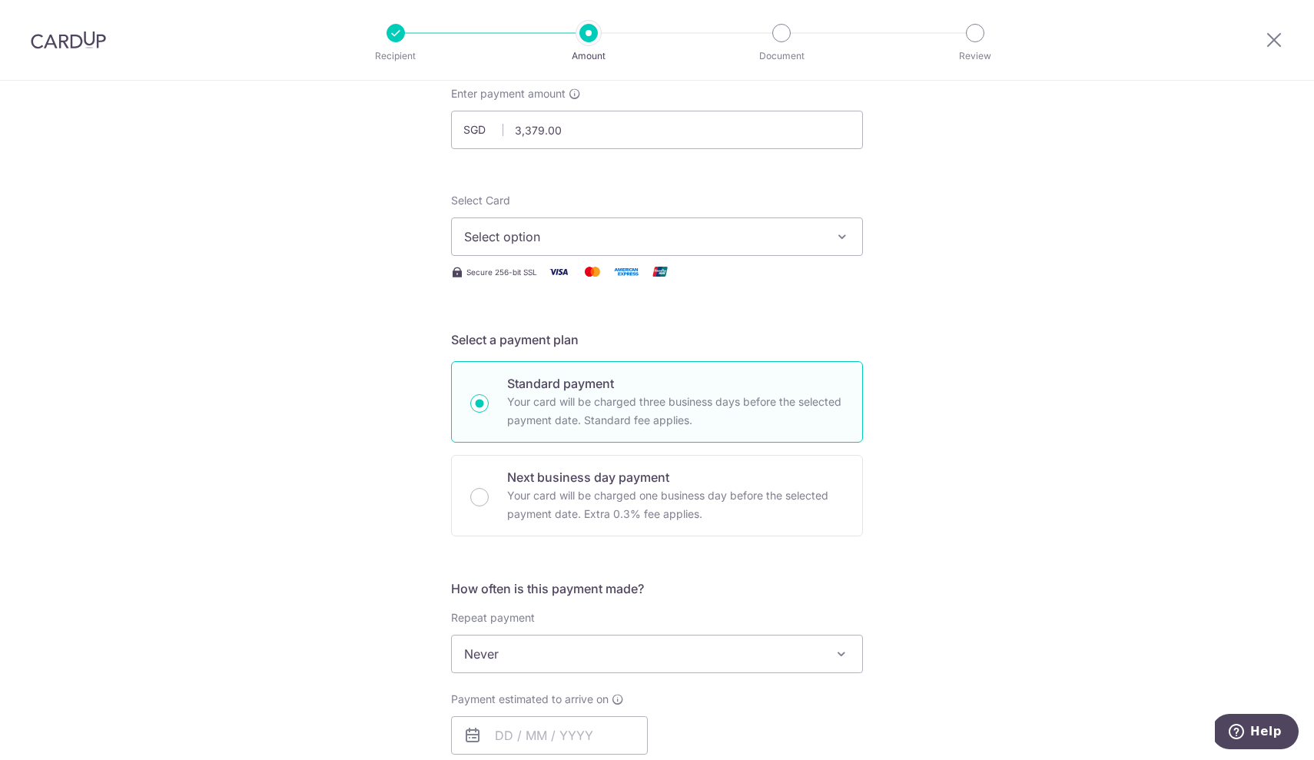
scroll to position [178, 0]
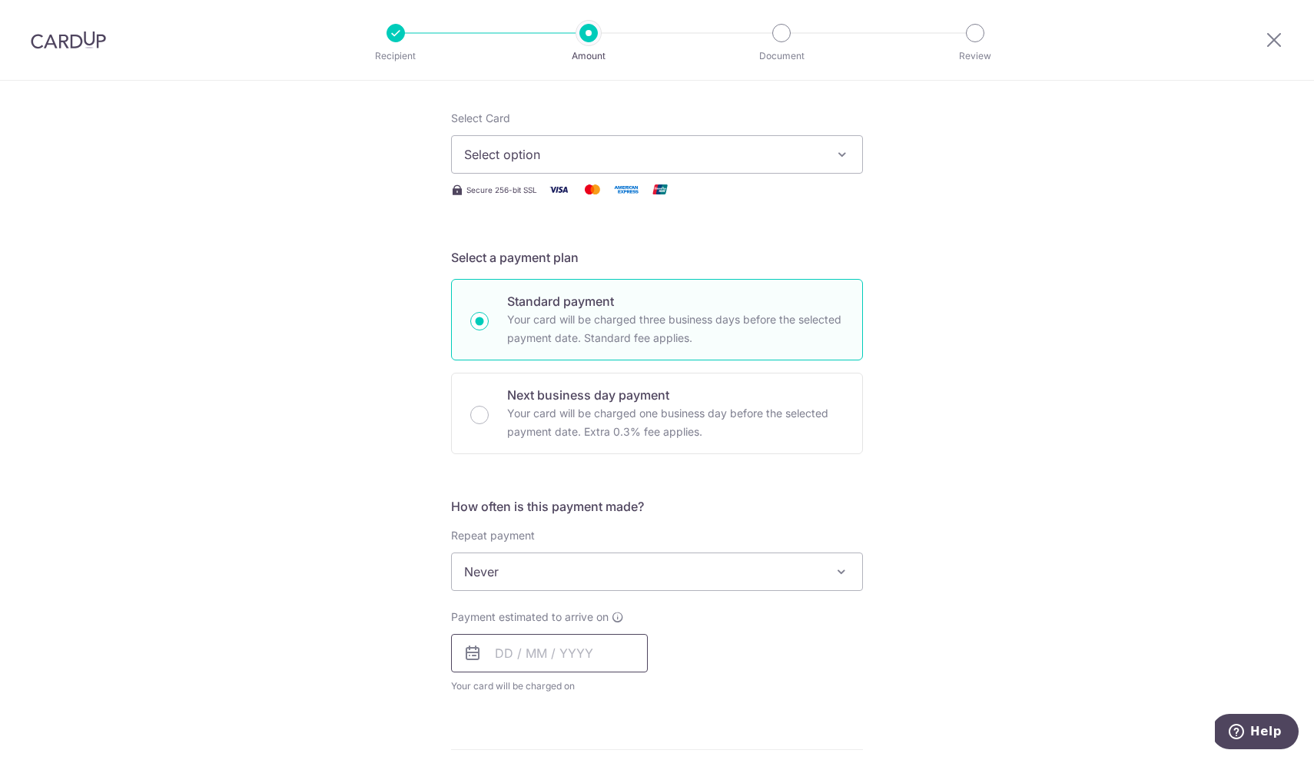
click at [495, 649] on input "text" at bounding box center [549, 653] width 197 height 38
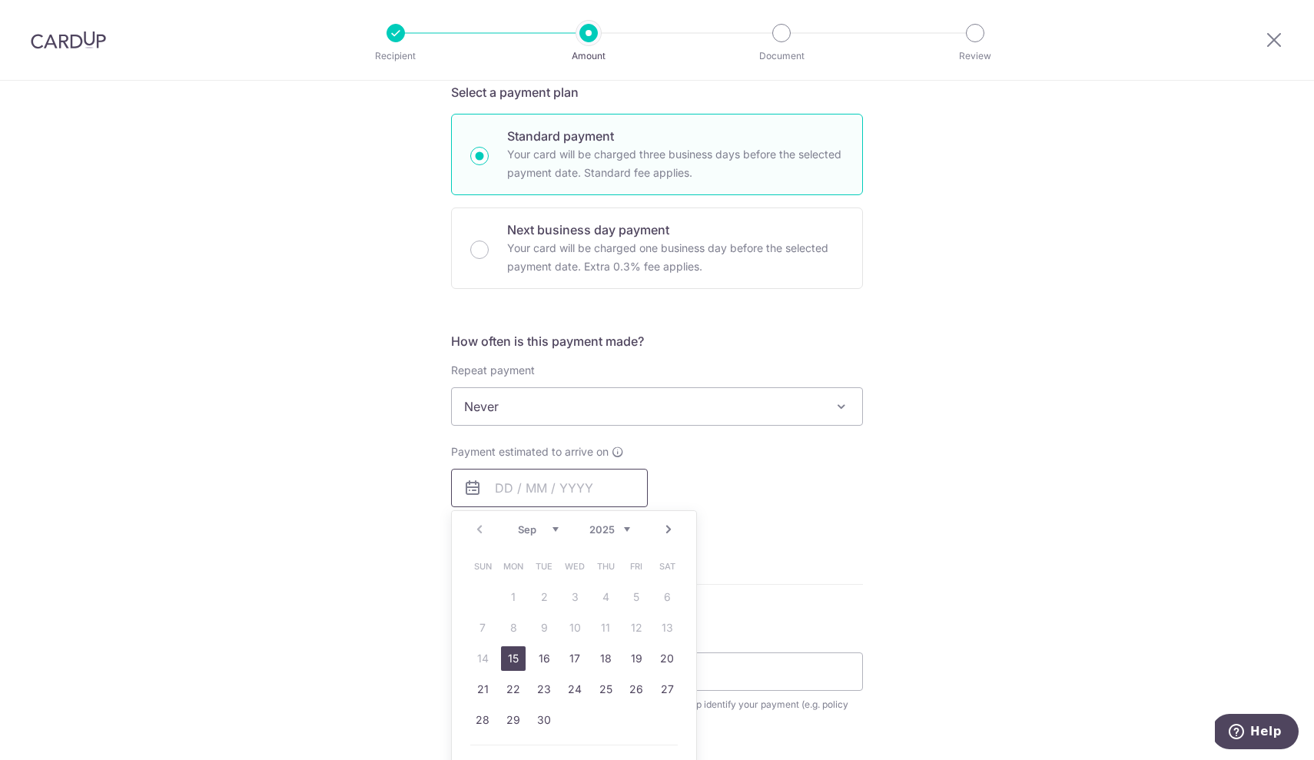
scroll to position [352, 0]
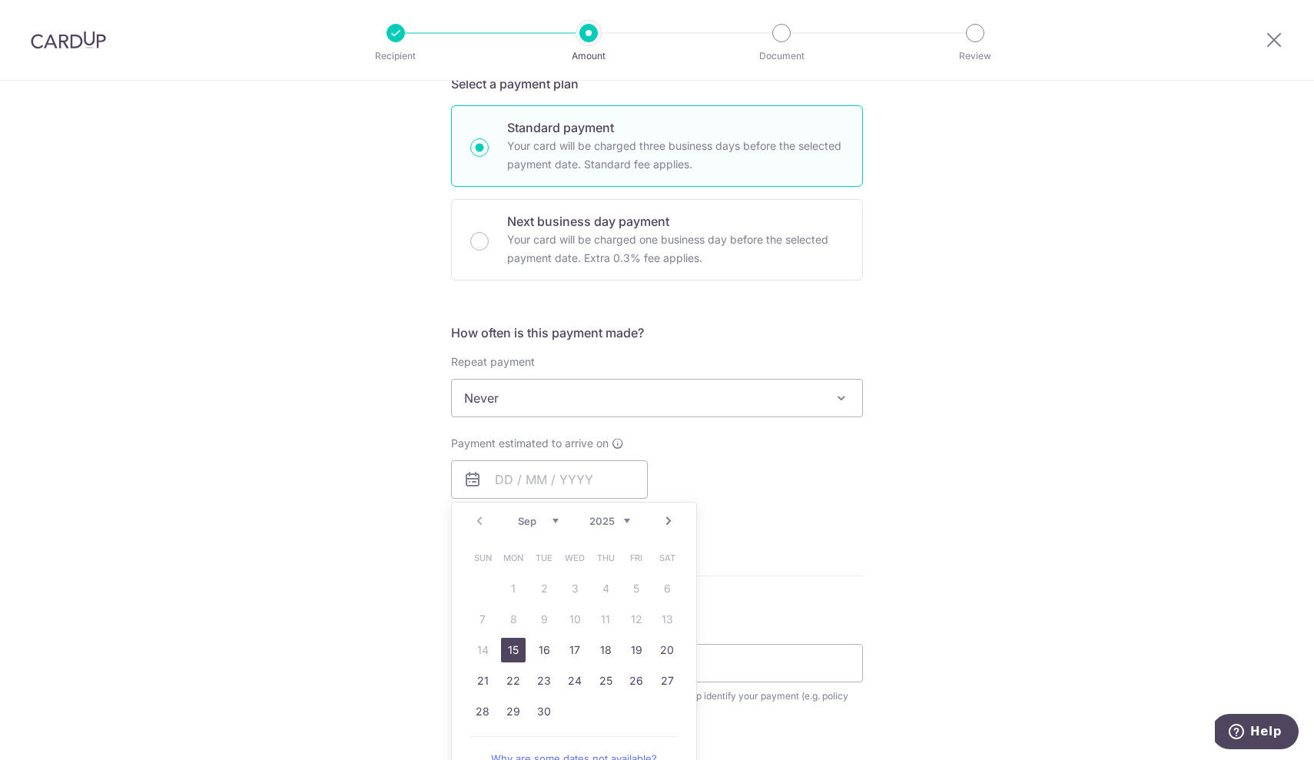
click at [510, 645] on link "15" at bounding box center [513, 650] width 25 height 25
type input "[DATE]"
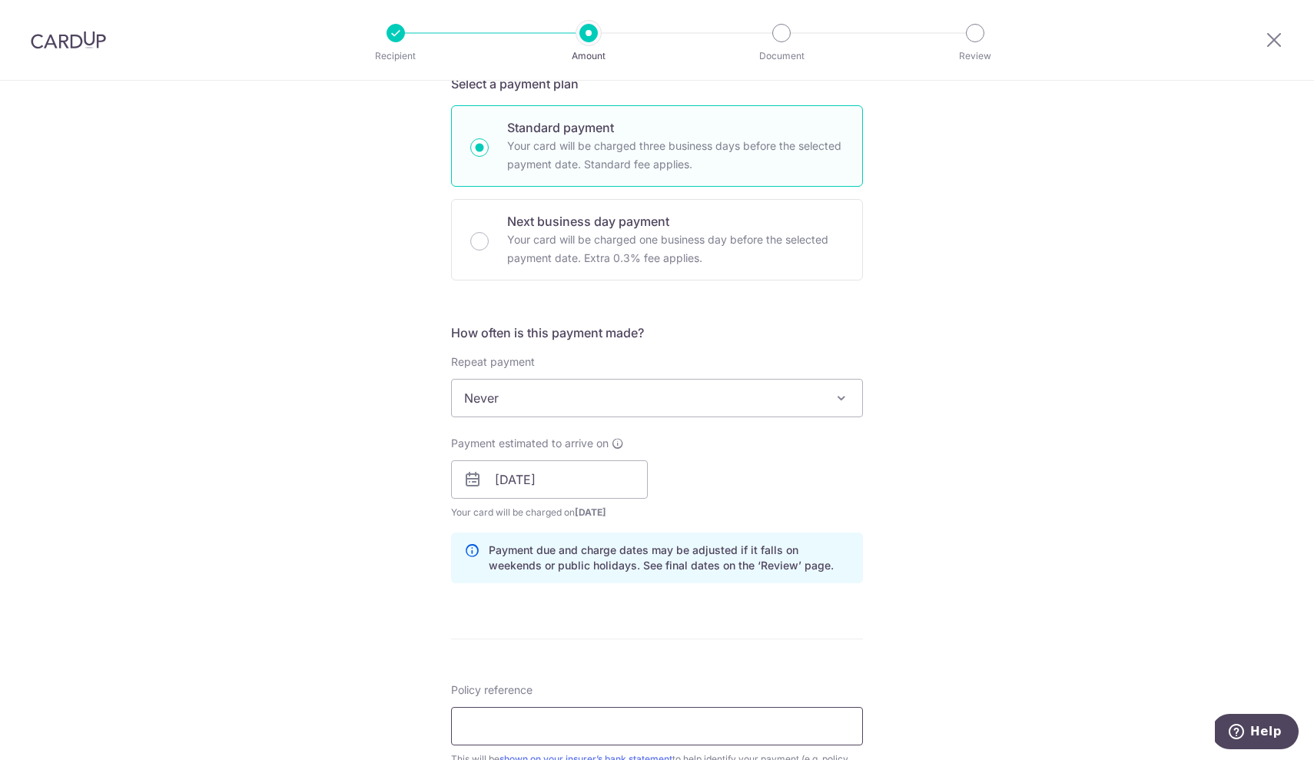
click at [489, 736] on input "Policy reference" at bounding box center [657, 726] width 412 height 38
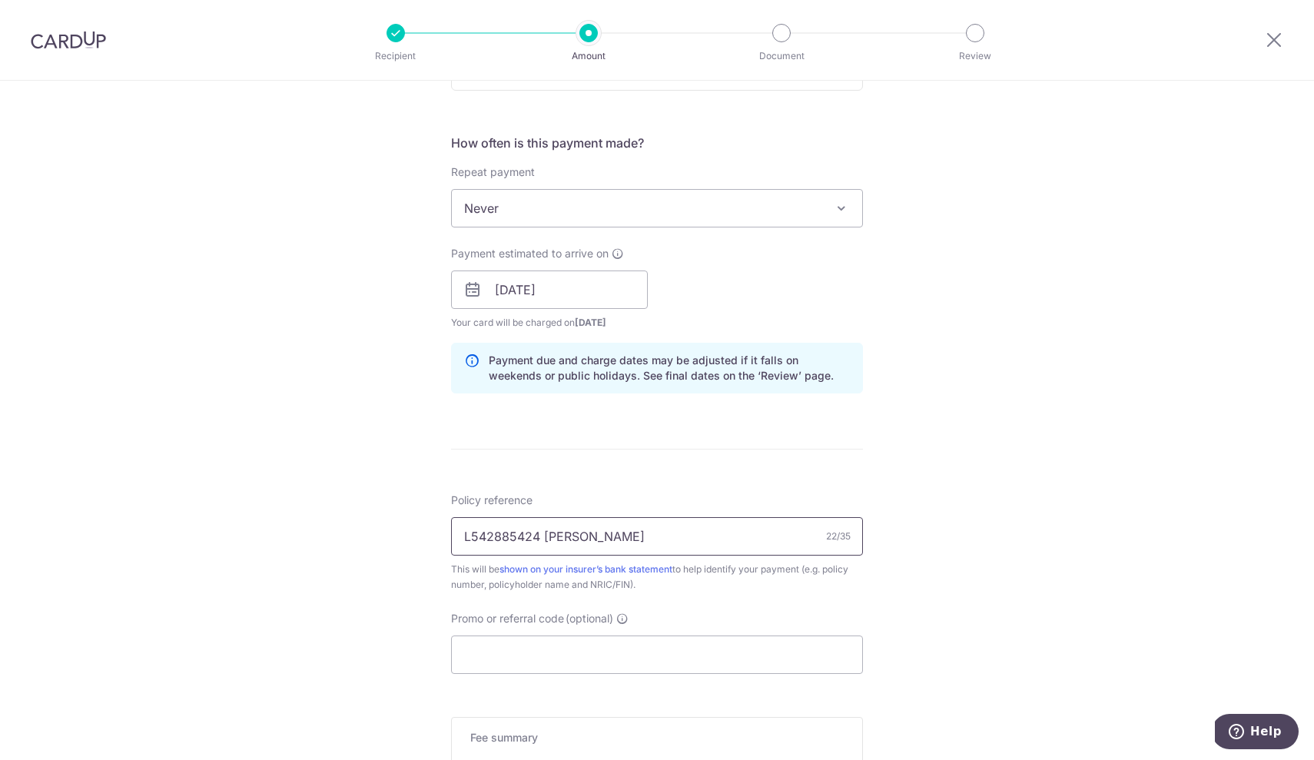
scroll to position [552, 0]
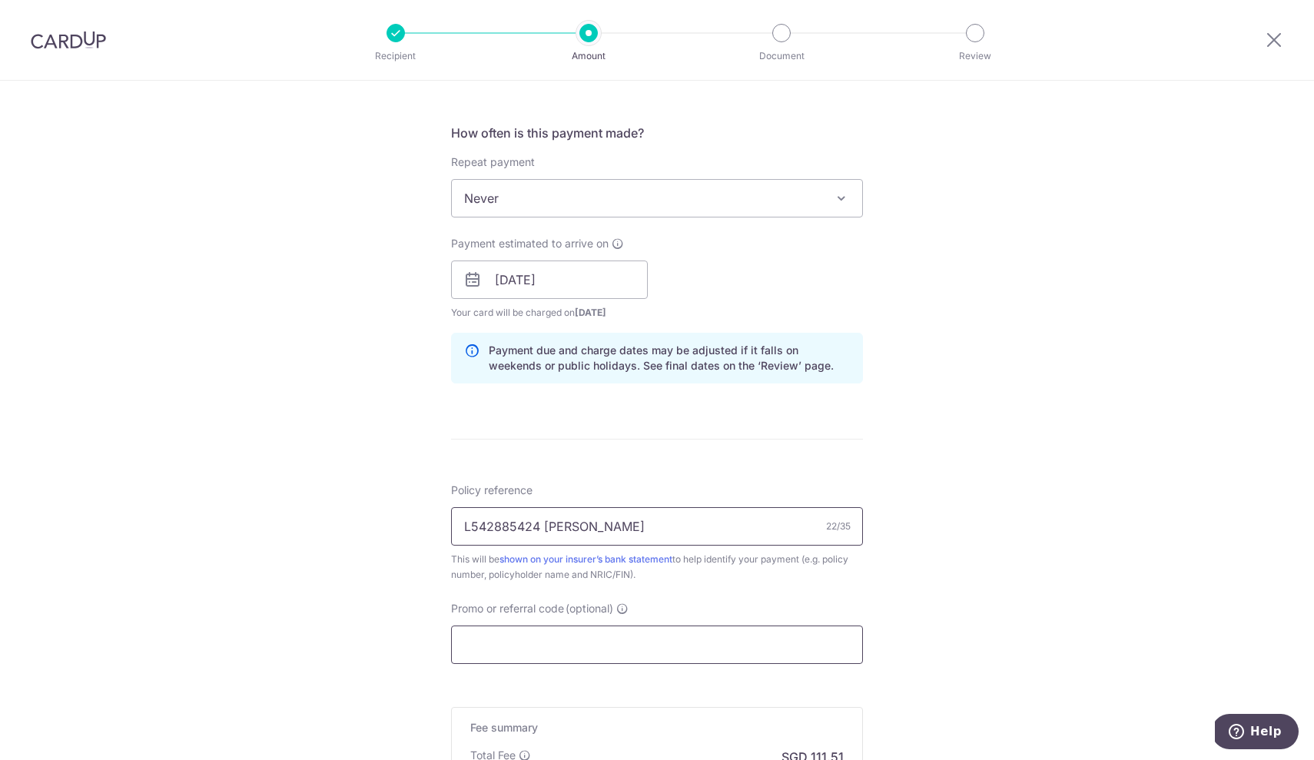
type input "L542885424 [PERSON_NAME]"
click at [546, 644] on input "Promo or referral code (optional)" at bounding box center [657, 644] width 412 height 38
type input "a"
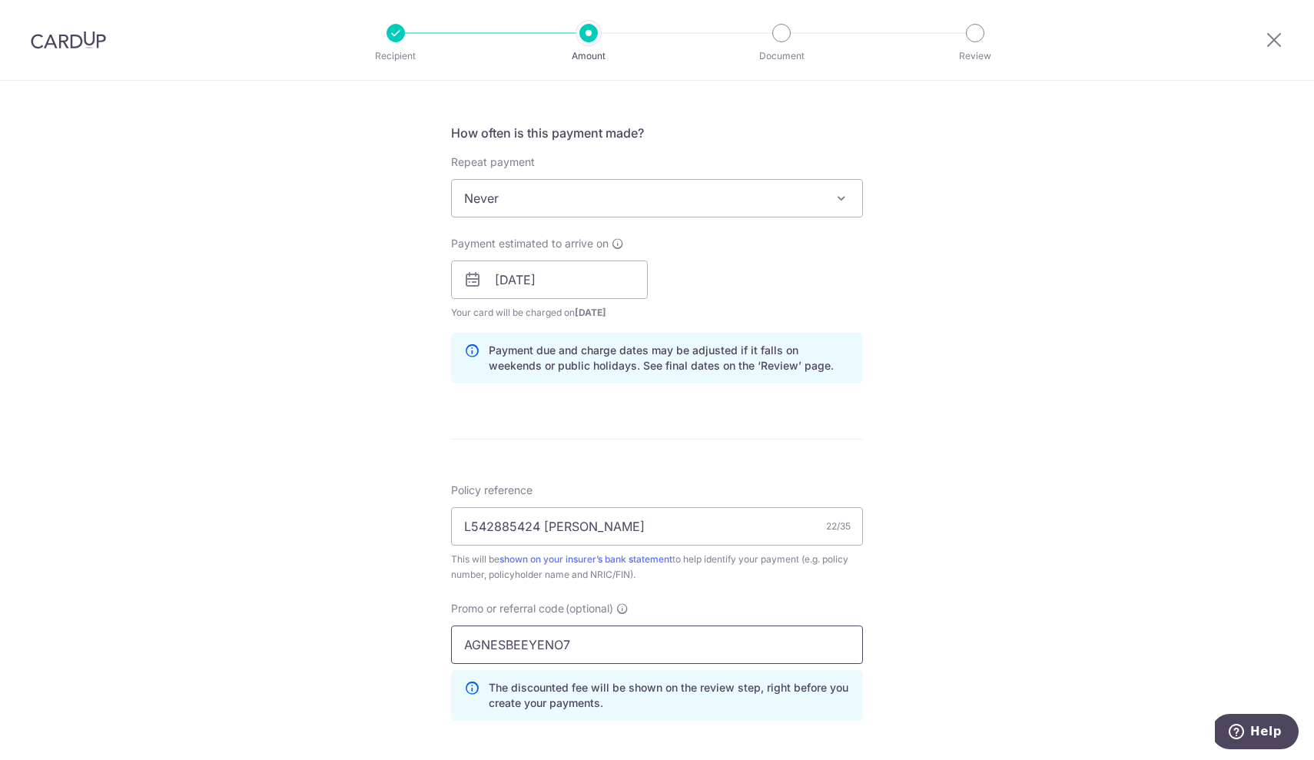
type input "AGNESBEEYENO75"
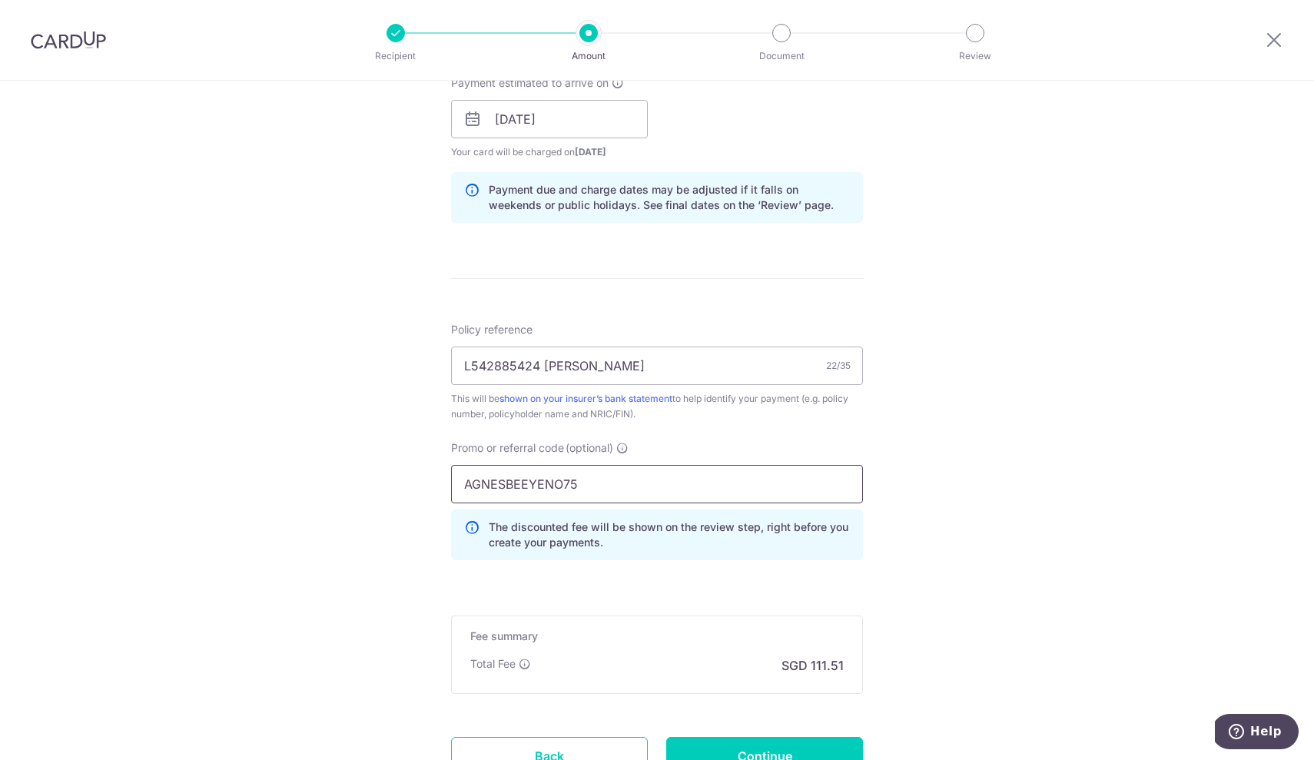
scroll to position [715, 0]
type input "A"
type input "25AMEX18"
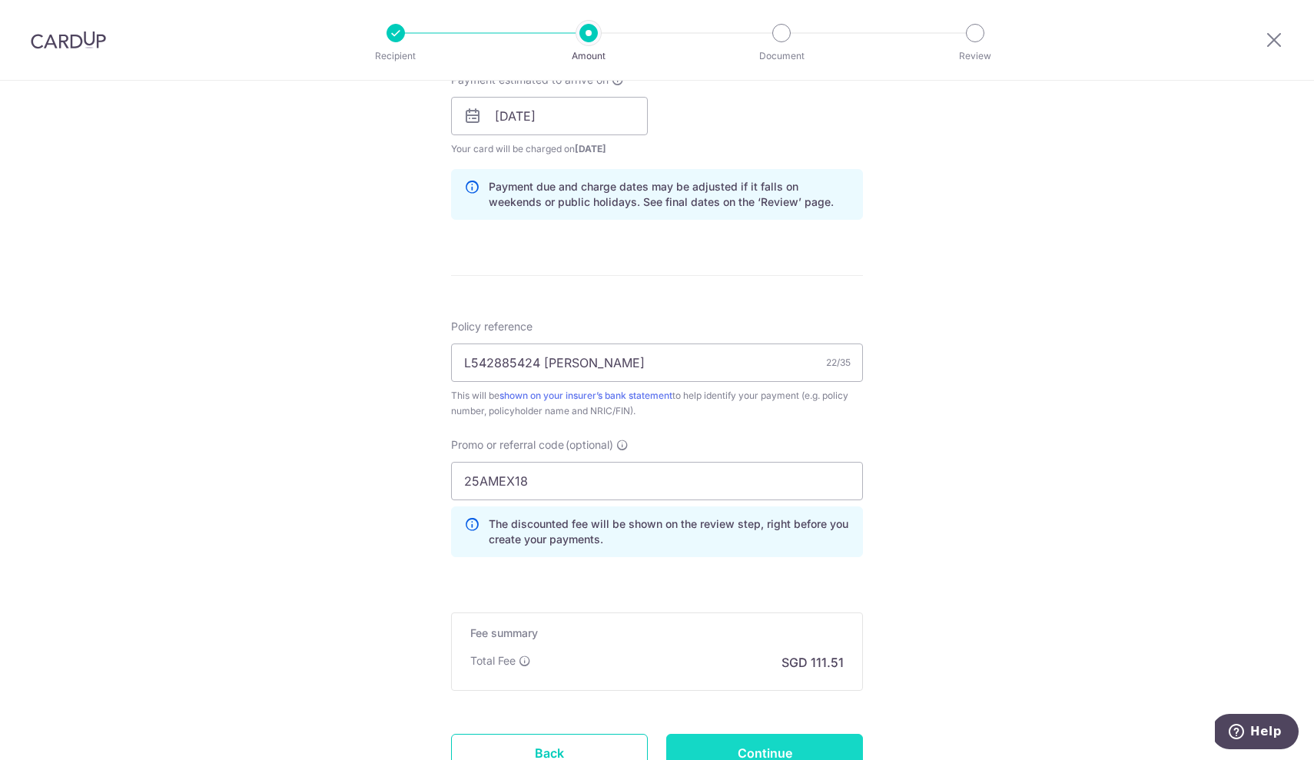
click at [743, 747] on input "Continue" at bounding box center [764, 753] width 197 height 38
type input "Create Schedule"
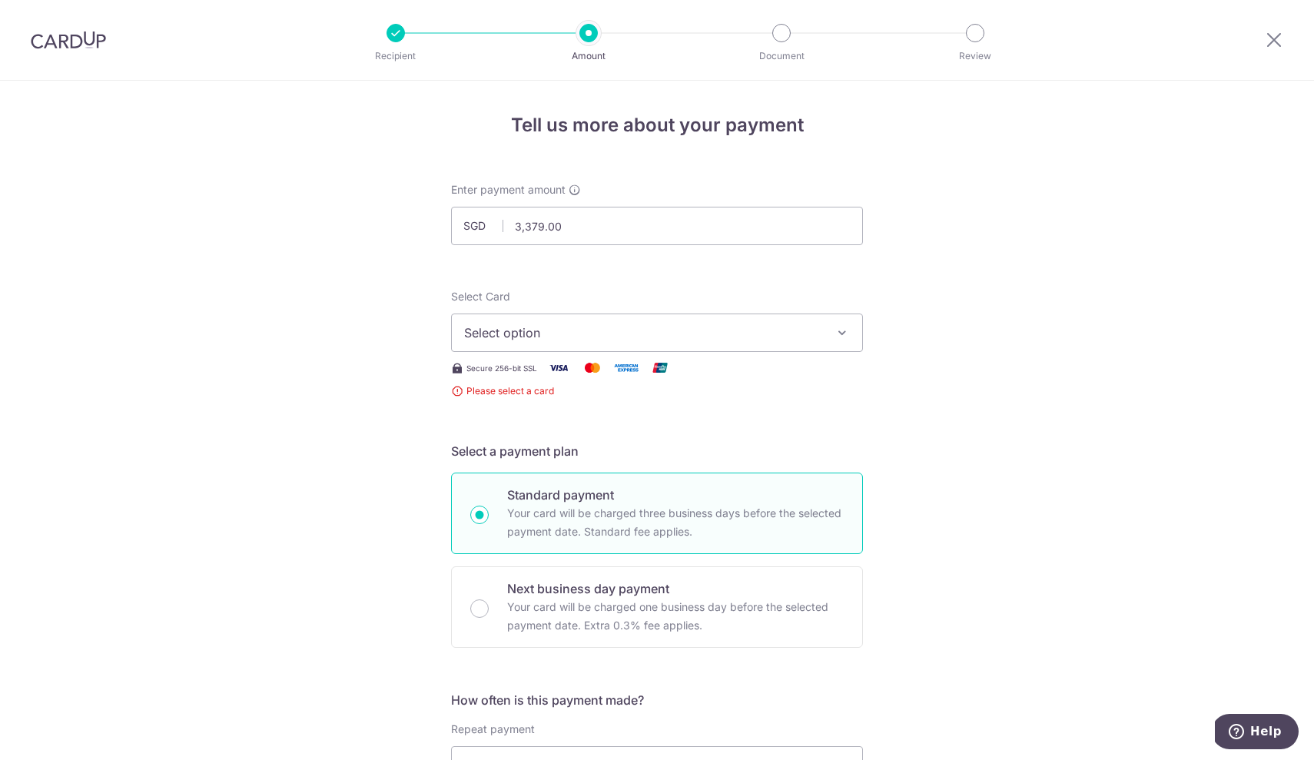
click at [600, 335] on span "Select option" at bounding box center [643, 333] width 358 height 18
click at [573, 372] on span "Add credit card" at bounding box center [671, 375] width 358 height 15
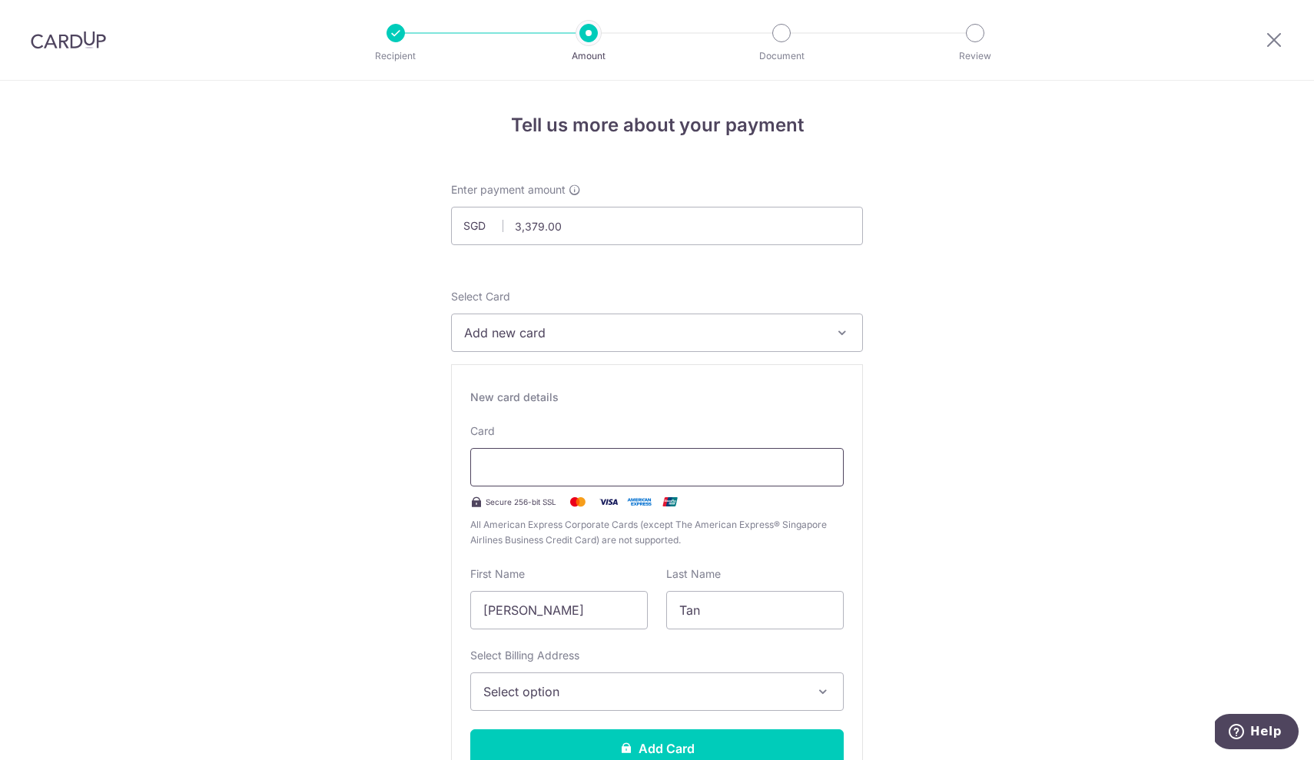
click at [539, 479] on div at bounding box center [656, 467] width 373 height 38
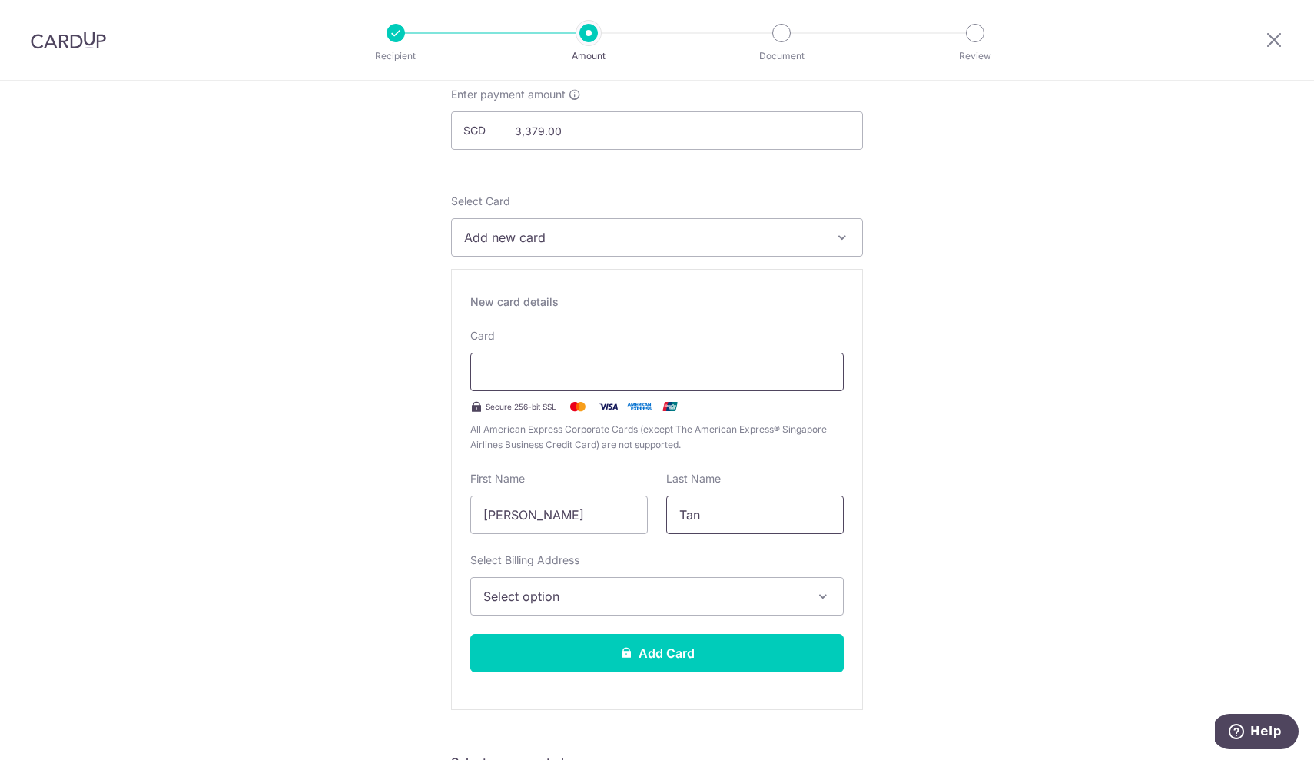
scroll to position [128, 0]
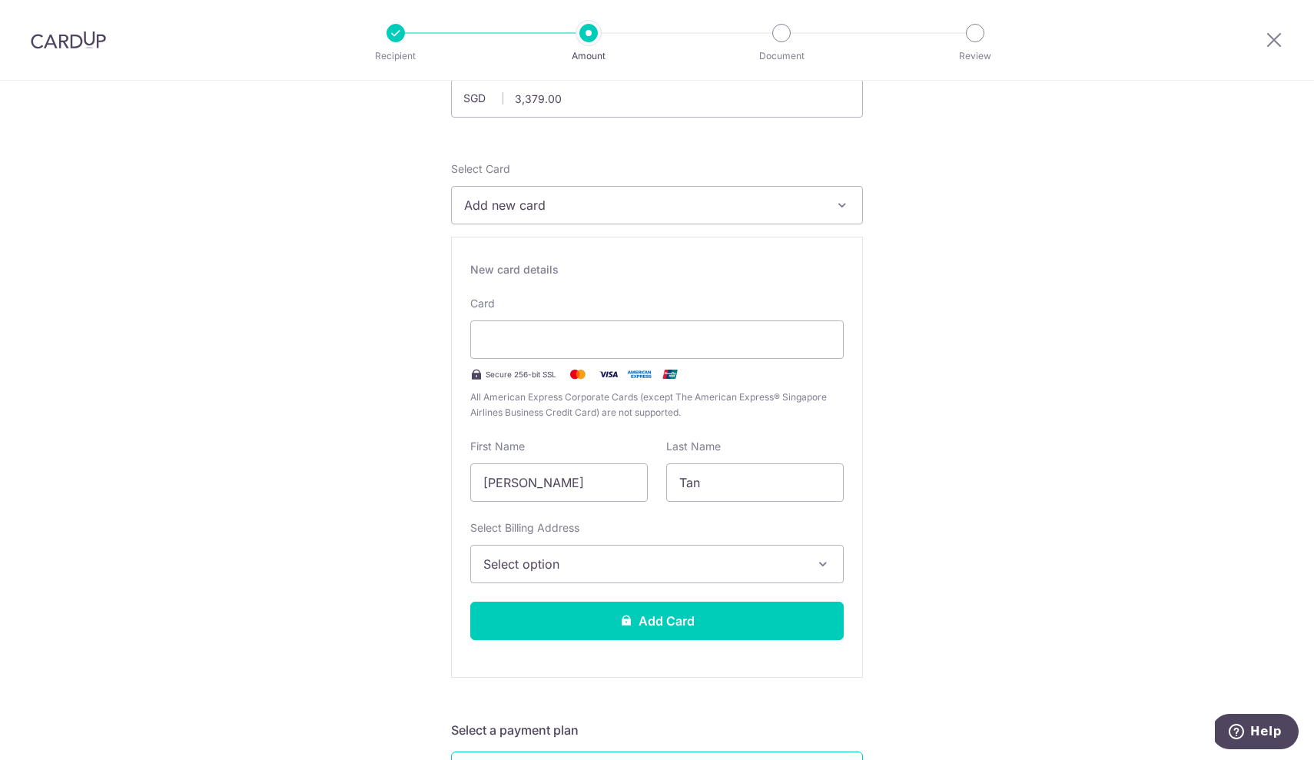
click at [578, 572] on span "Select option" at bounding box center [643, 564] width 320 height 18
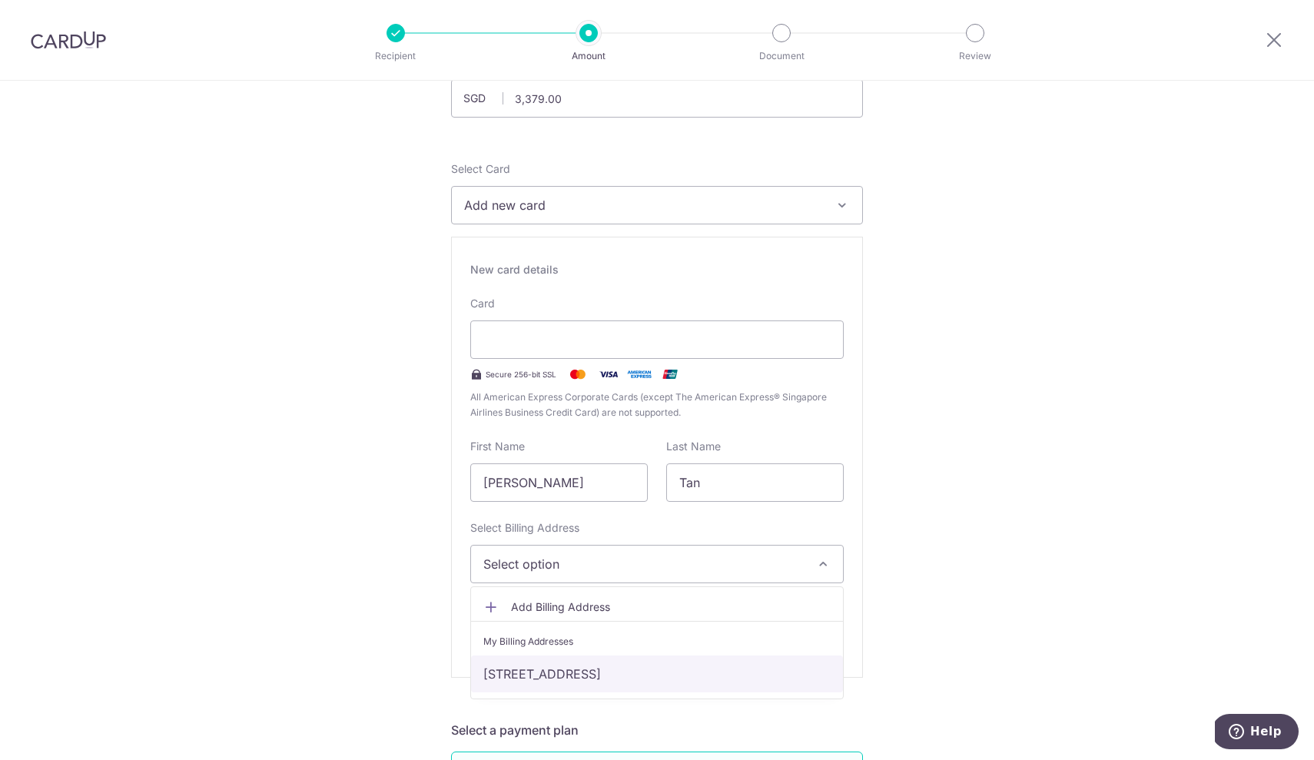
click at [586, 664] on link "[STREET_ADDRESS]" at bounding box center [657, 673] width 372 height 37
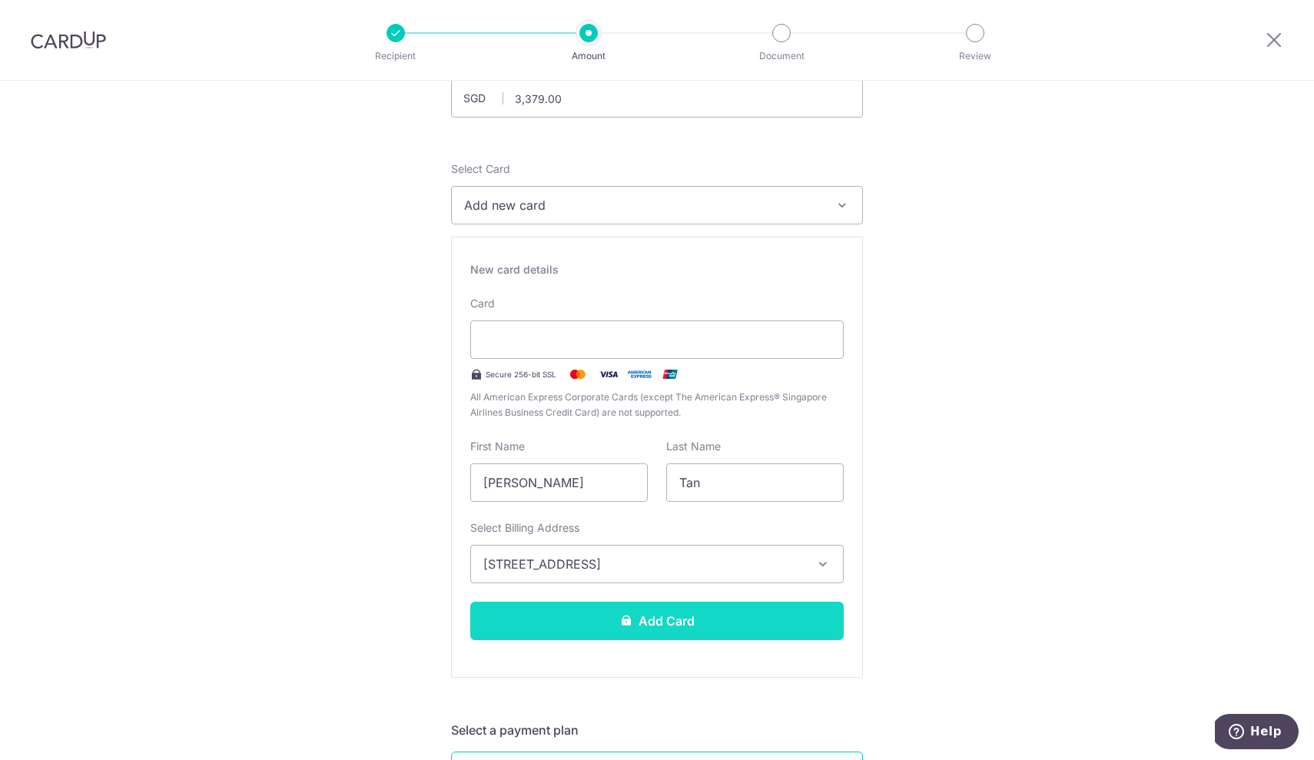
click at [632, 622] on icon at bounding box center [626, 620] width 12 height 12
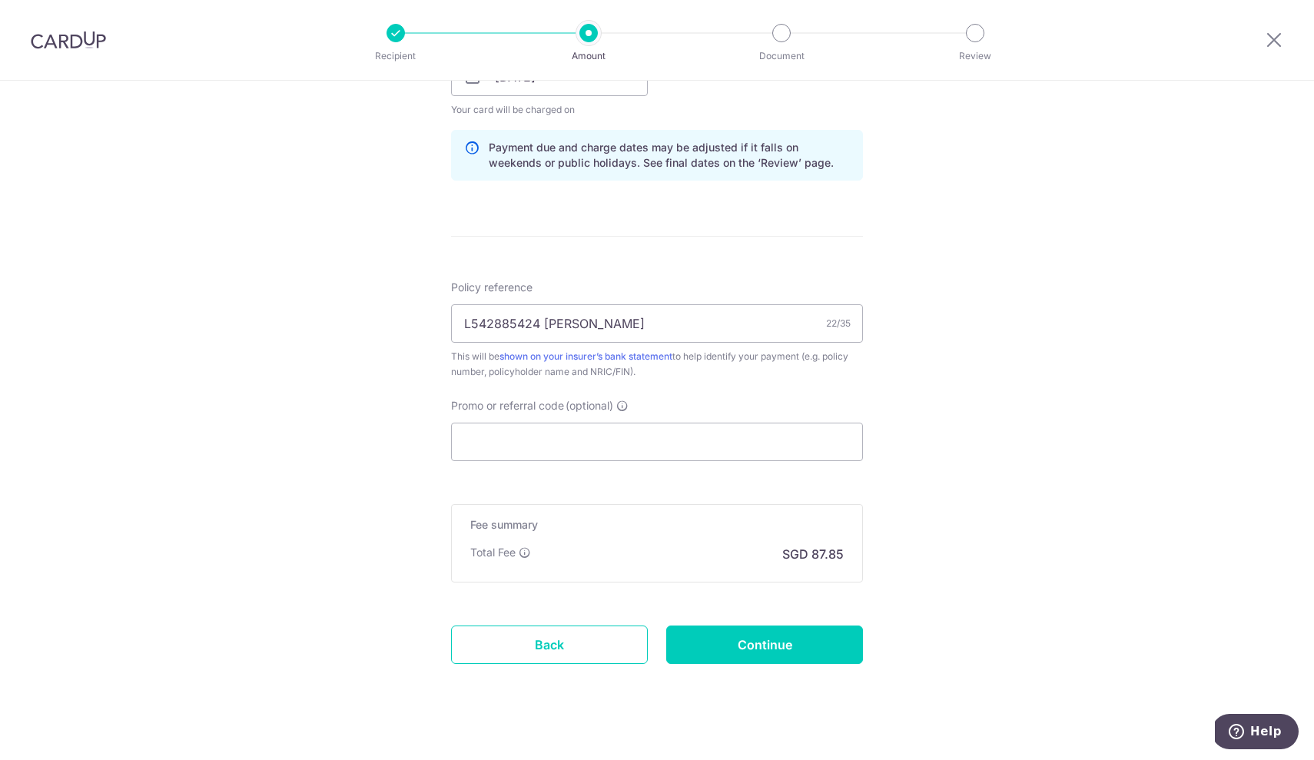
scroll to position [761, 0]
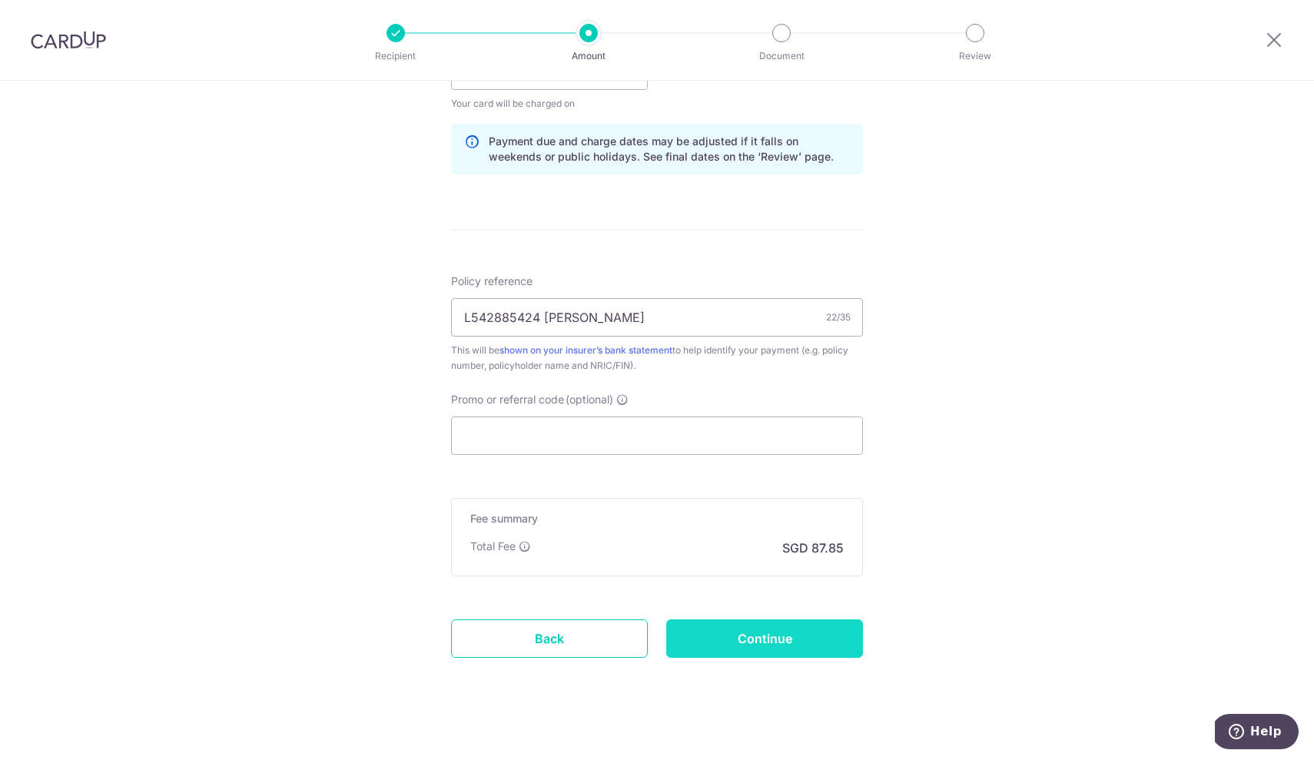
click at [732, 634] on input "Continue" at bounding box center [764, 638] width 197 height 38
type input "Create Schedule"
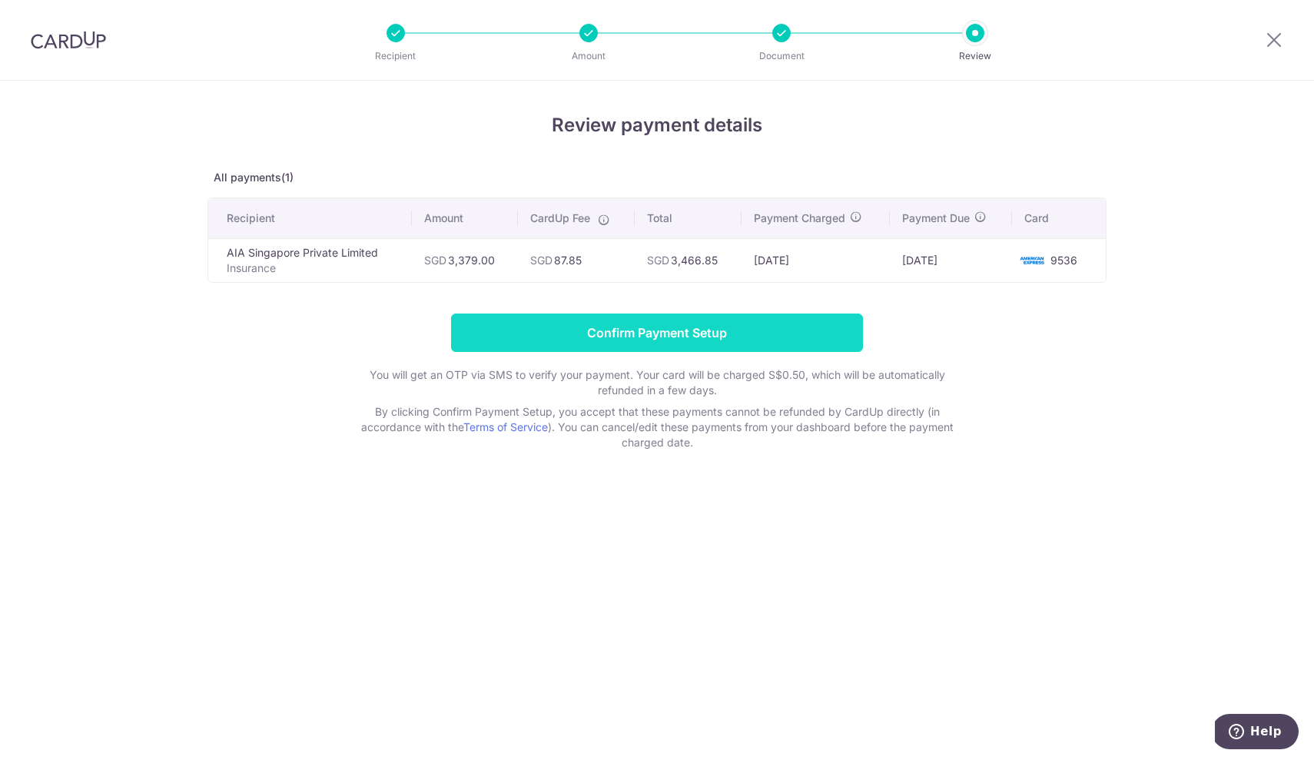
click at [679, 332] on input "Confirm Payment Setup" at bounding box center [657, 333] width 412 height 38
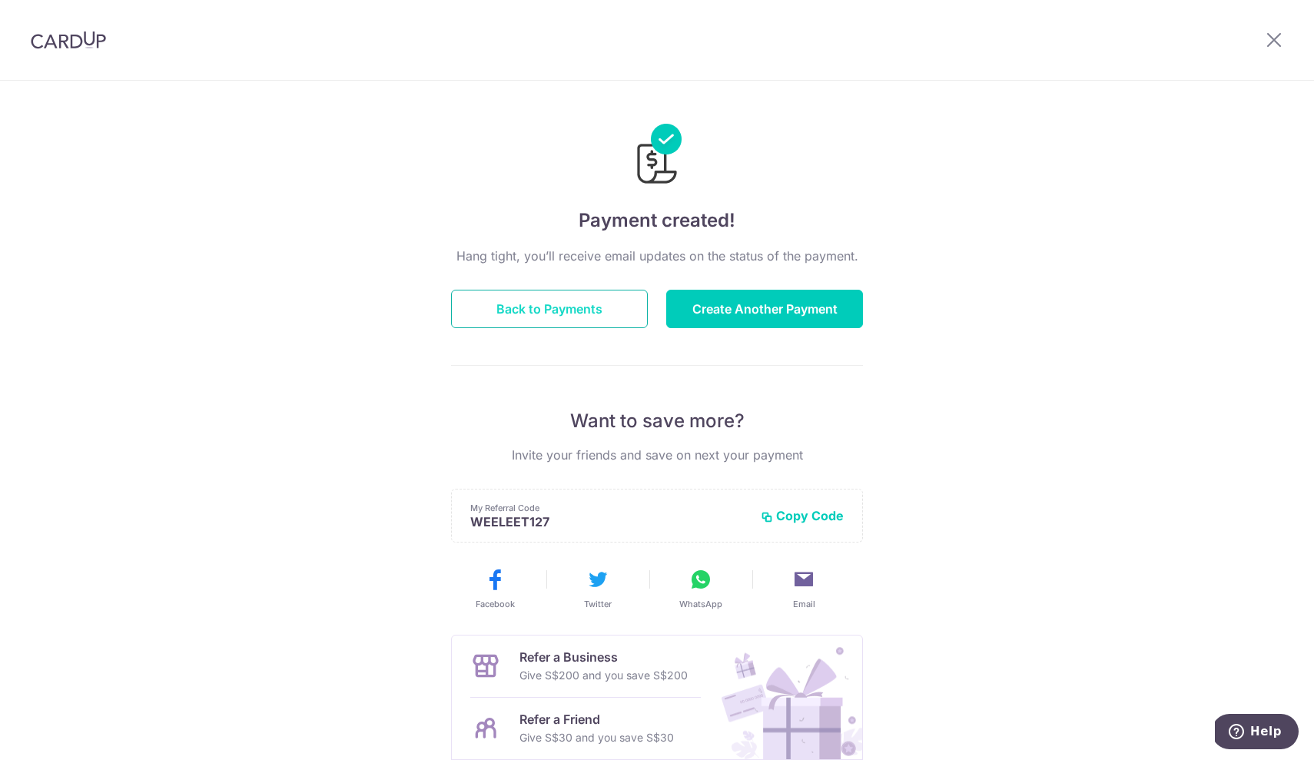
click at [537, 301] on button "Back to Payments" at bounding box center [549, 309] width 197 height 38
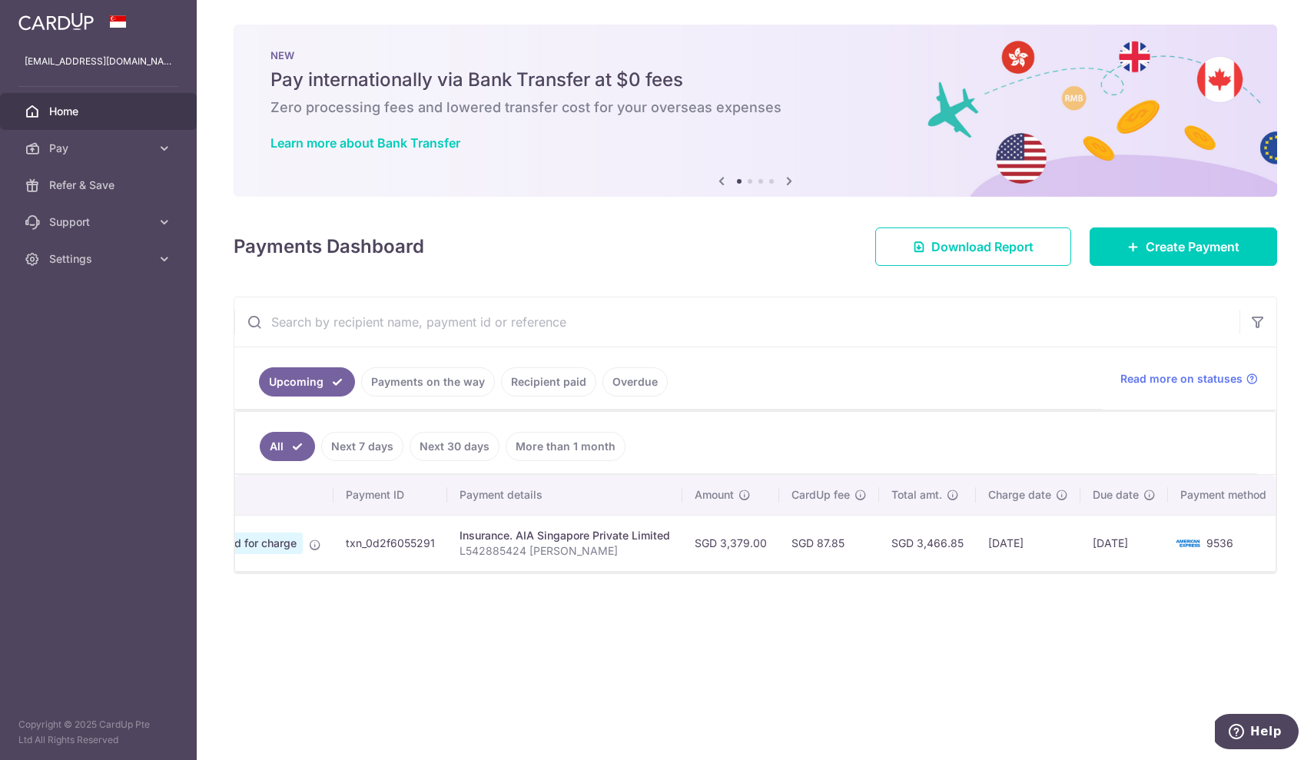
scroll to position [0, 97]
click at [428, 386] on link "Payments on the way" at bounding box center [428, 381] width 134 height 29
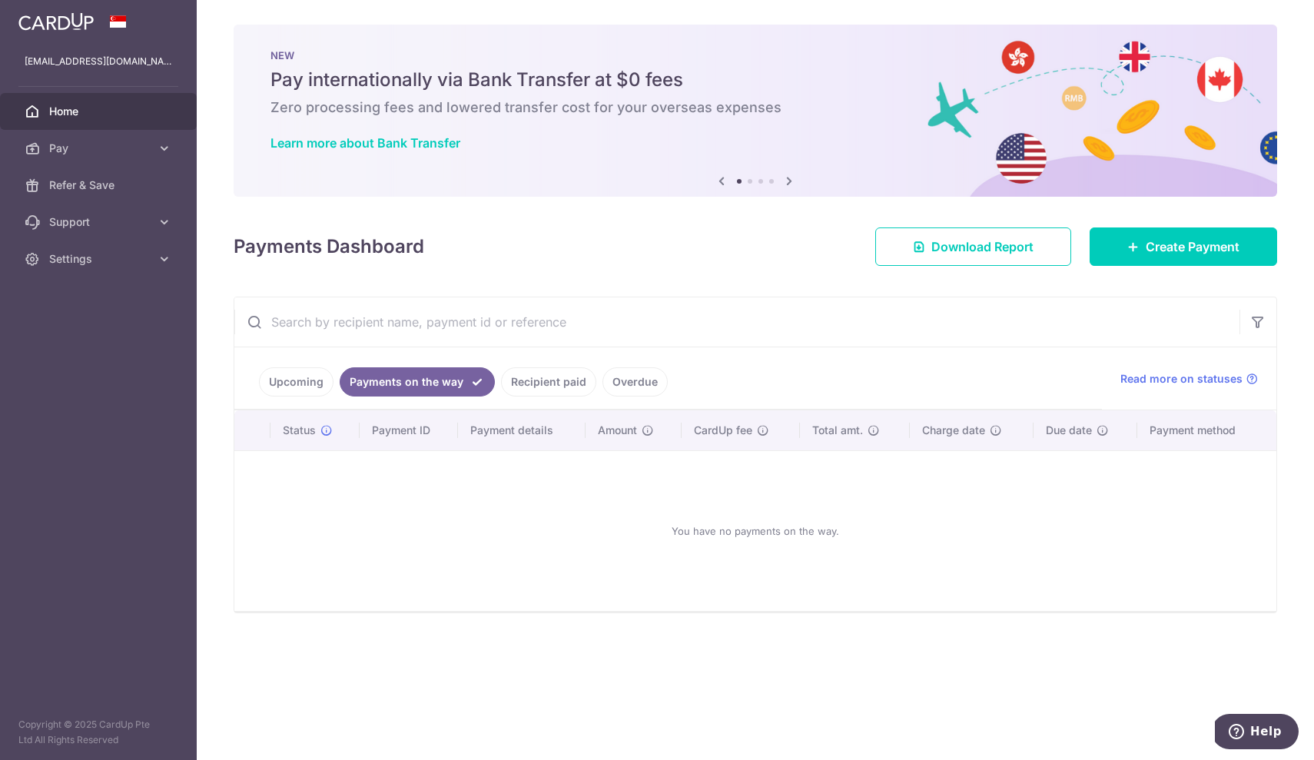
click at [306, 381] on link "Upcoming" at bounding box center [296, 381] width 75 height 29
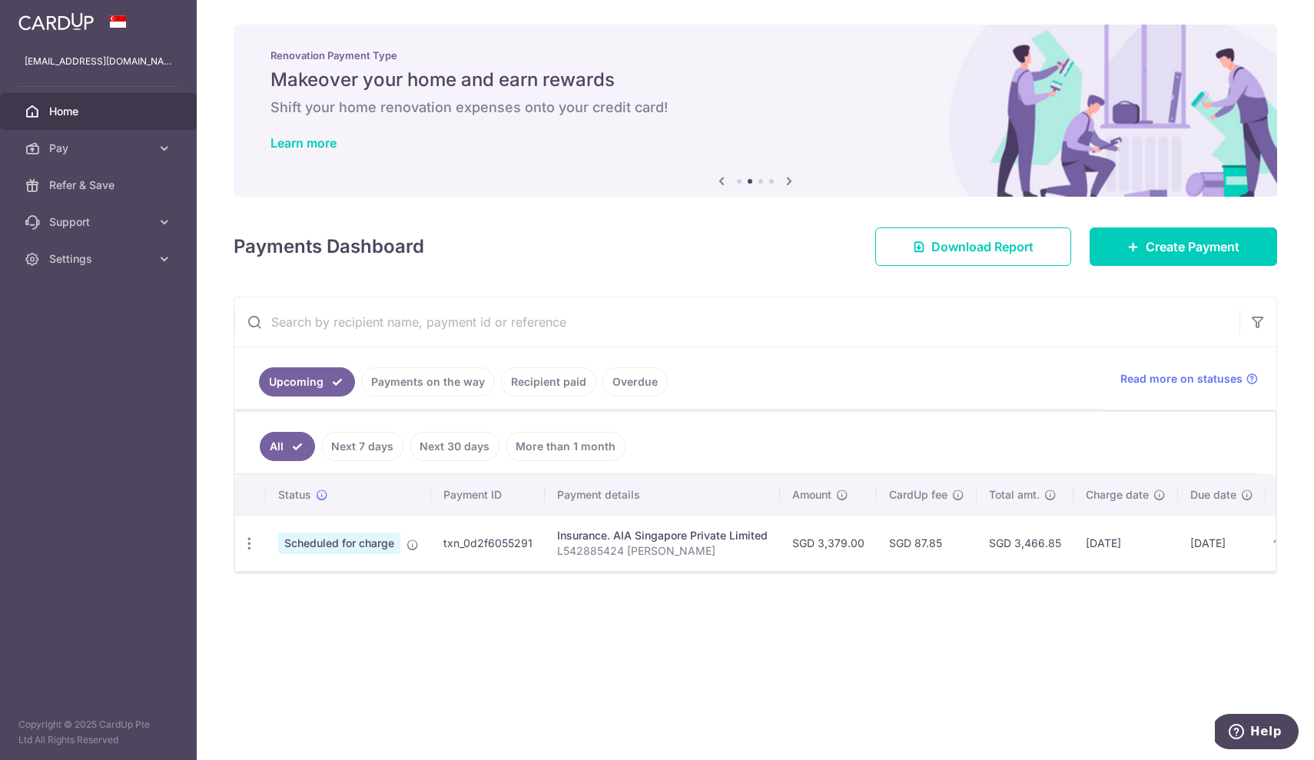
click at [453, 429] on ul "All Next 7 days Next 30 days More than 1 month" at bounding box center [746, 443] width 1022 height 62
click at [413, 543] on icon at bounding box center [412, 545] width 12 height 12
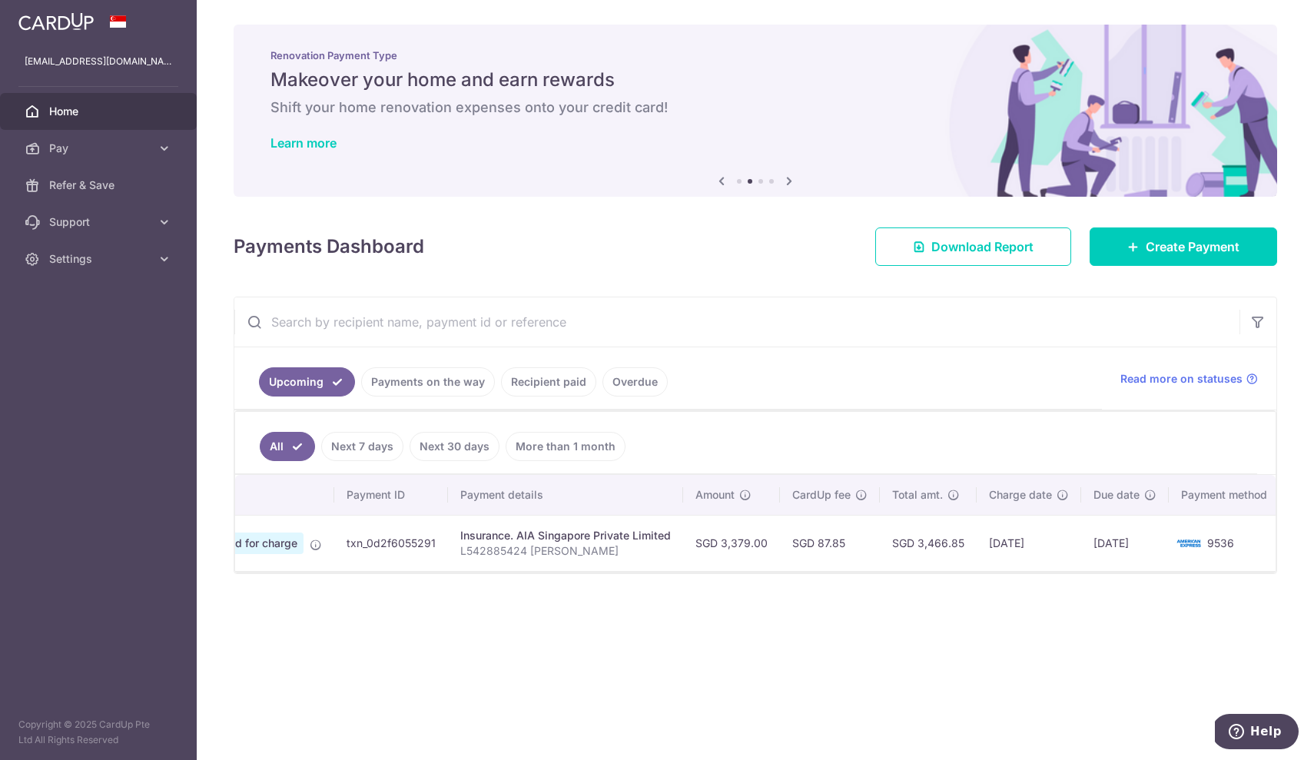
click at [353, 448] on link "Next 7 days" at bounding box center [362, 446] width 82 height 29
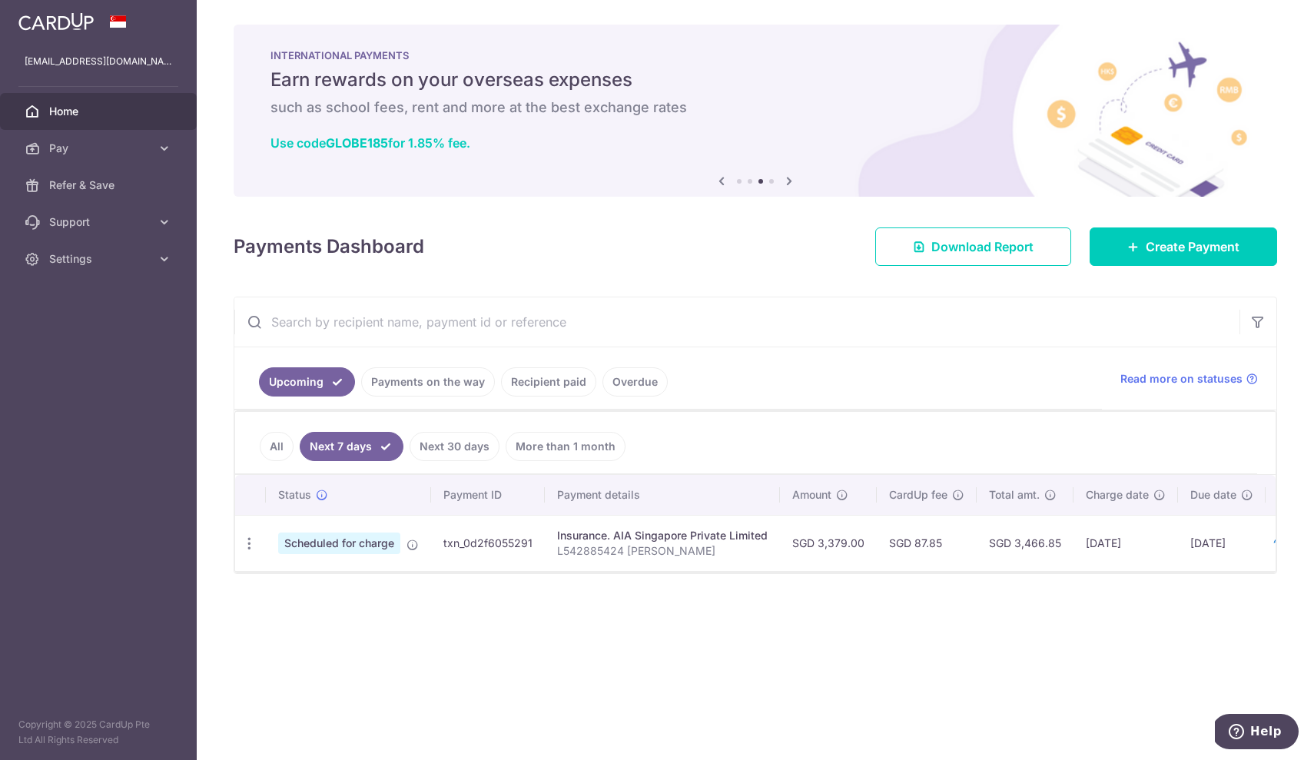
click at [284, 441] on link "All" at bounding box center [277, 446] width 34 height 29
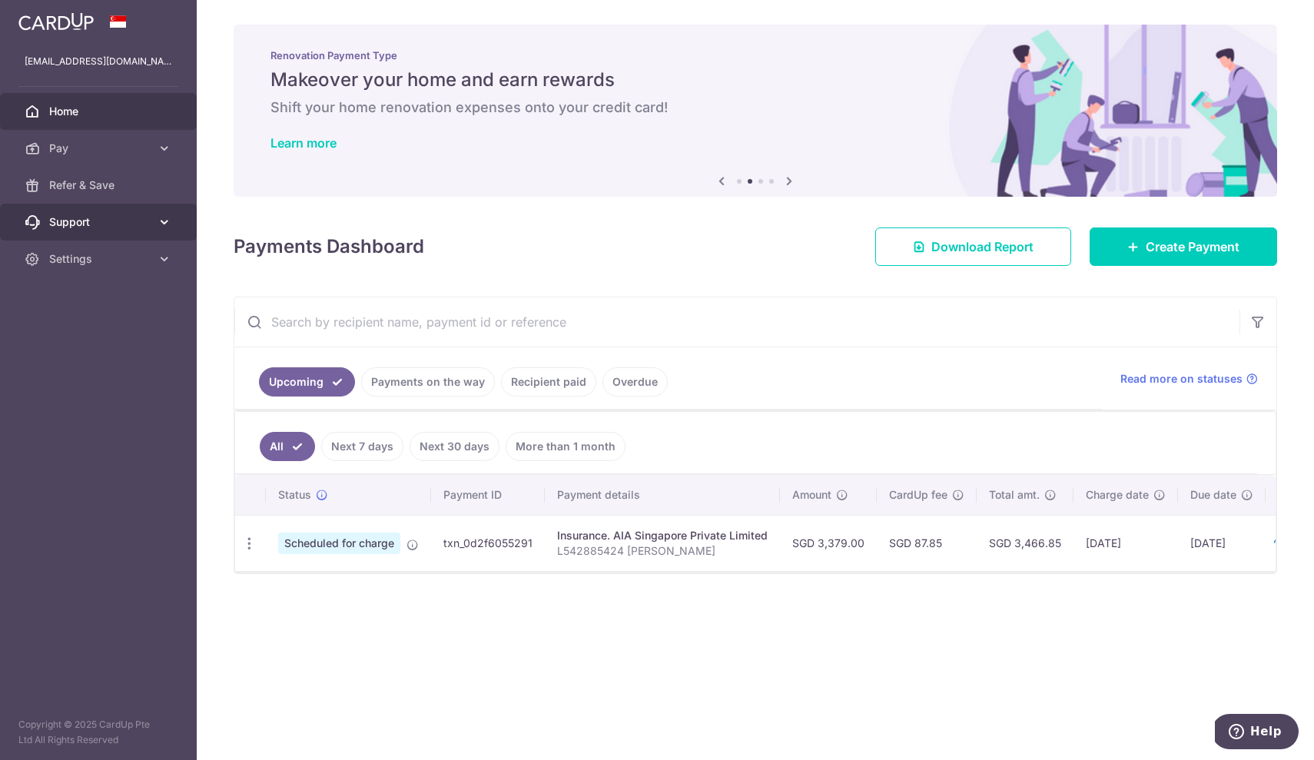
click at [156, 221] on link "Support" at bounding box center [98, 222] width 197 height 37
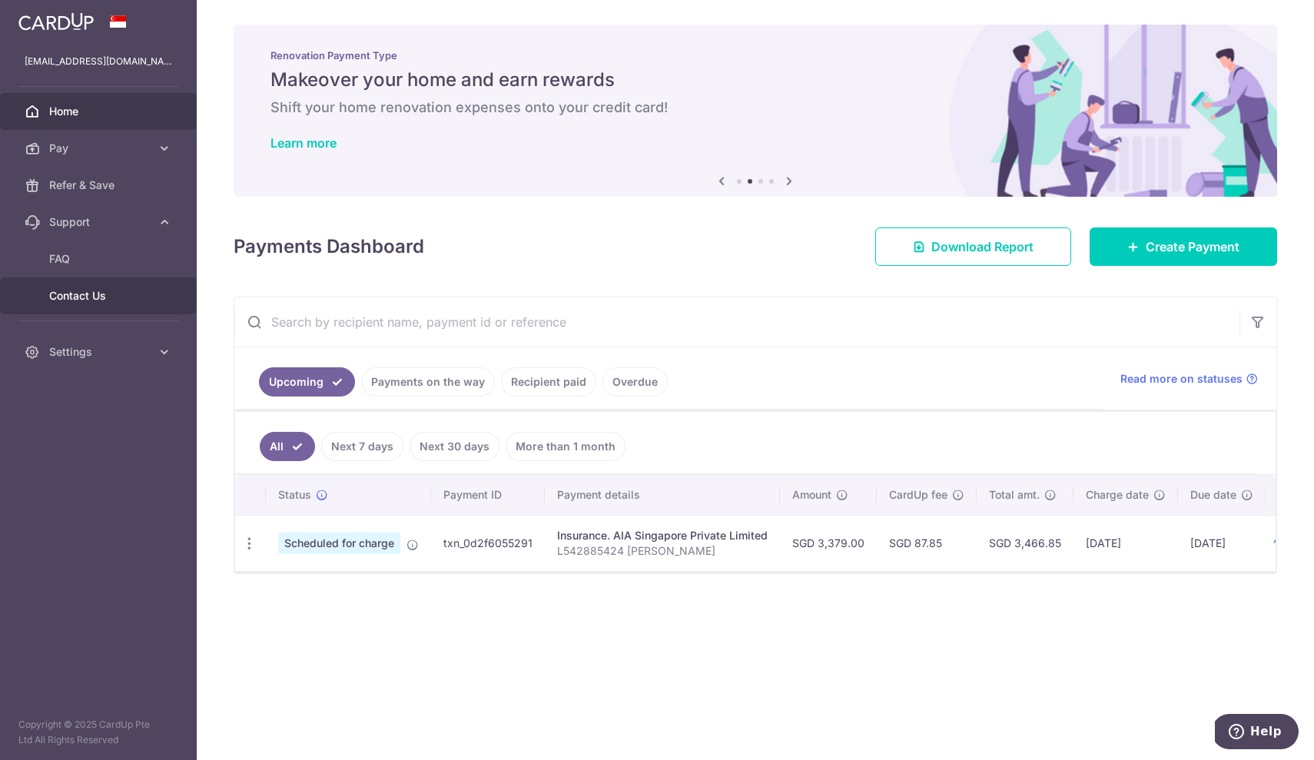
click at [95, 300] on span "Contact Us" at bounding box center [99, 295] width 101 height 15
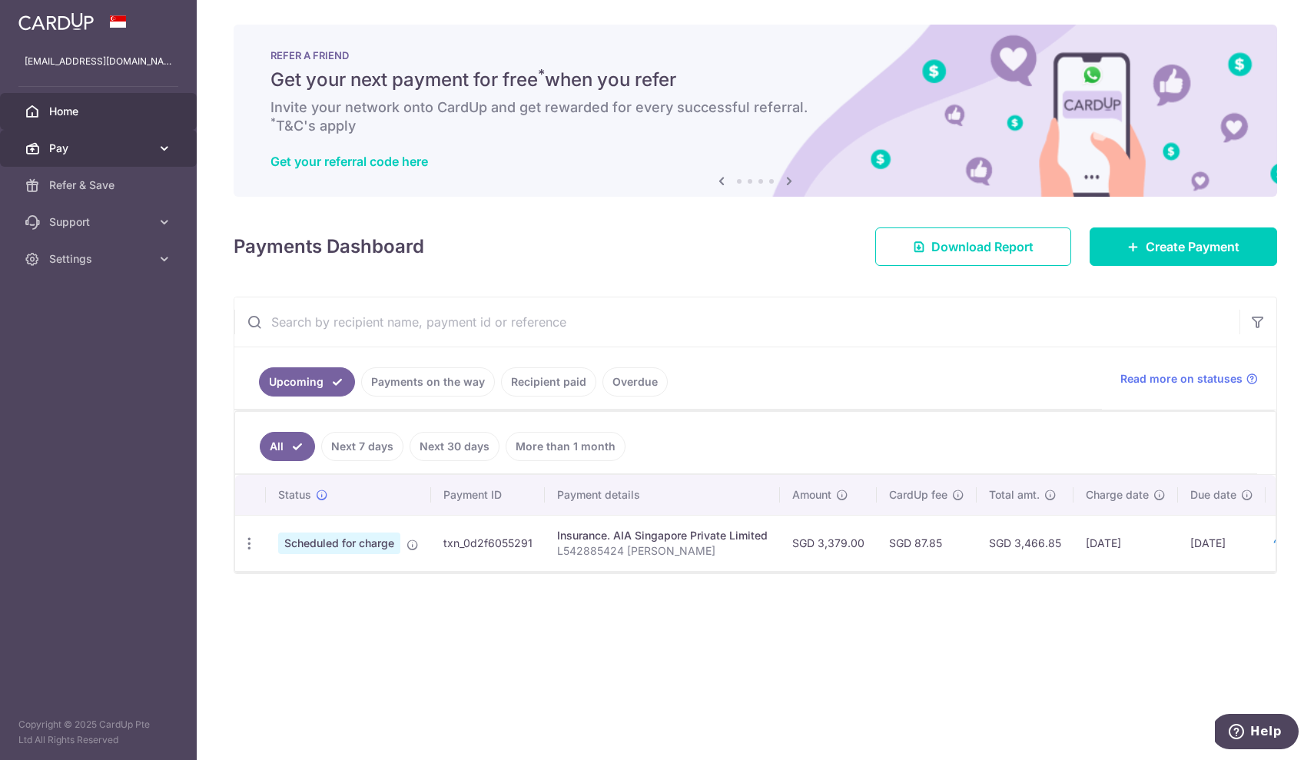
click at [161, 151] on icon at bounding box center [164, 148] width 15 height 15
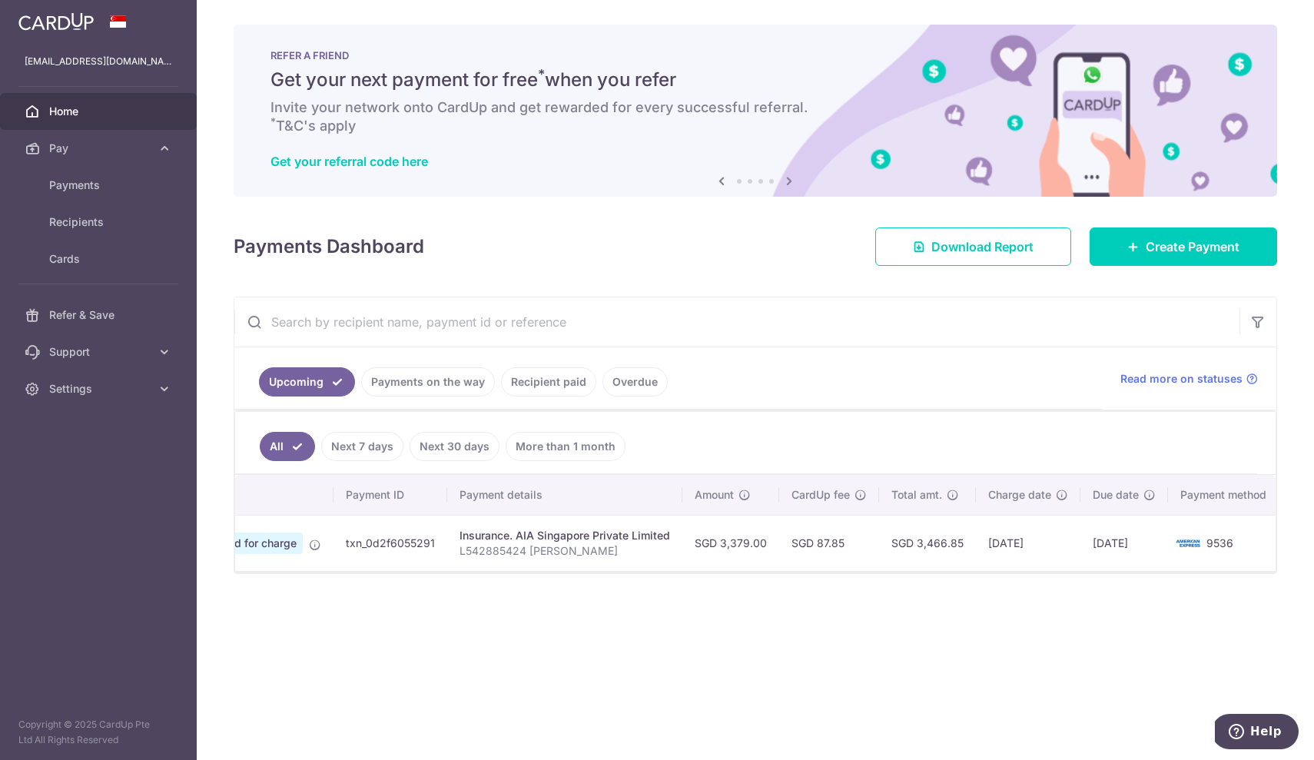
scroll to position [0, 97]
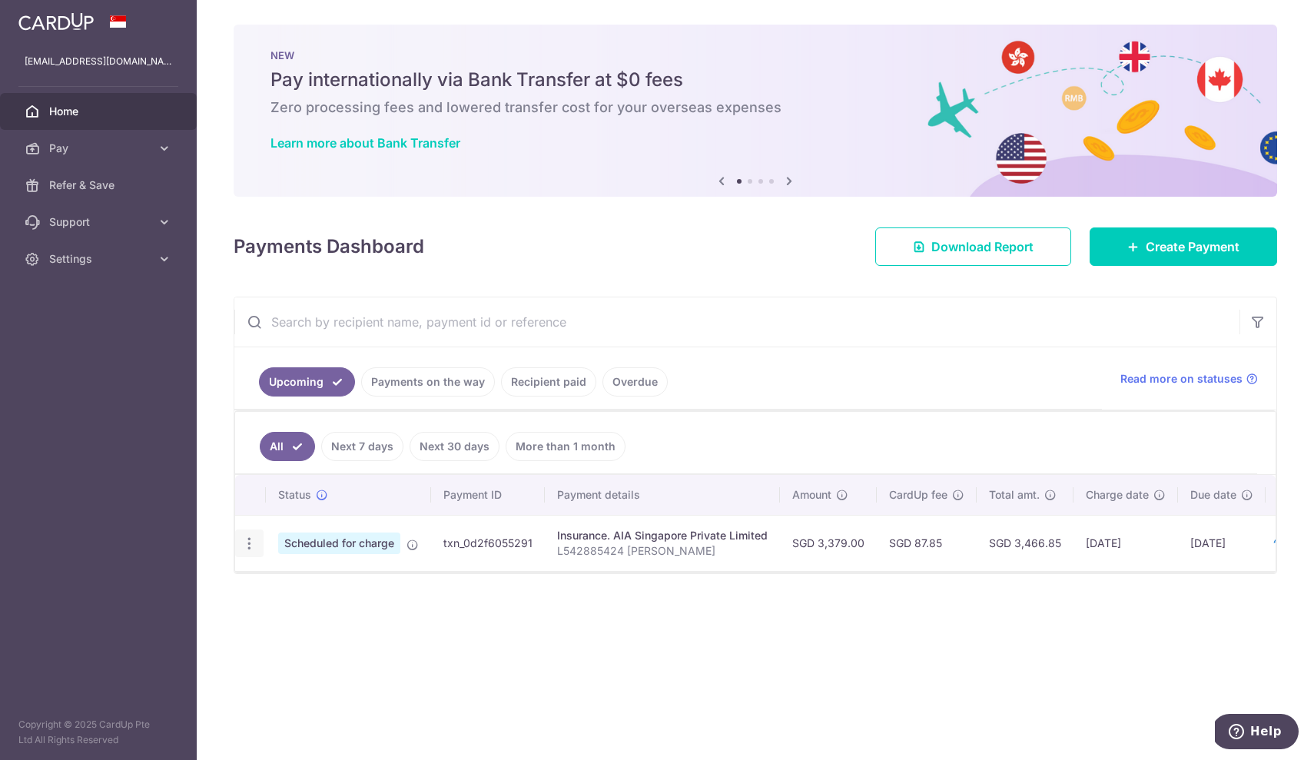
click at [247, 544] on icon "button" at bounding box center [249, 544] width 16 height 16
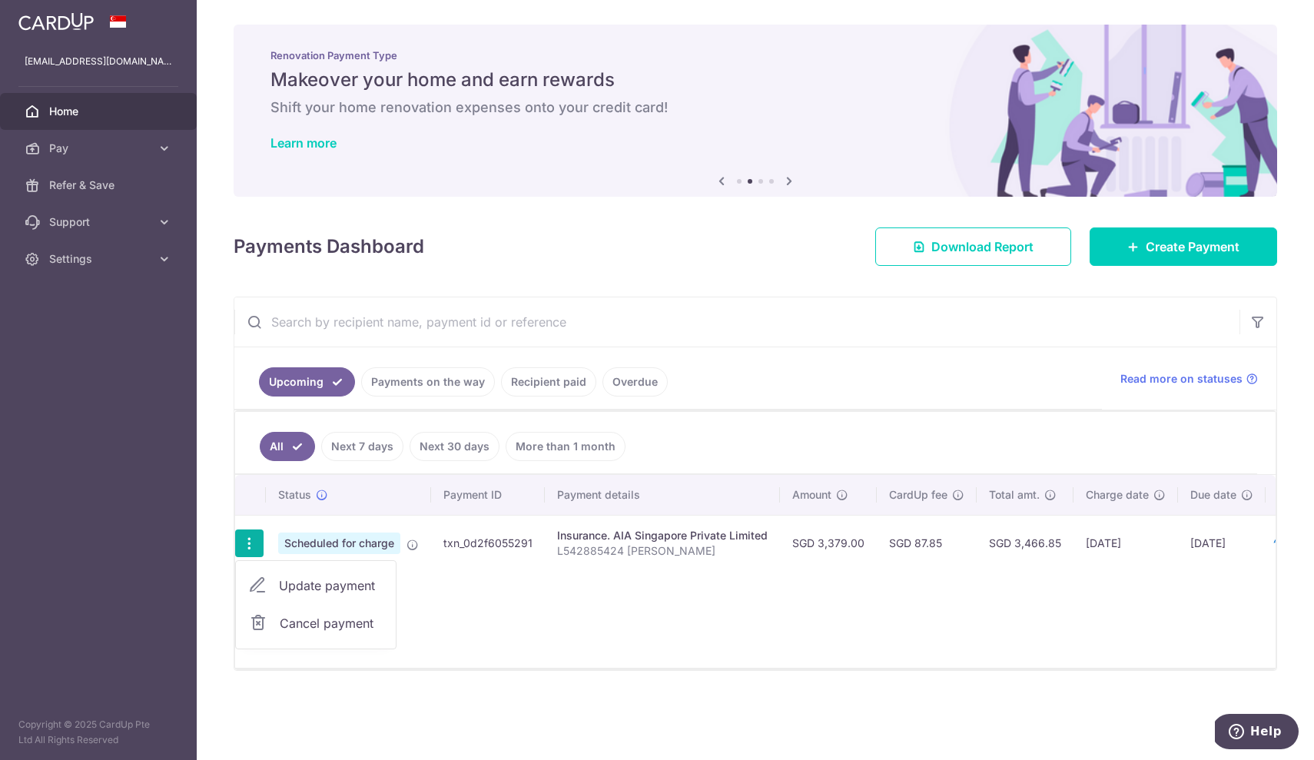
click at [284, 585] on span "Update payment" at bounding box center [331, 585] width 105 height 18
radio input "true"
type input "3,379.00"
type input "[DATE]"
type input "L542885424 [PERSON_NAME]"
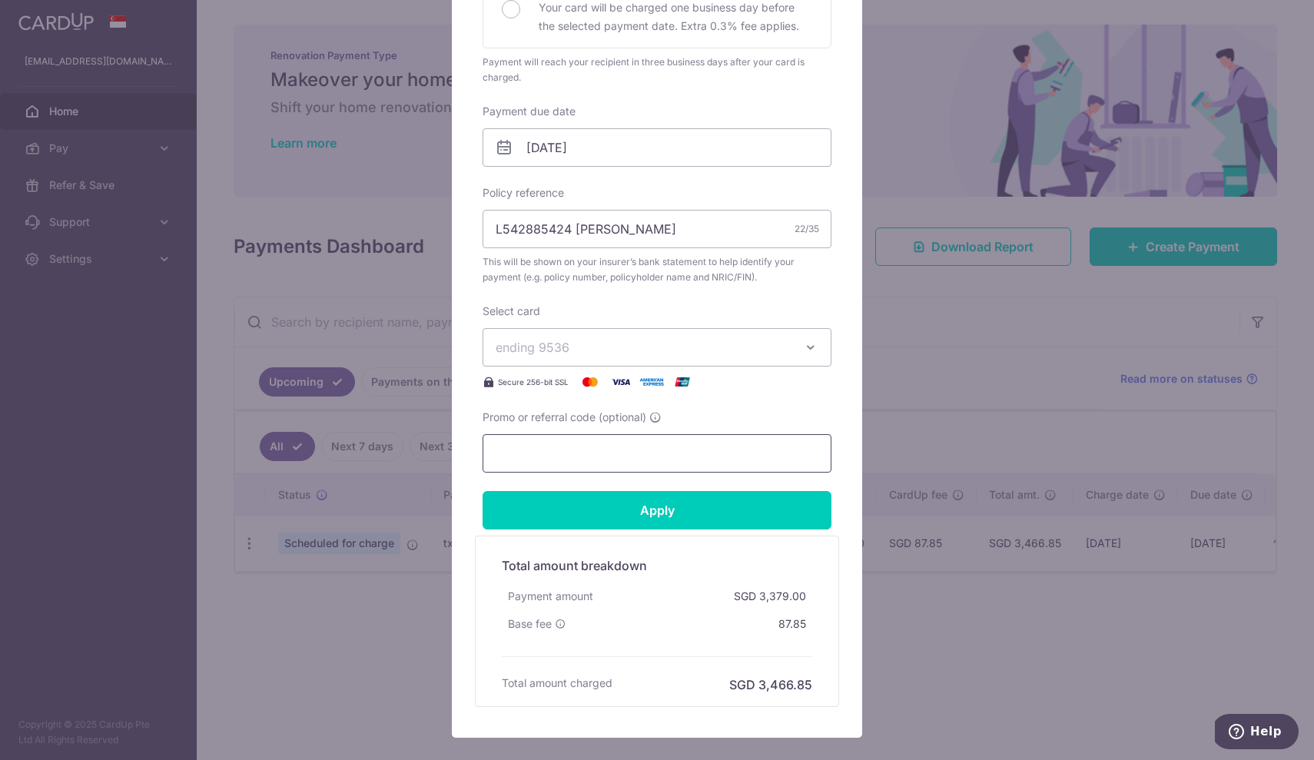
scroll to position [397, 0]
click at [569, 457] on input "Promo or referral code (optional)" at bounding box center [657, 452] width 349 height 38
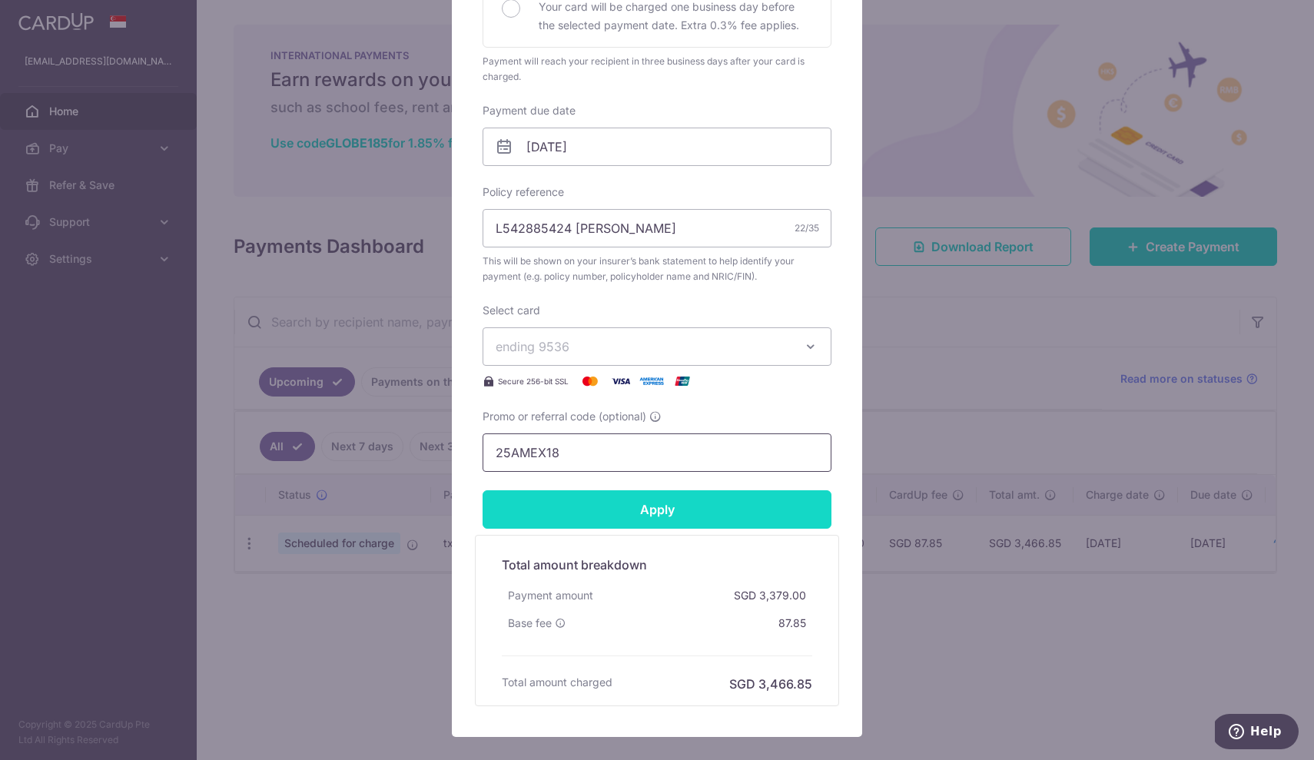
type input "25AMEX18"
click at [592, 520] on input "Apply" at bounding box center [657, 509] width 349 height 38
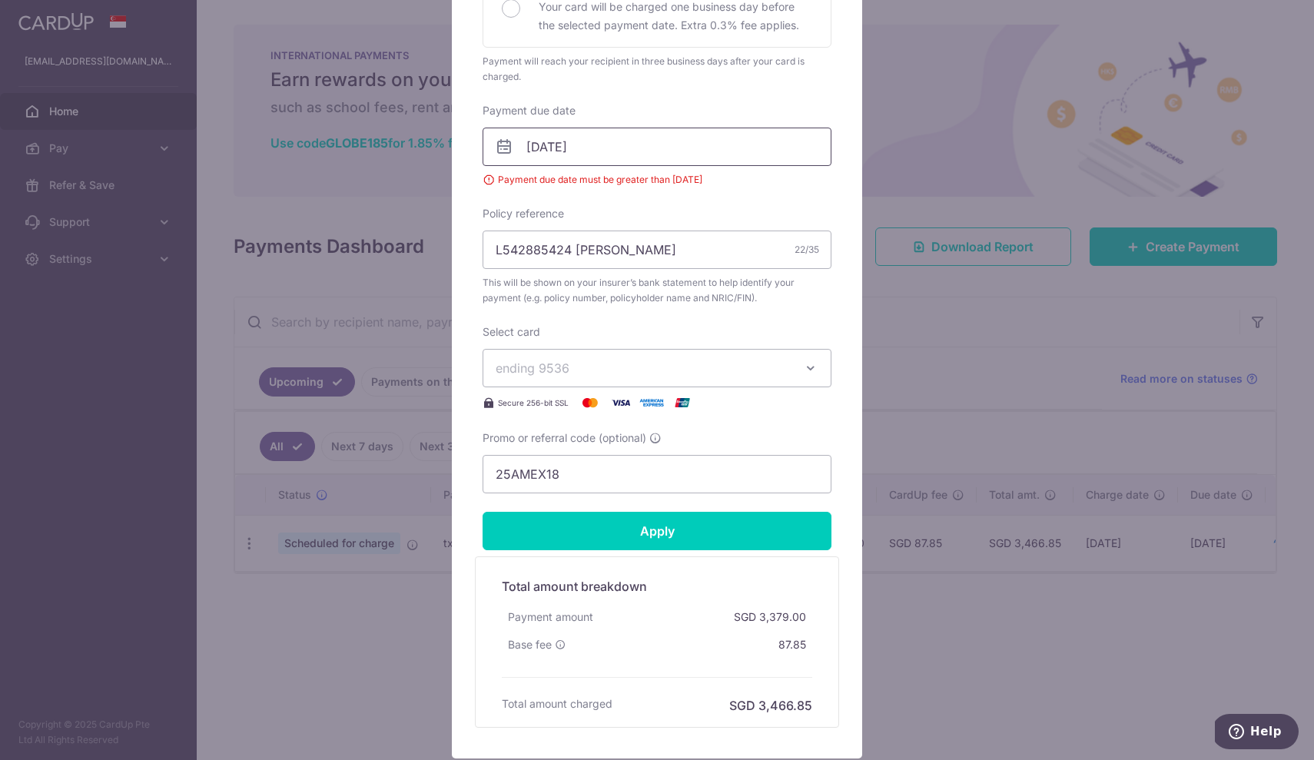
click at [578, 147] on input "[DATE]" at bounding box center [657, 147] width 349 height 38
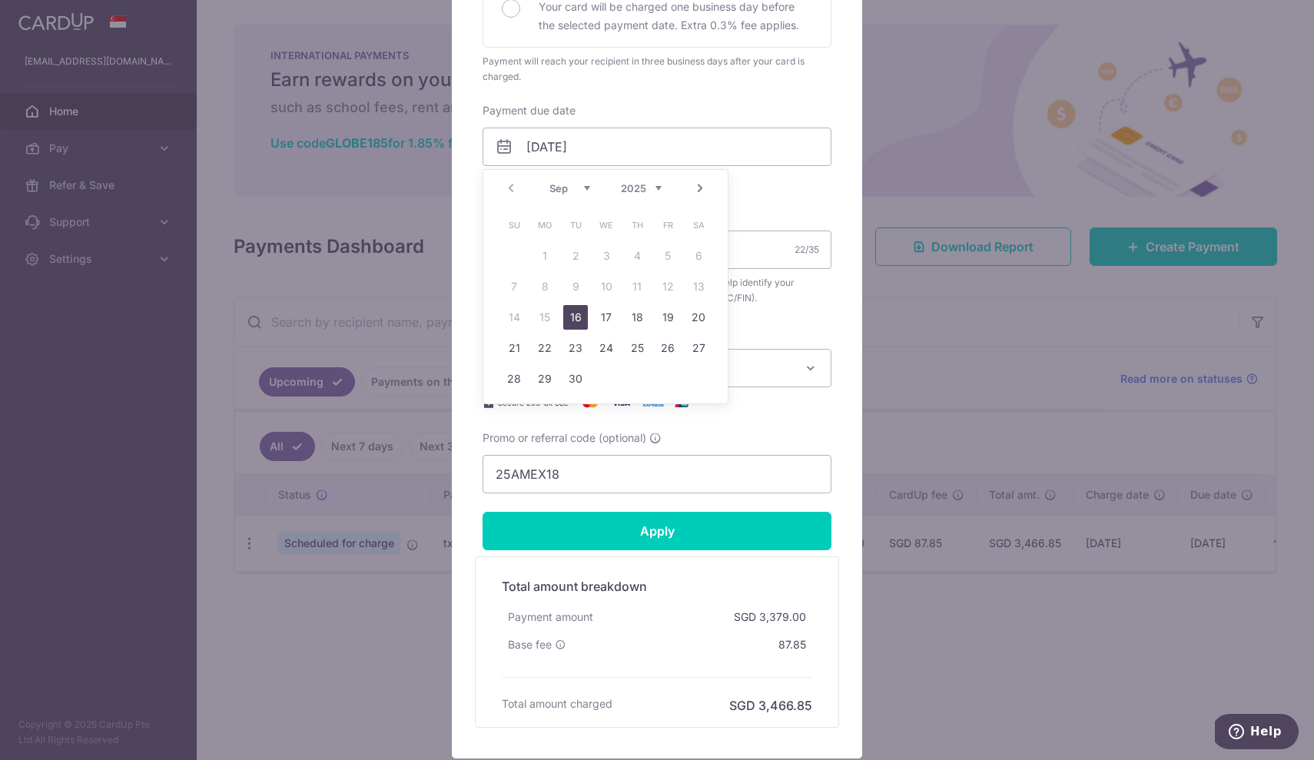
click at [583, 314] on link "16" at bounding box center [575, 317] width 25 height 25
type input "16/09/2025"
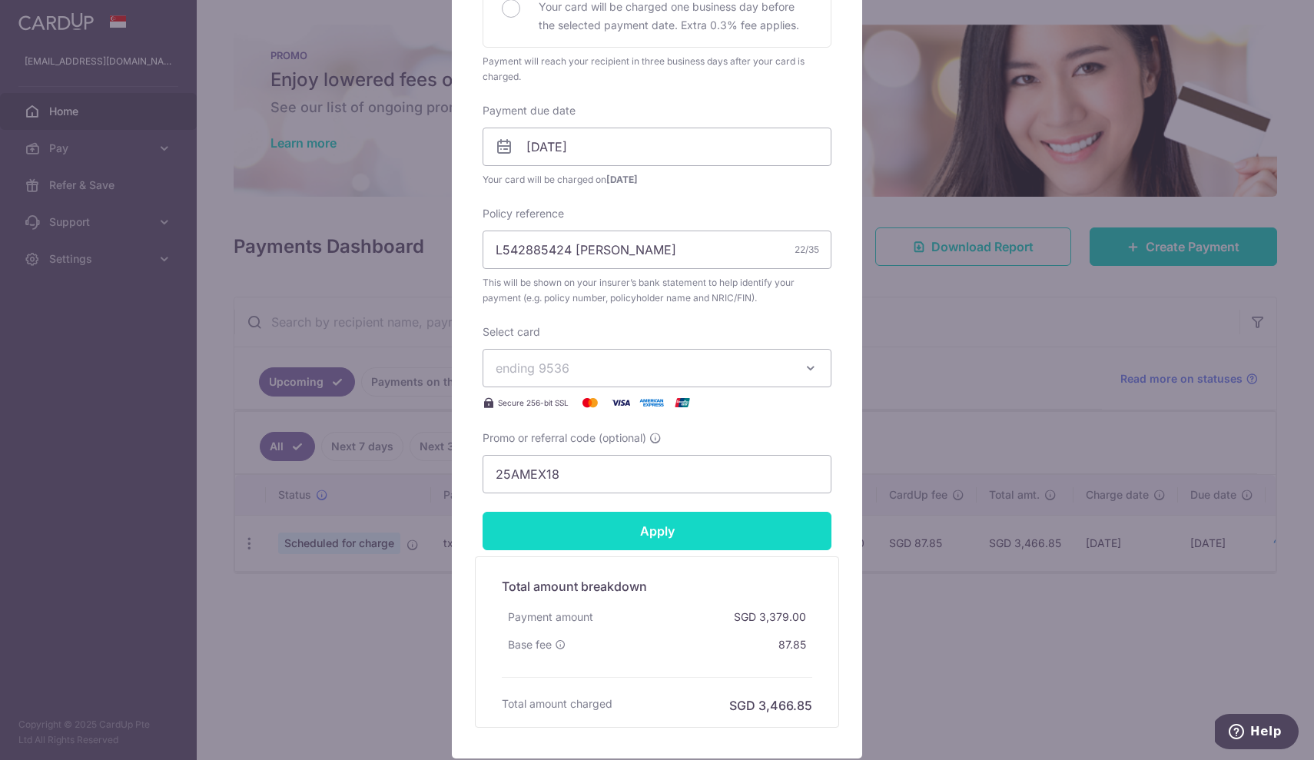
click at [631, 536] on input "Apply" at bounding box center [657, 531] width 349 height 38
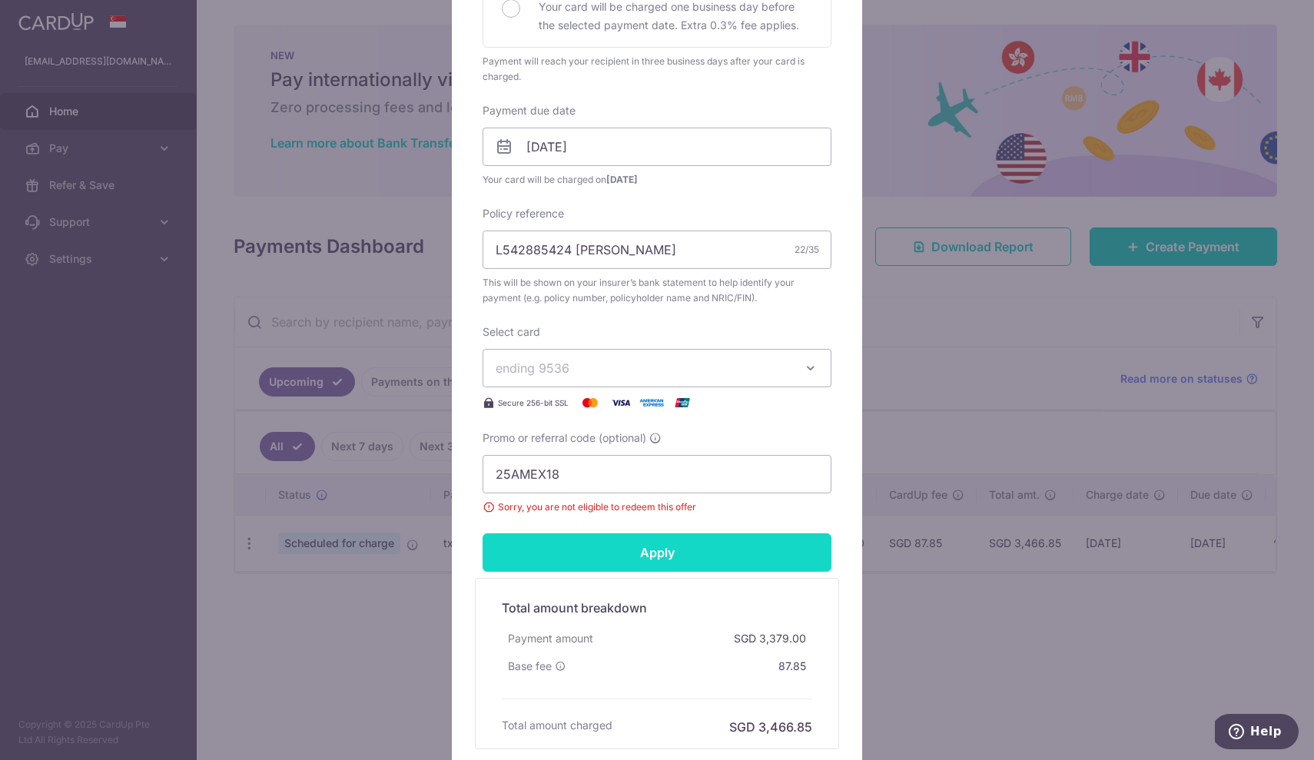
click at [619, 549] on input "Apply" at bounding box center [657, 552] width 349 height 38
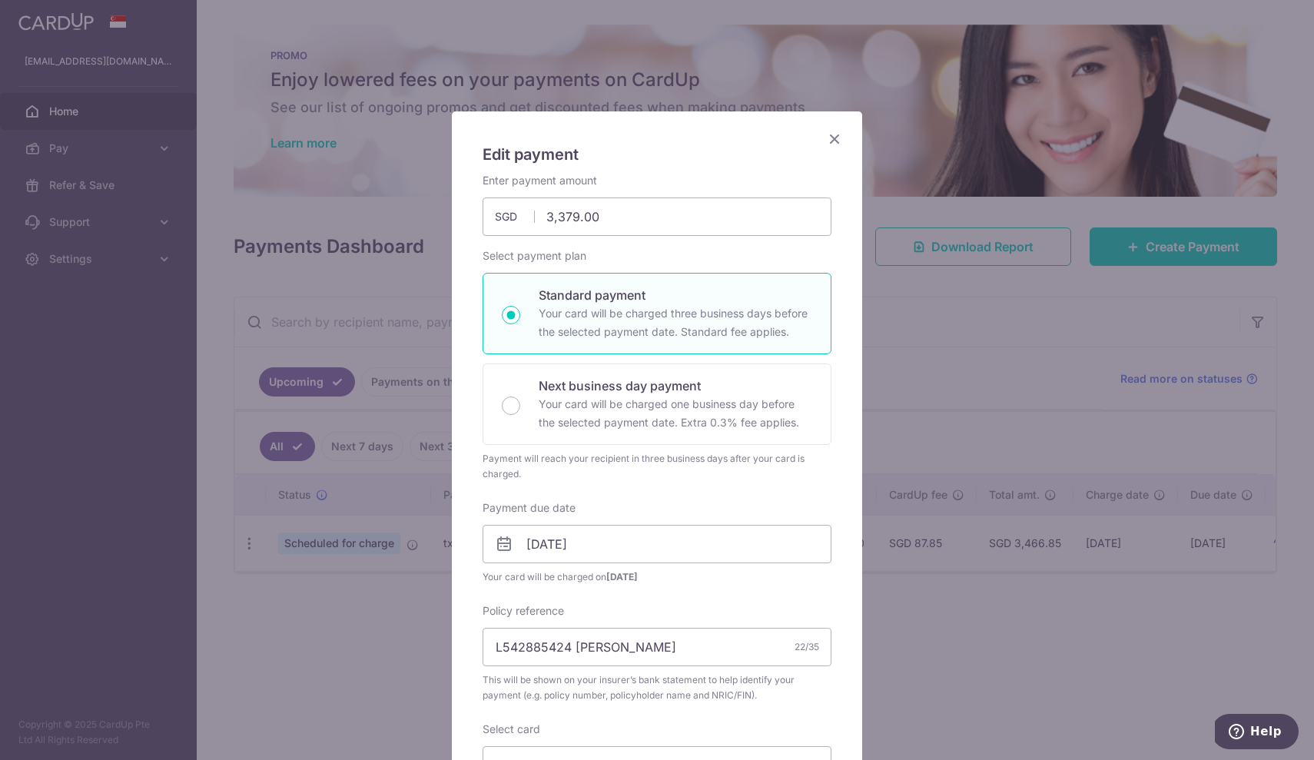
scroll to position [0, 0]
click at [833, 134] on icon "Close" at bounding box center [834, 138] width 18 height 19
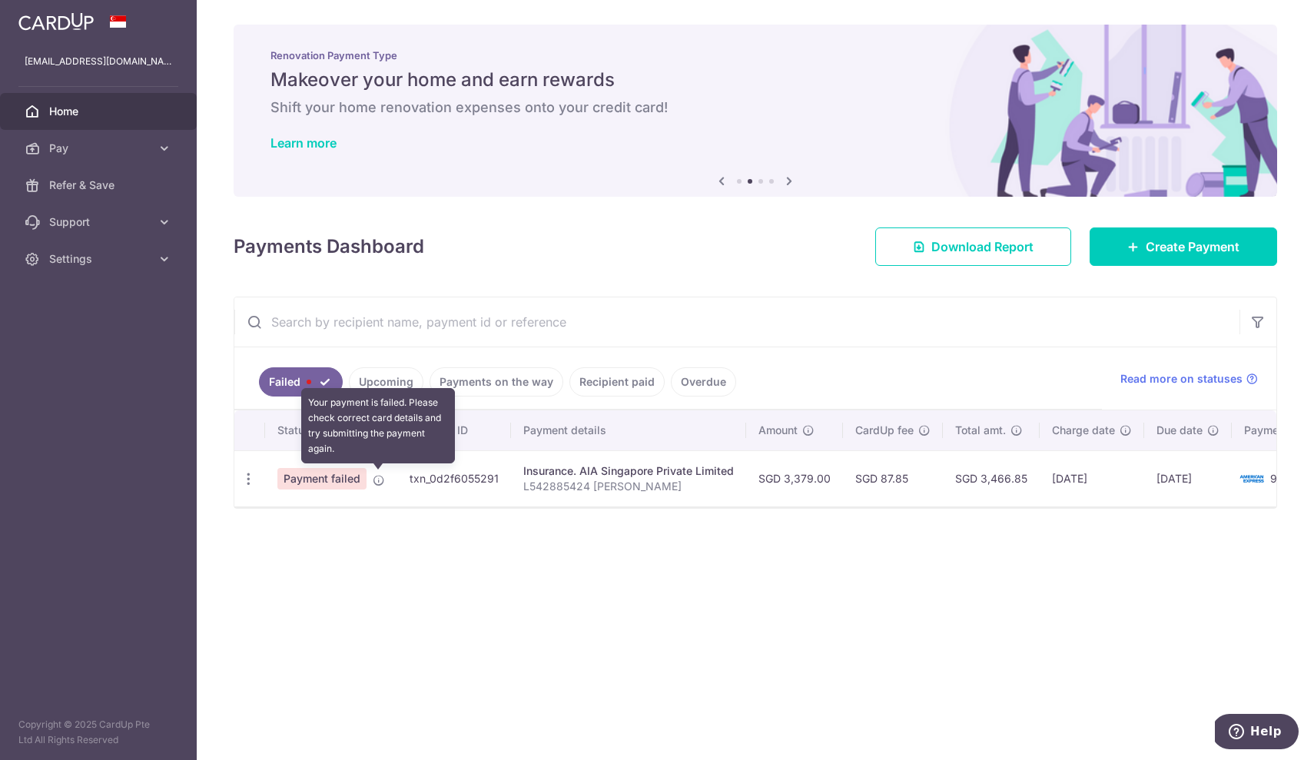
click at [377, 484] on icon at bounding box center [379, 480] width 12 height 12
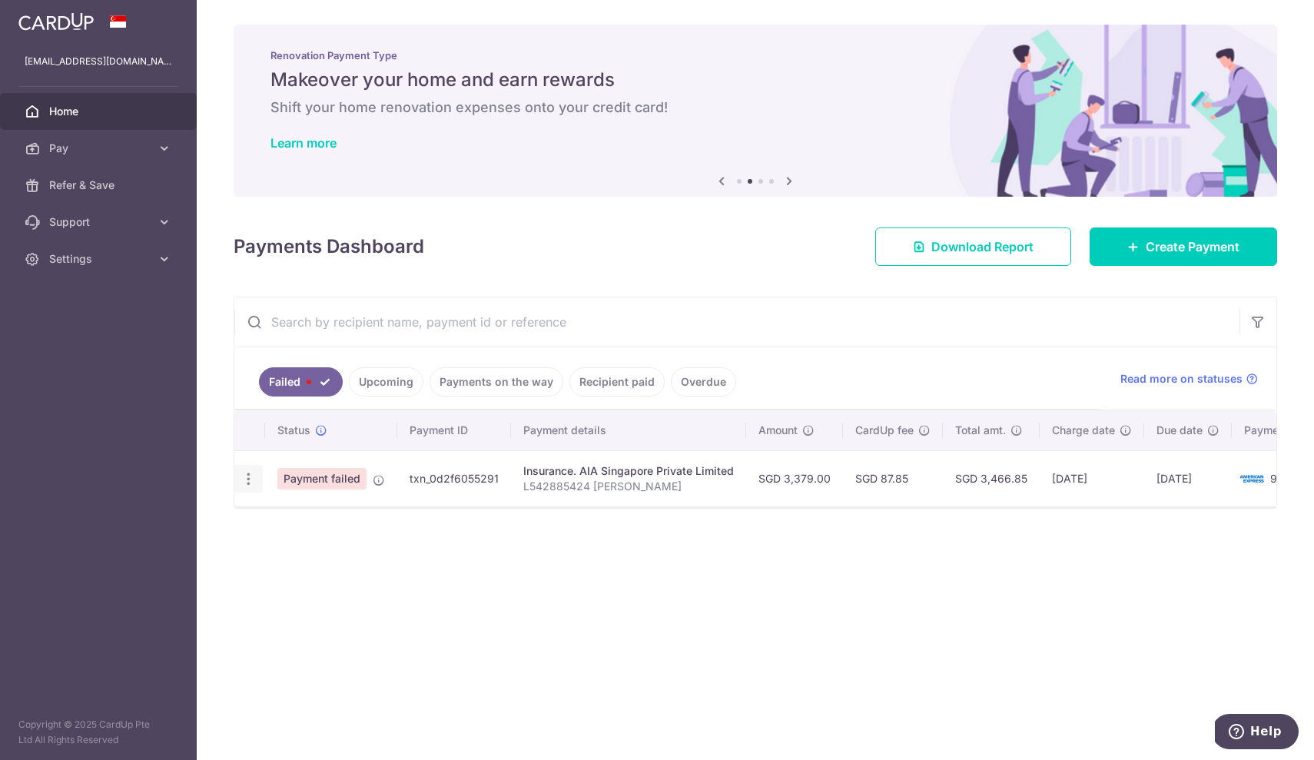
click at [248, 476] on icon "button" at bounding box center [249, 479] width 16 height 16
click at [264, 517] on icon at bounding box center [256, 521] width 18 height 18
radio input "true"
type input "3,379.00"
type input "L542885424 [PERSON_NAME]"
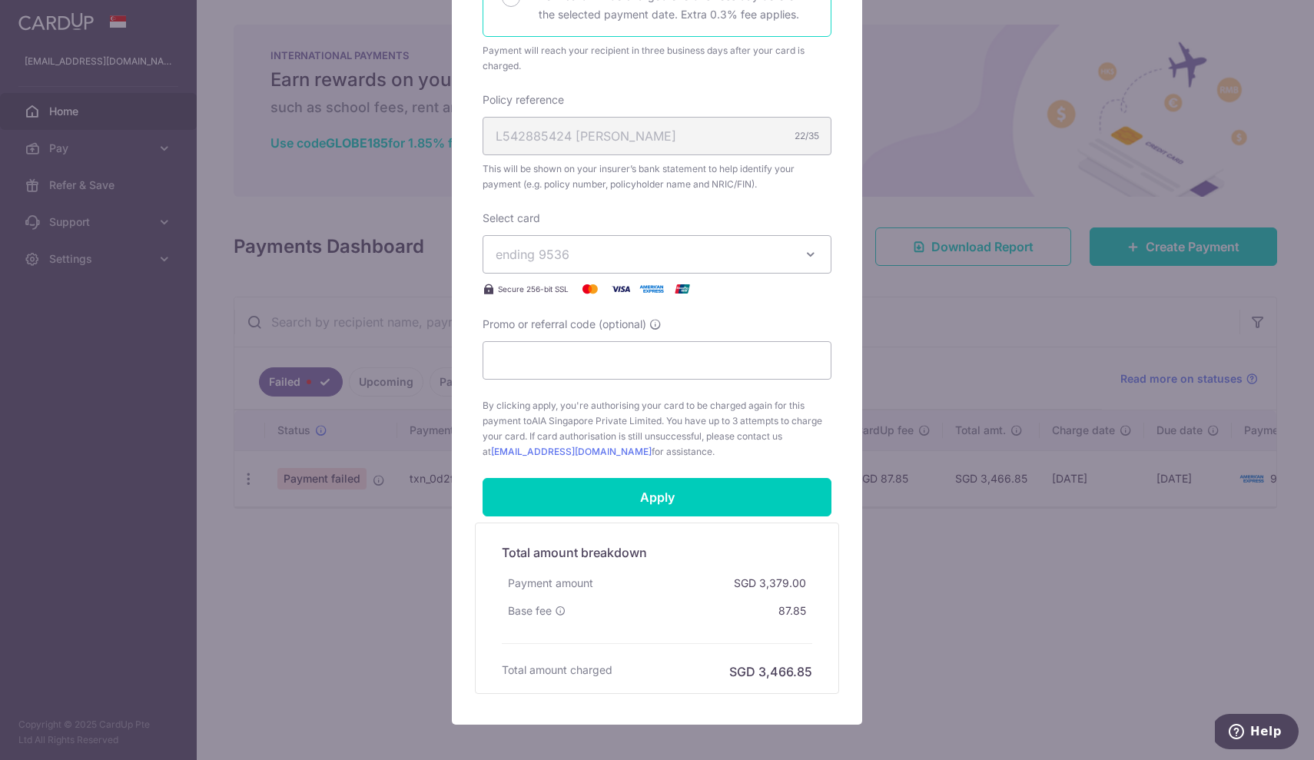
scroll to position [411, 0]
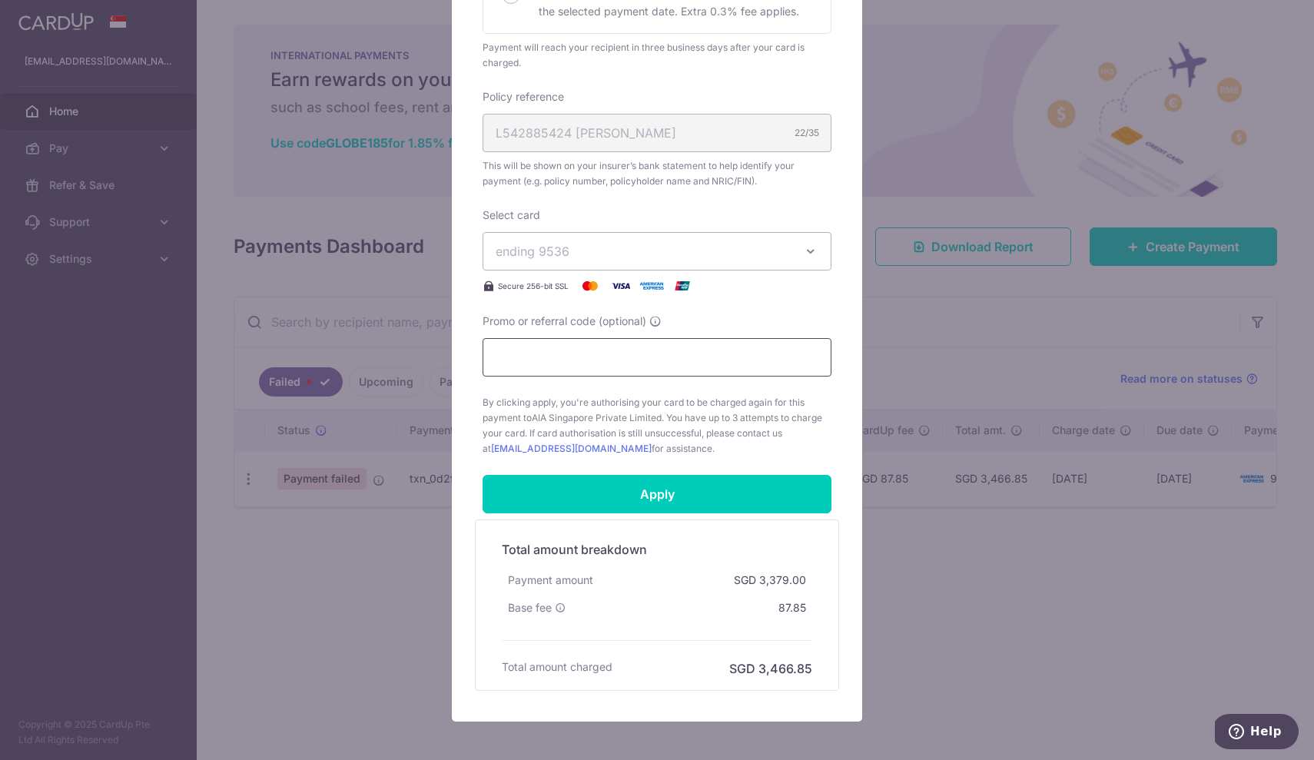
click at [589, 351] on input "Promo or referral code (optional)" at bounding box center [657, 357] width 349 height 38
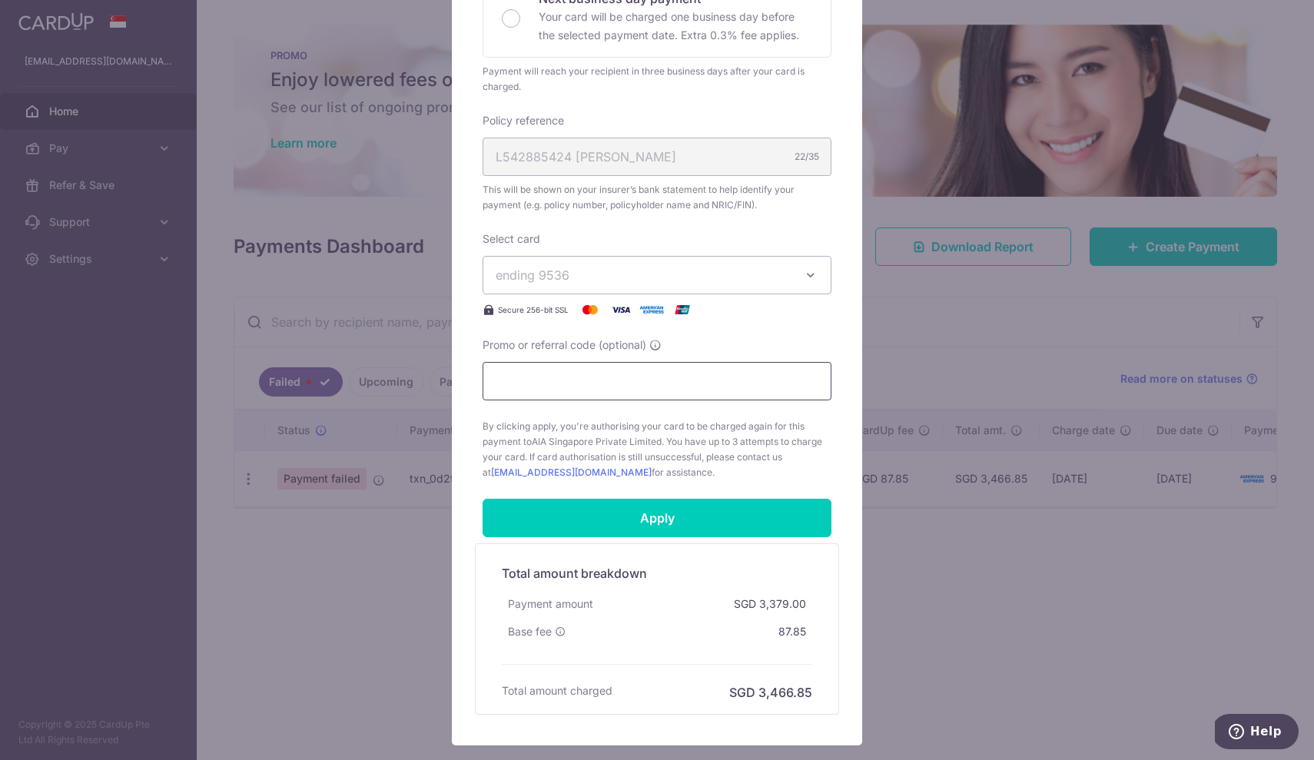
scroll to position [388, 0]
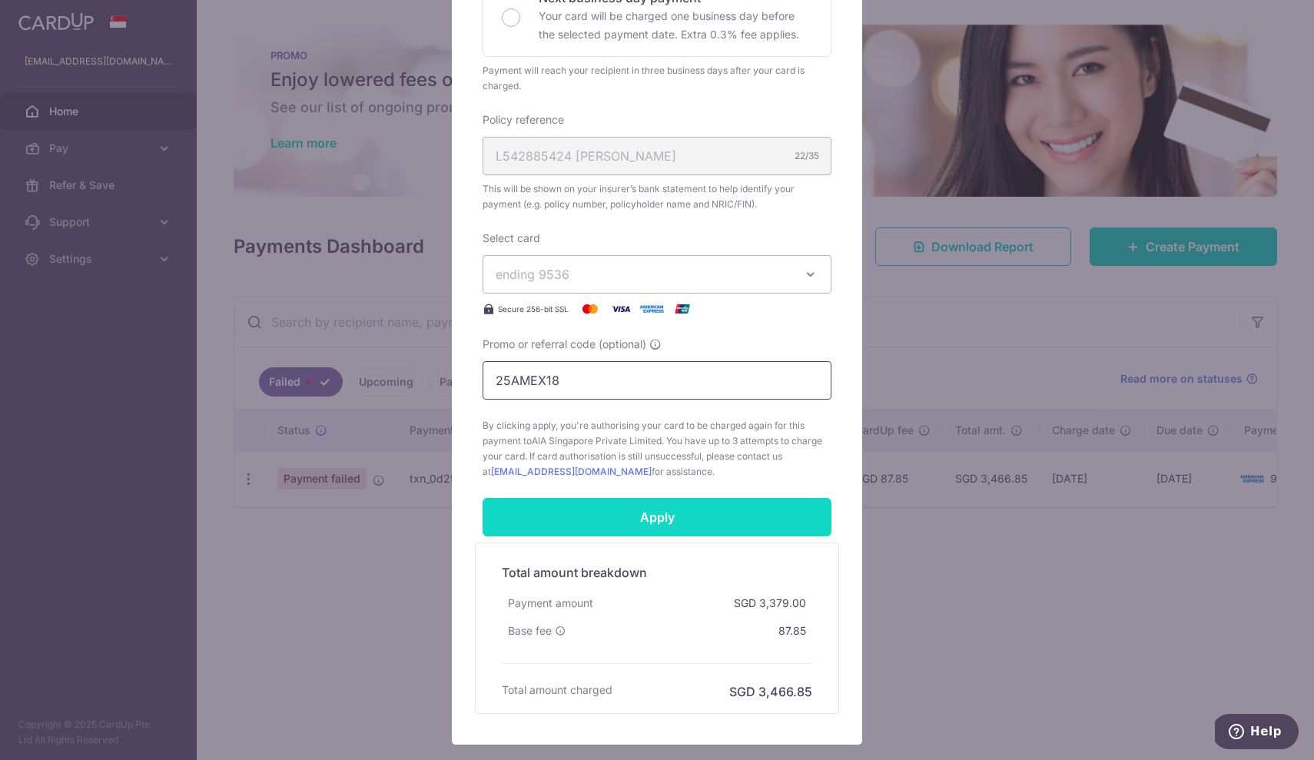
type input "25AMEX18"
click at [663, 512] on input "Apply" at bounding box center [657, 517] width 349 height 38
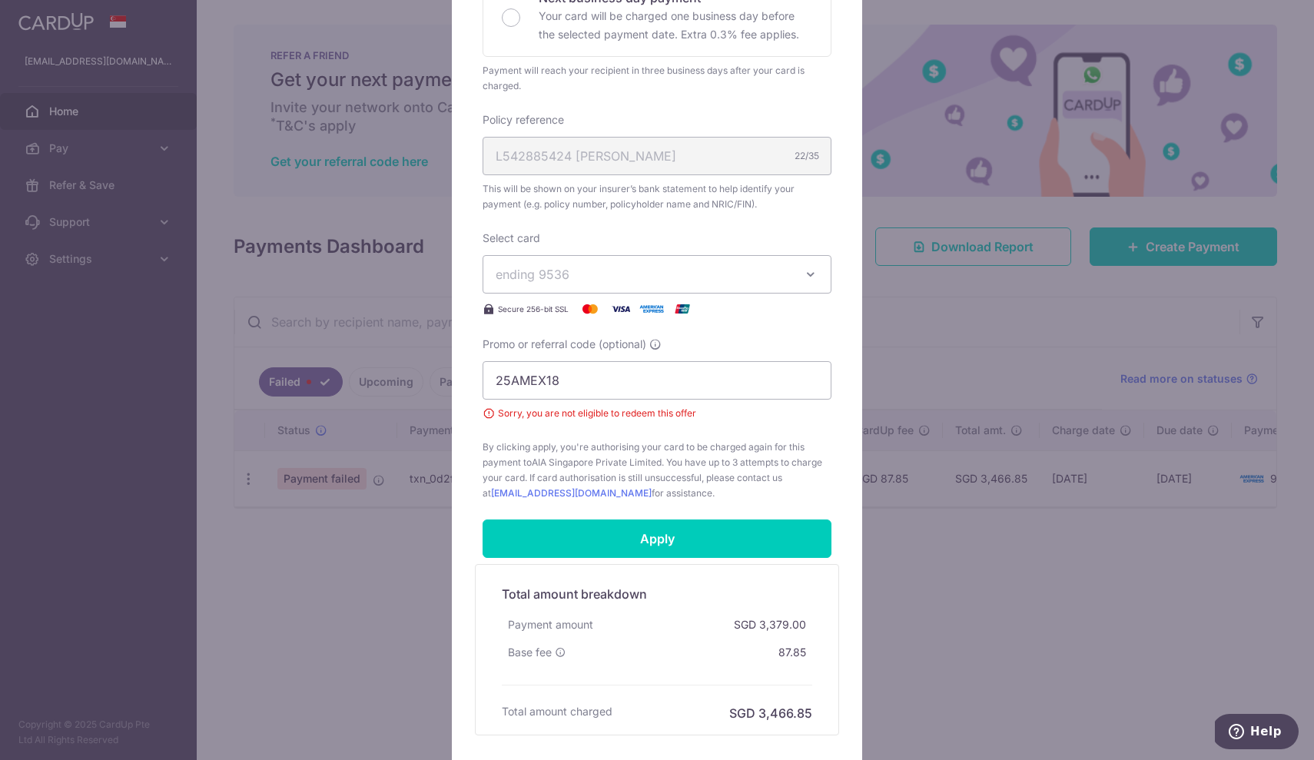
click at [433, 206] on div "Edit payment By clicking apply, you will make changes to all payments to AIA Si…" at bounding box center [657, 380] width 1314 height 760
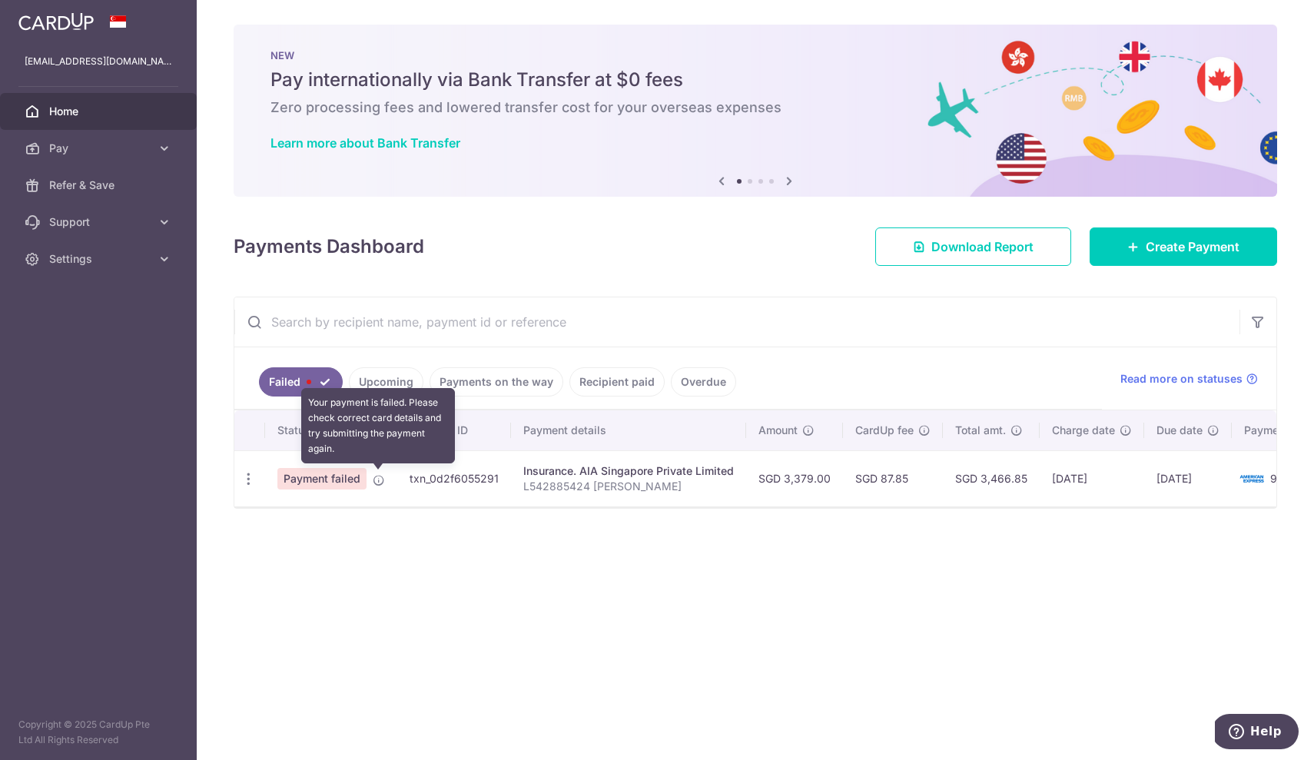
click at [377, 478] on icon at bounding box center [379, 480] width 12 height 12
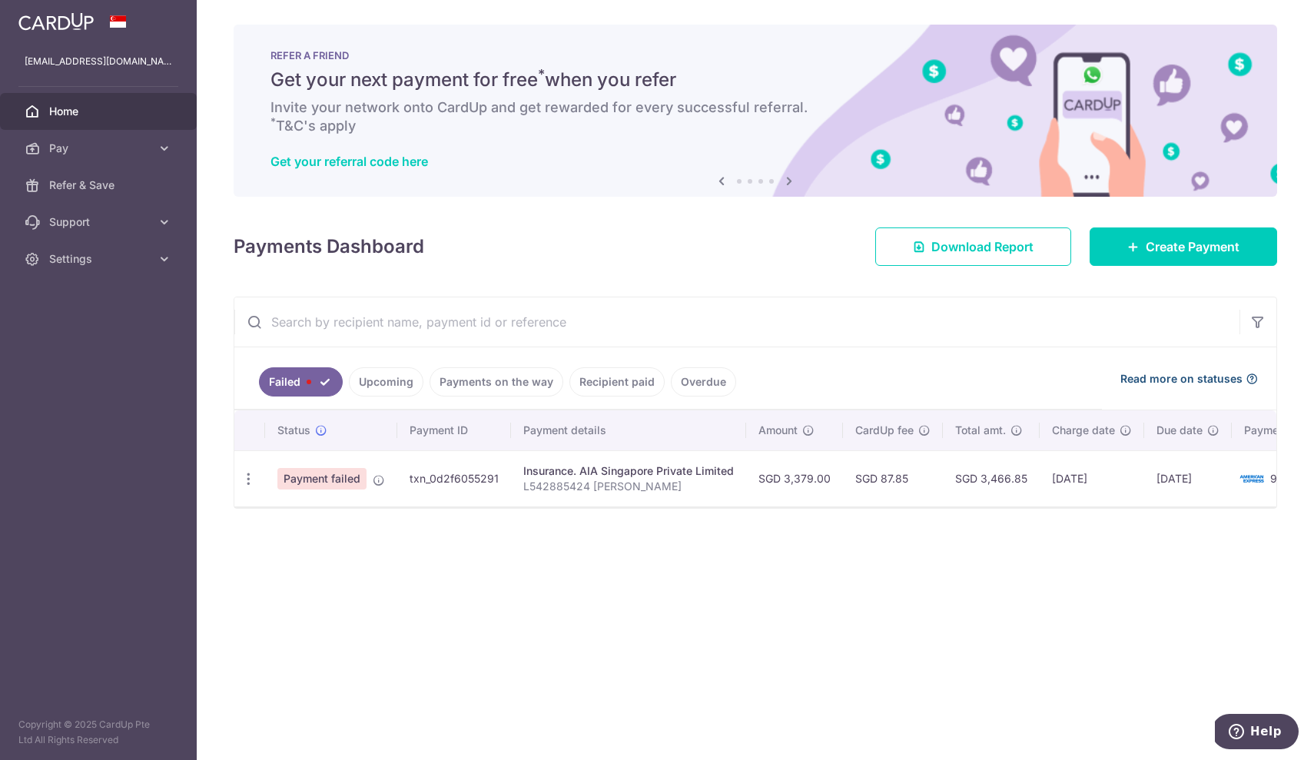
click at [1250, 377] on icon at bounding box center [1252, 379] width 12 height 12
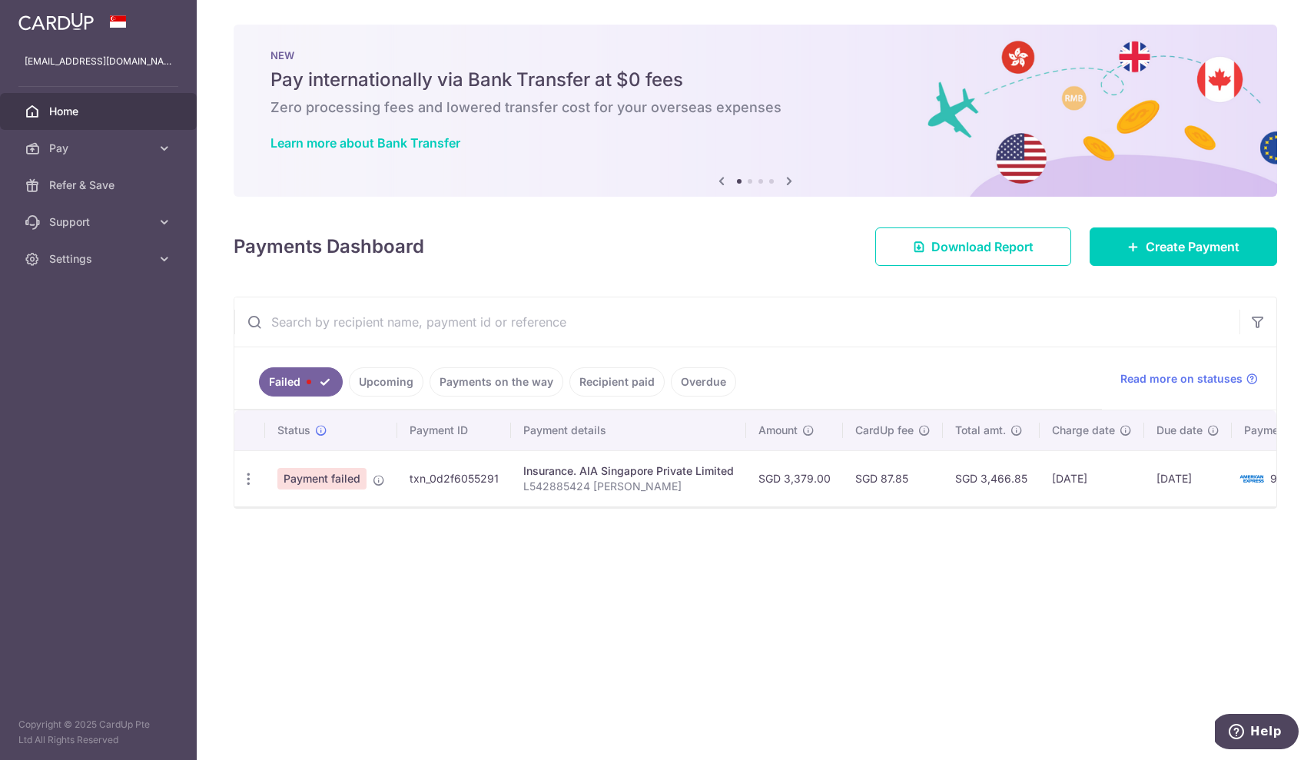
click at [387, 376] on link "Upcoming" at bounding box center [386, 381] width 75 height 29
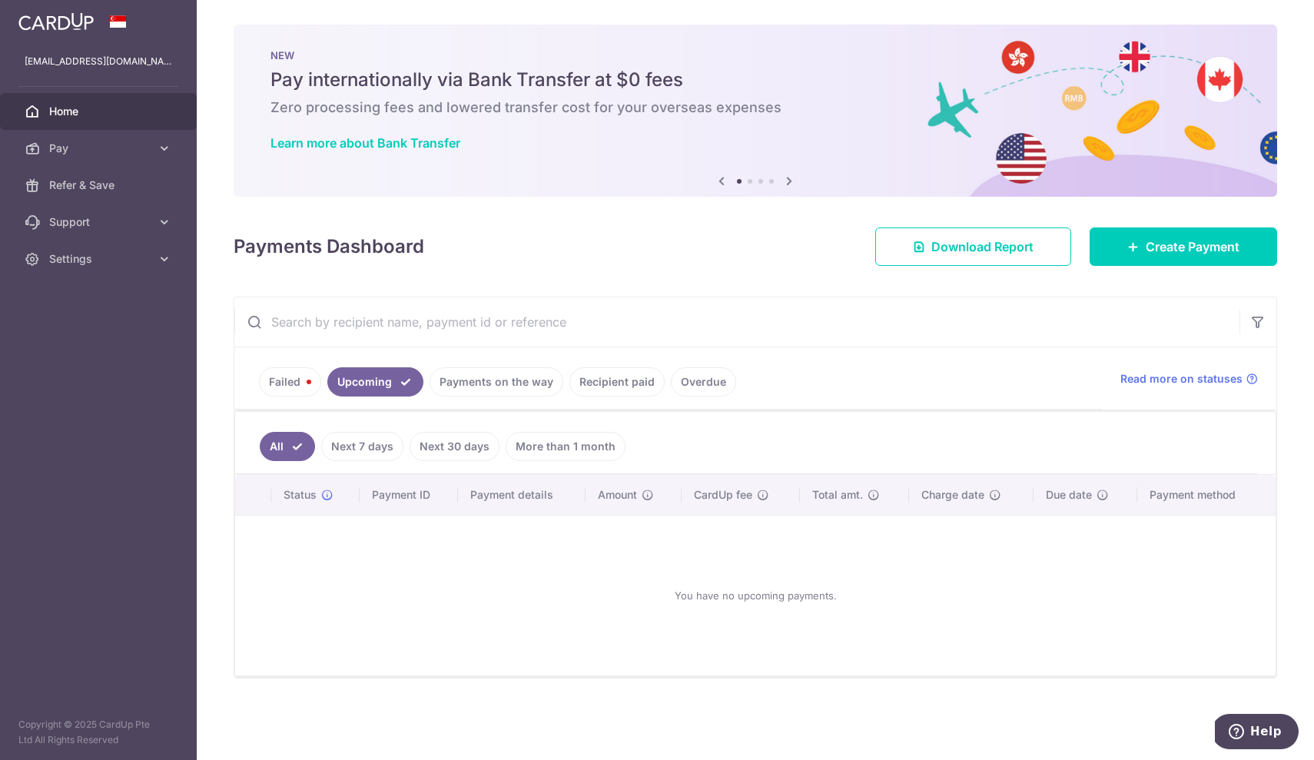
click at [481, 385] on link "Payments on the way" at bounding box center [497, 381] width 134 height 29
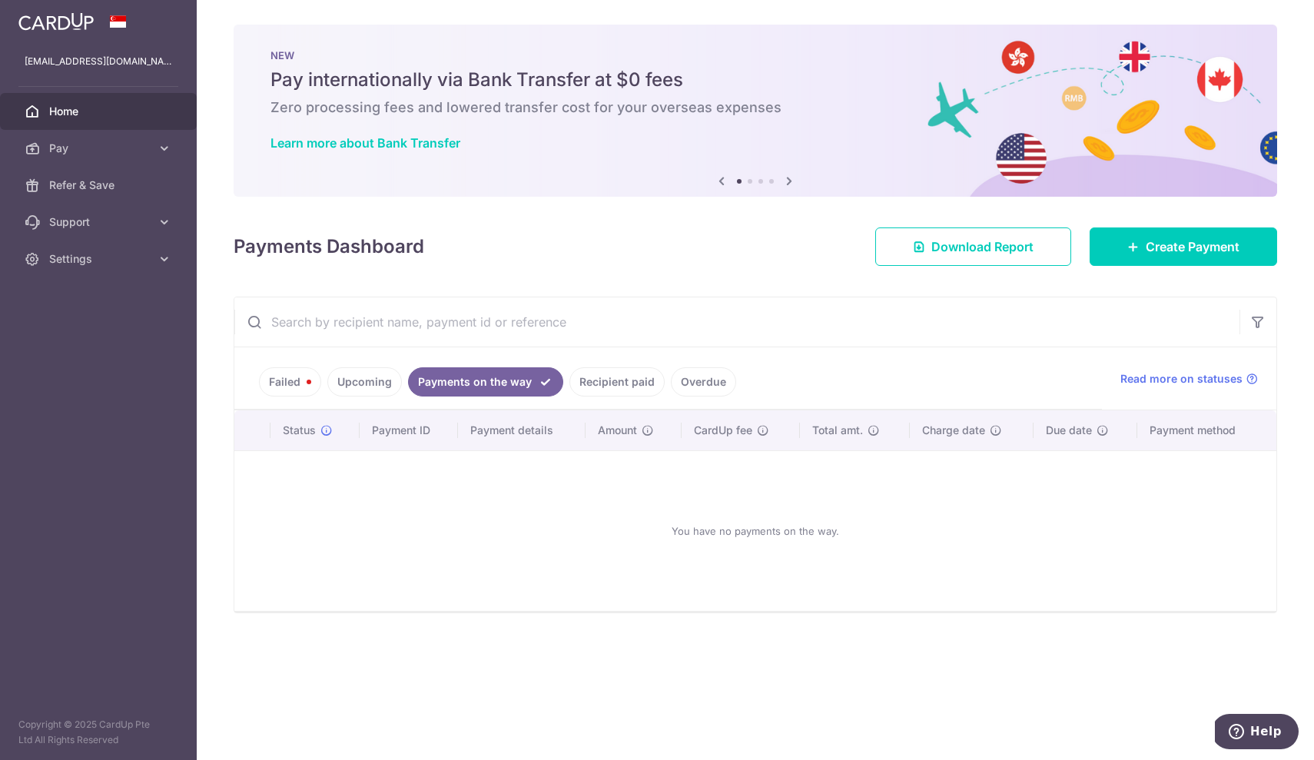
click at [610, 381] on link "Recipient paid" at bounding box center [616, 381] width 95 height 29
click at [708, 380] on link "Overdue" at bounding box center [703, 381] width 65 height 29
click at [626, 383] on link "Recipient paid" at bounding box center [595, 381] width 95 height 29
click at [479, 390] on link "Payments on the way" at bounding box center [475, 381] width 134 height 29
click at [390, 380] on link "Upcoming" at bounding box center [364, 381] width 75 height 29
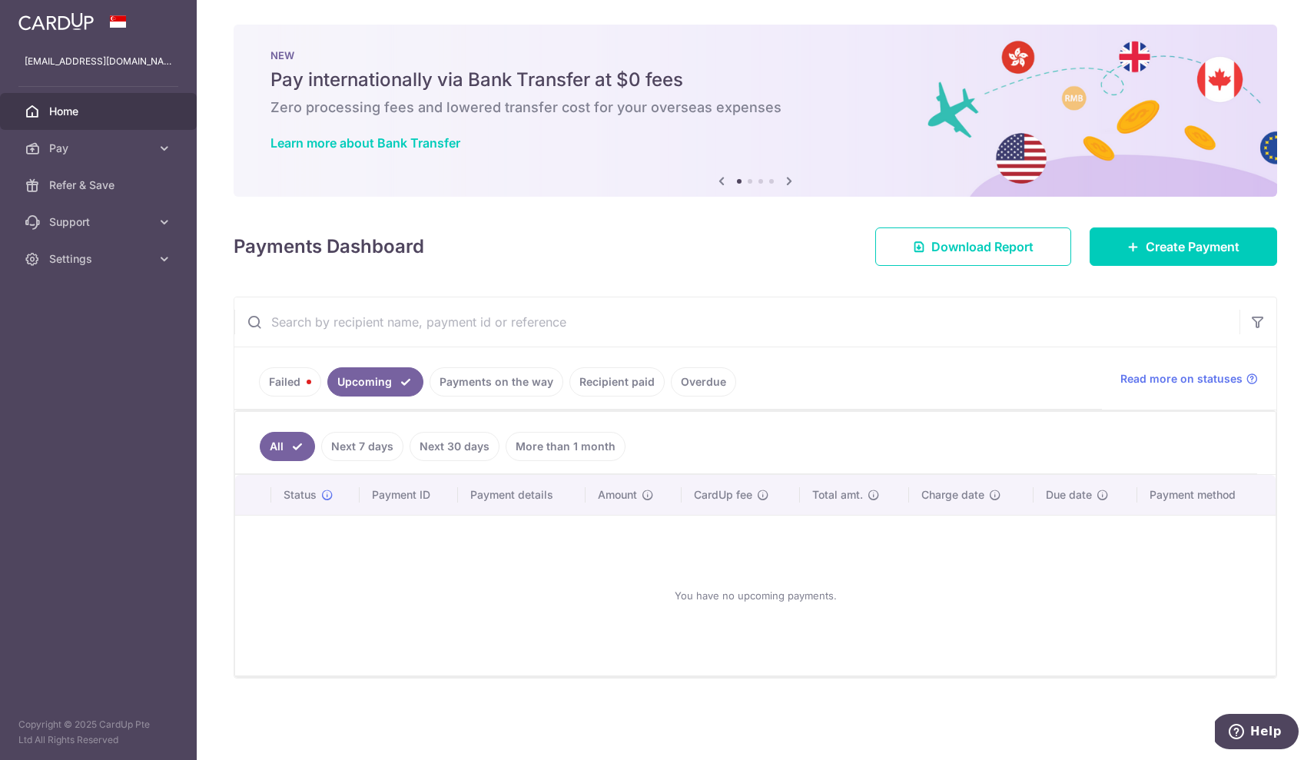
click at [473, 389] on link "Payments on the way" at bounding box center [497, 381] width 134 height 29
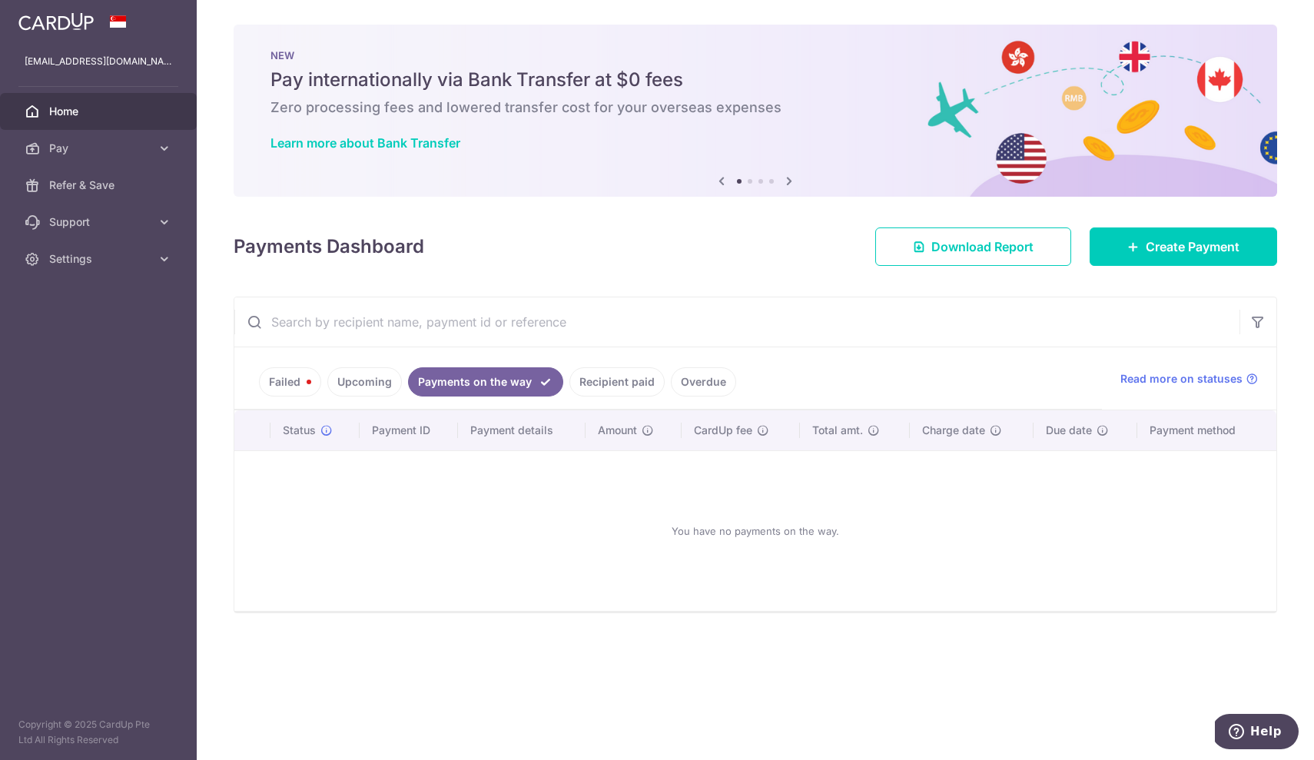
click at [599, 381] on link "Recipient paid" at bounding box center [616, 381] width 95 height 29
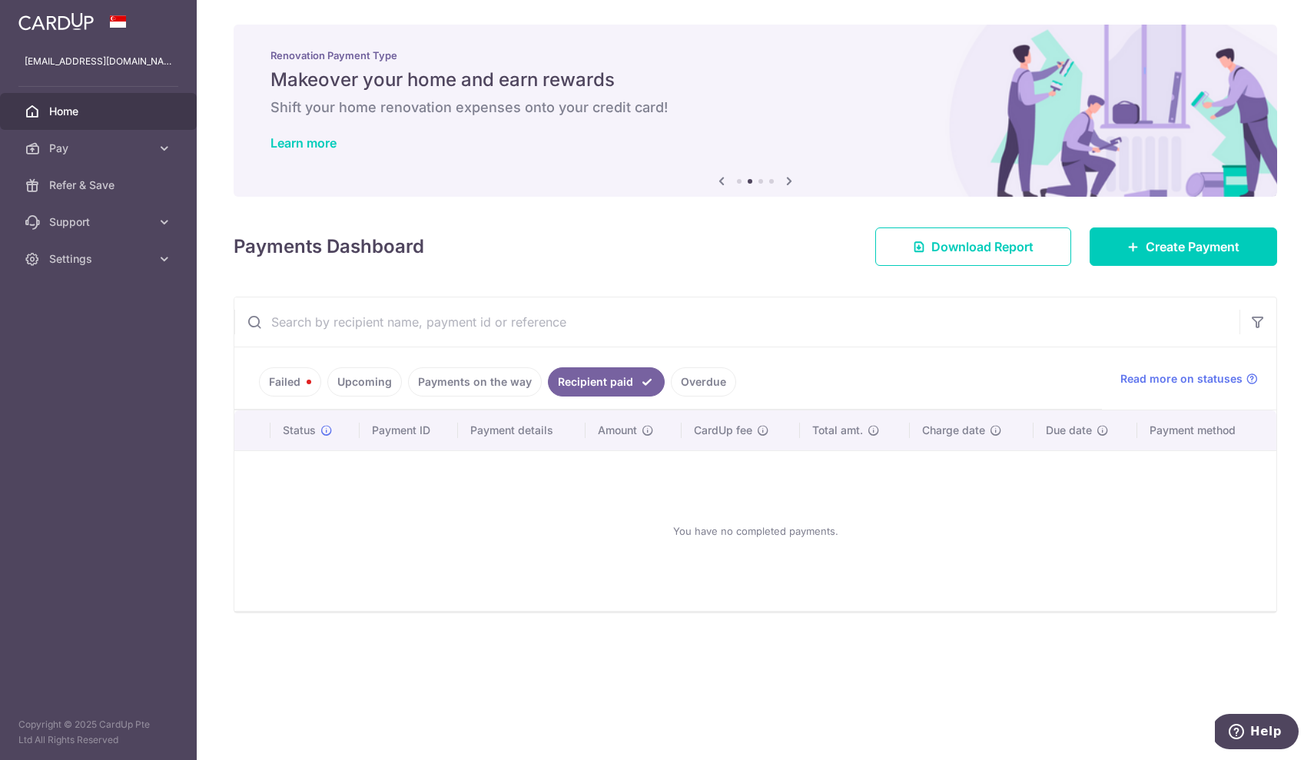
click at [707, 382] on link "Overdue" at bounding box center [703, 381] width 65 height 29
click at [585, 382] on link "Recipient paid" at bounding box center [595, 381] width 95 height 29
click at [293, 380] on link "Failed" at bounding box center [290, 381] width 62 height 29
